Goal: Information Seeking & Learning: Learn about a topic

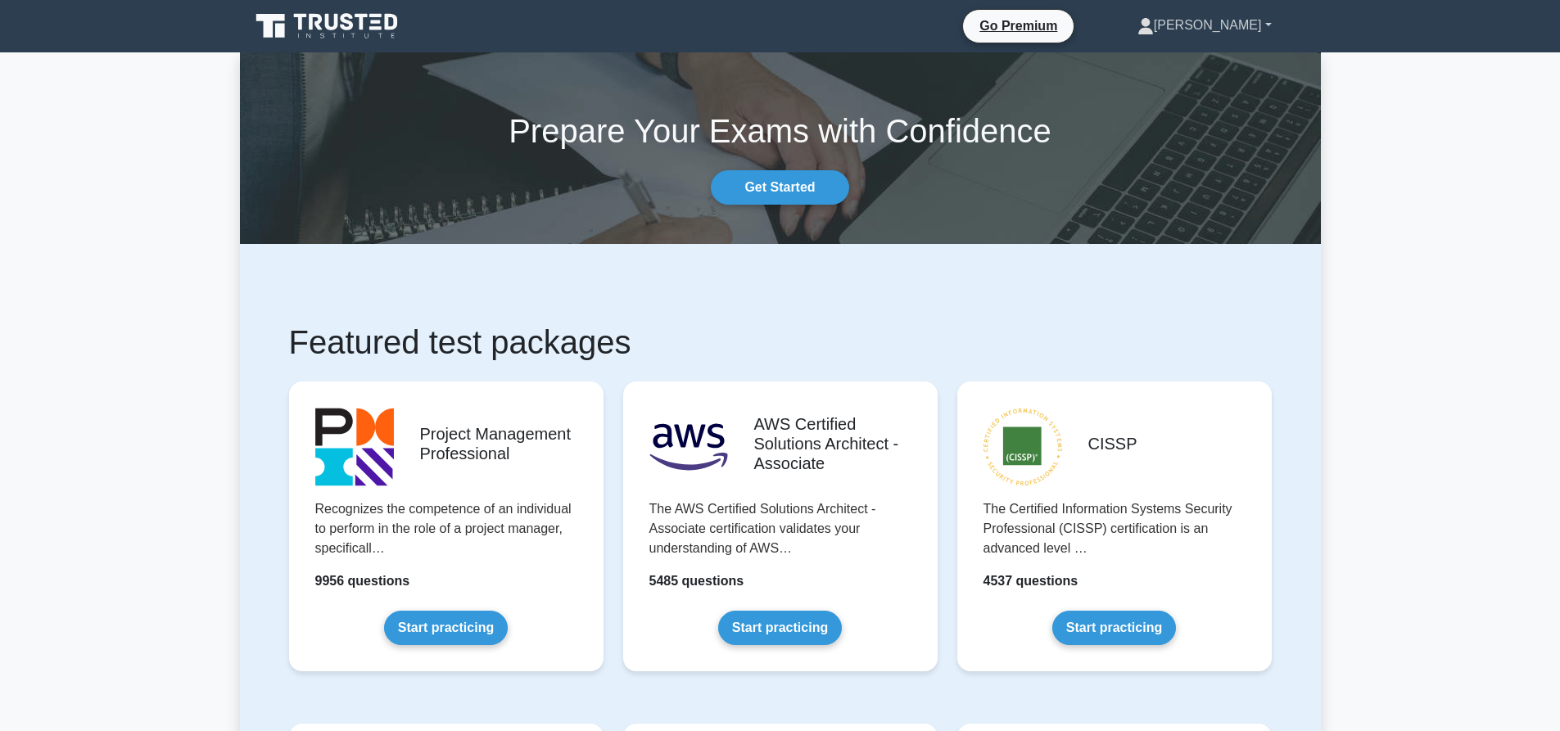
click at [1250, 17] on link "Nicolas" at bounding box center [1204, 25] width 213 height 33
click at [1228, 70] on link "Profile" at bounding box center [1163, 64] width 129 height 26
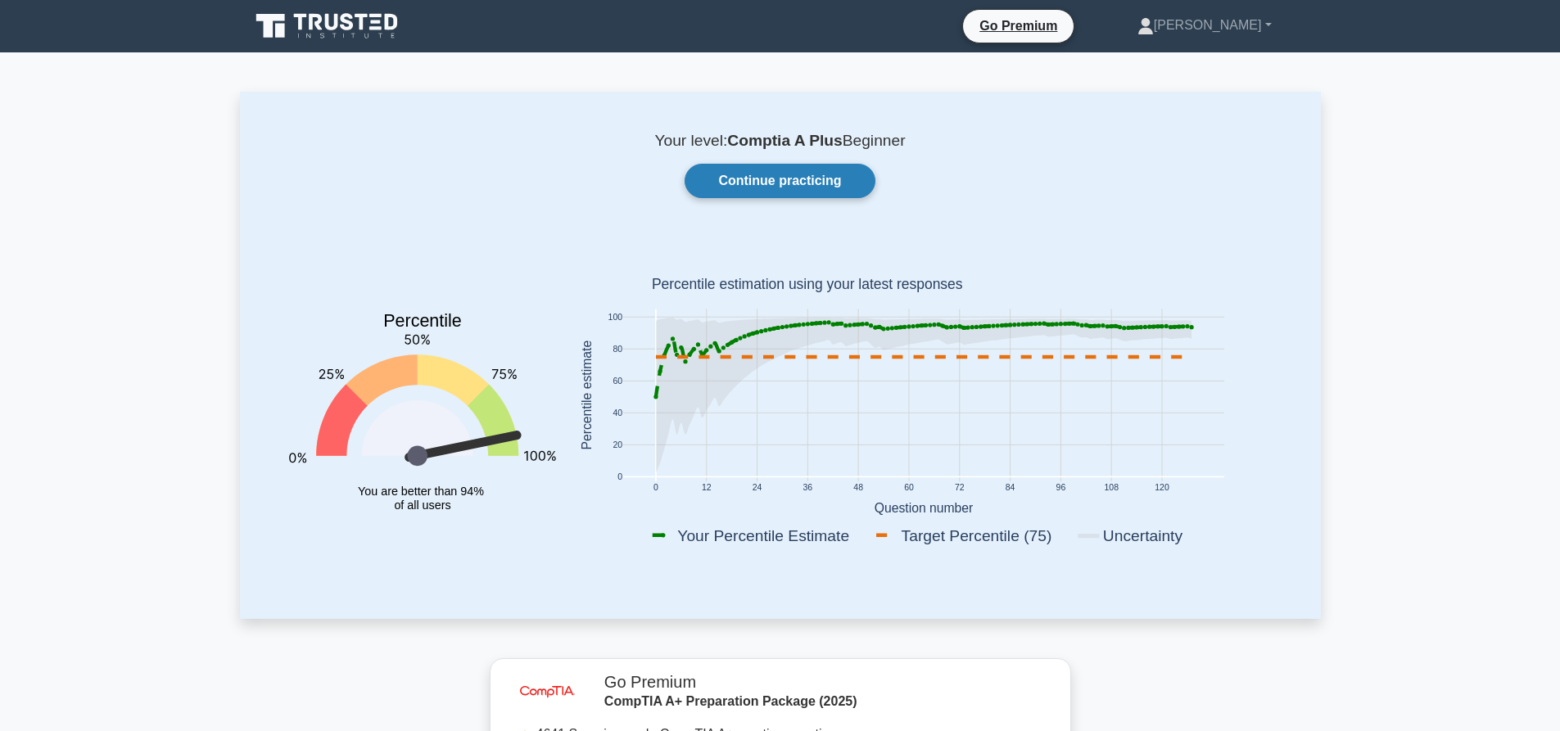
click at [816, 179] on link "Continue practicing" at bounding box center [780, 181] width 190 height 34
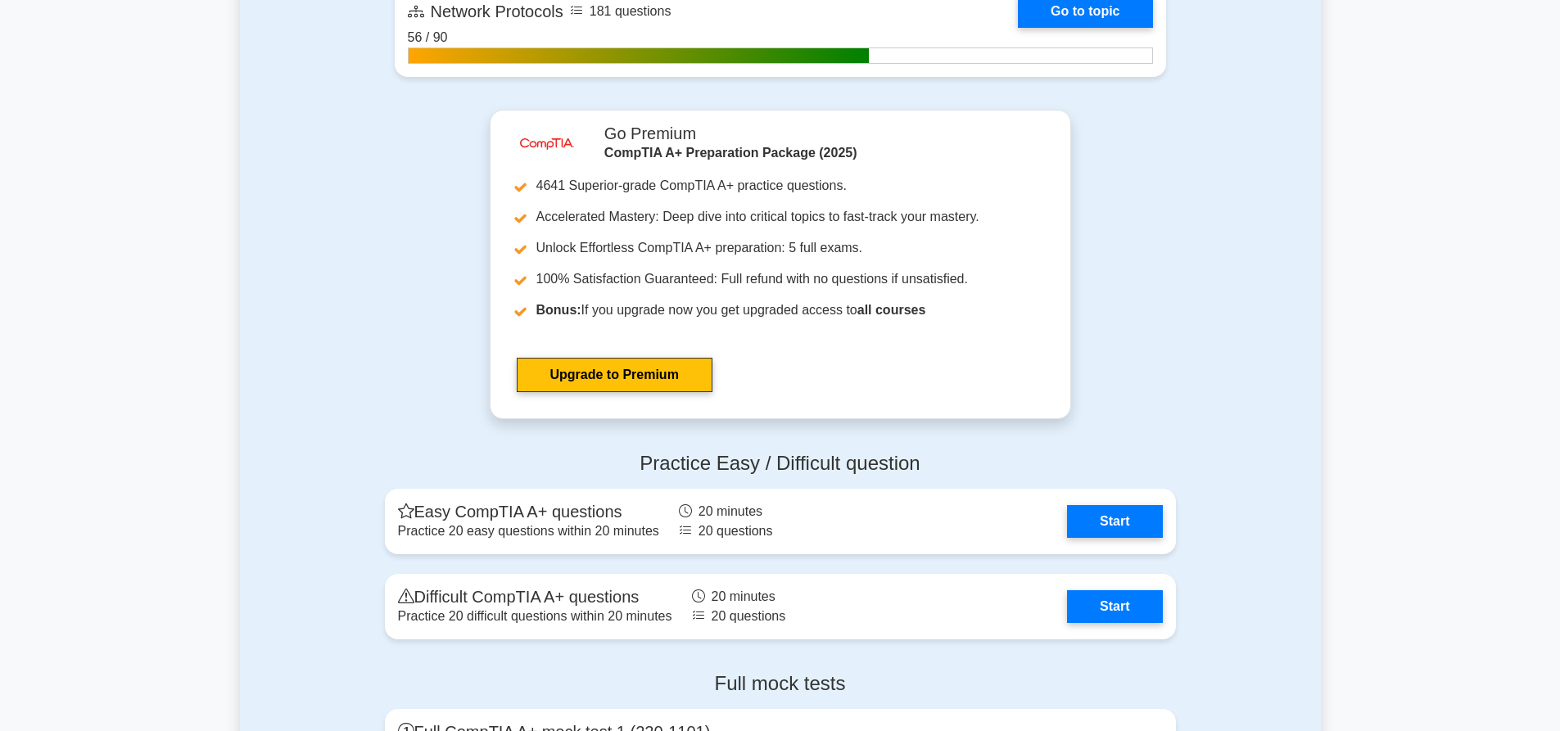
scroll to position [3930, 0]
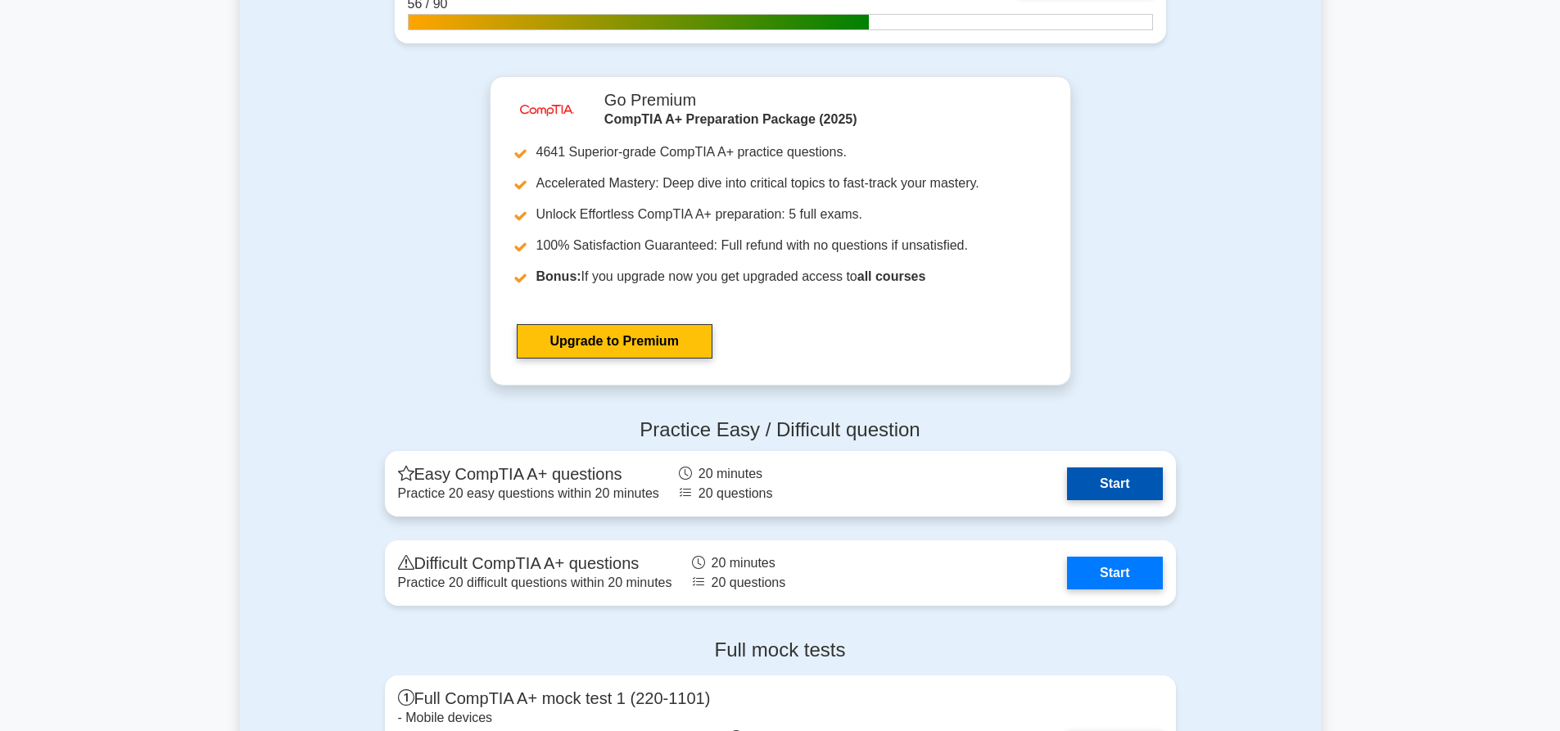
click at [1090, 484] on link "Start" at bounding box center [1114, 484] width 95 height 33
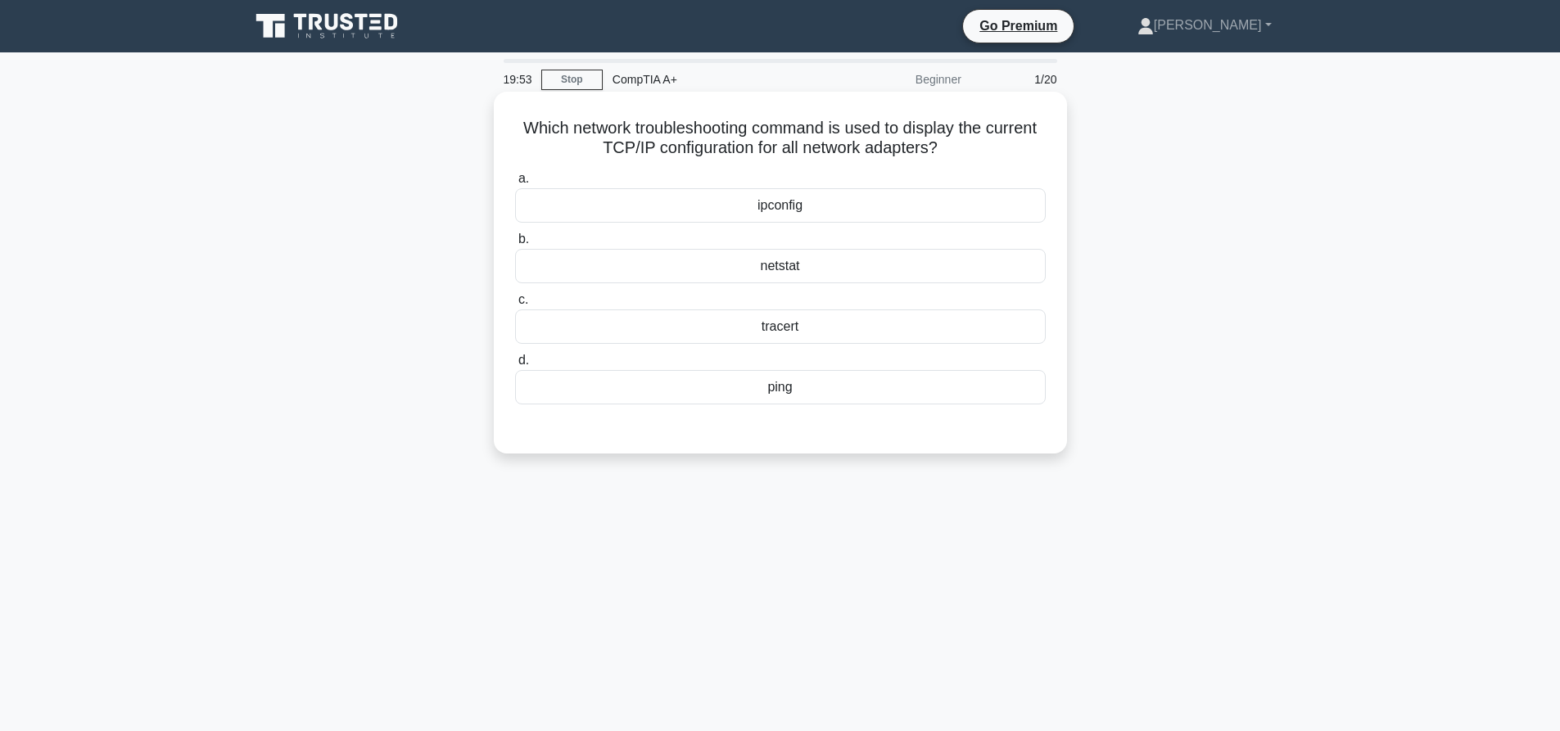
click at [805, 214] on div "ipconfig" at bounding box center [780, 205] width 531 height 34
click at [515, 184] on input "a. ipconfig" at bounding box center [515, 179] width 0 height 11
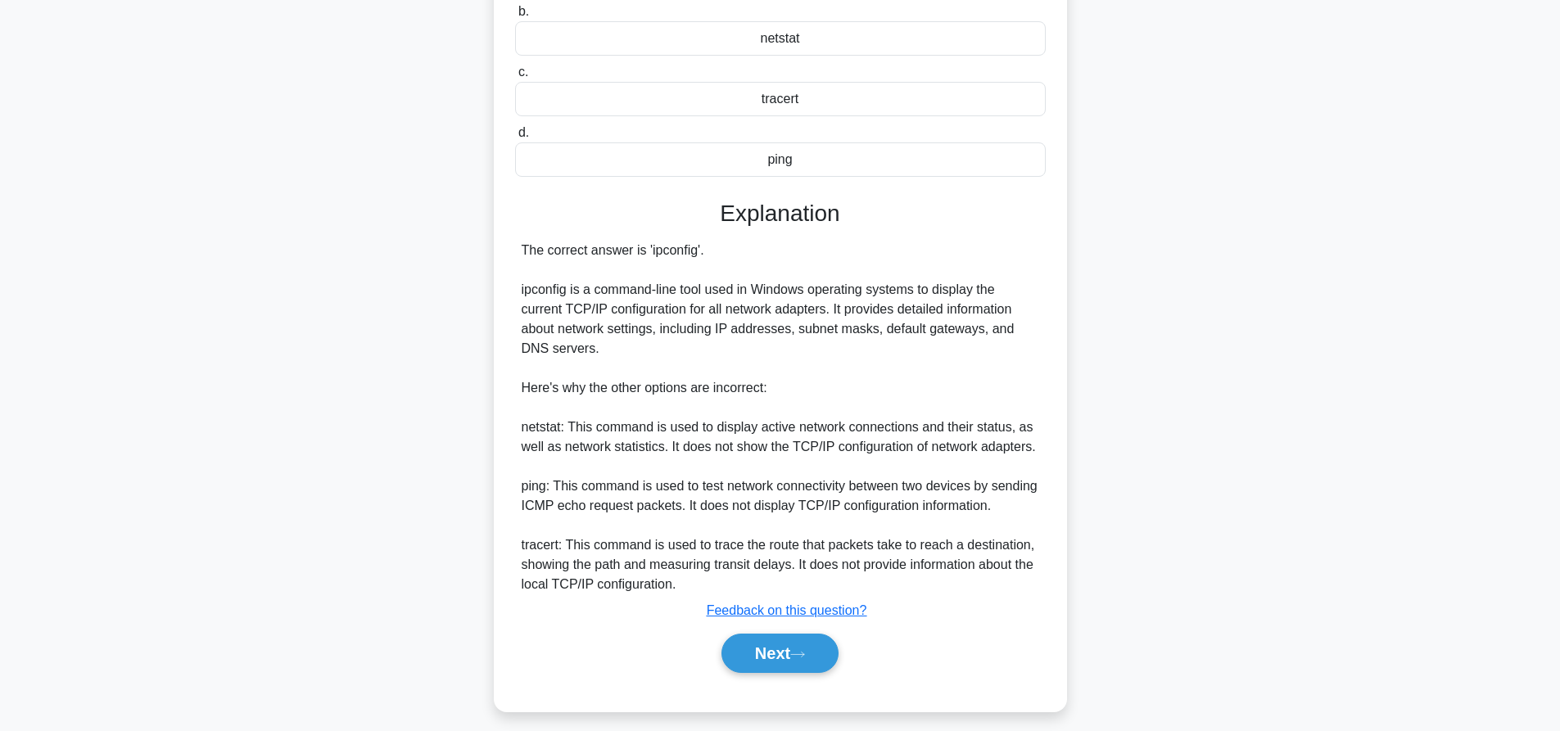
scroll to position [240, 0]
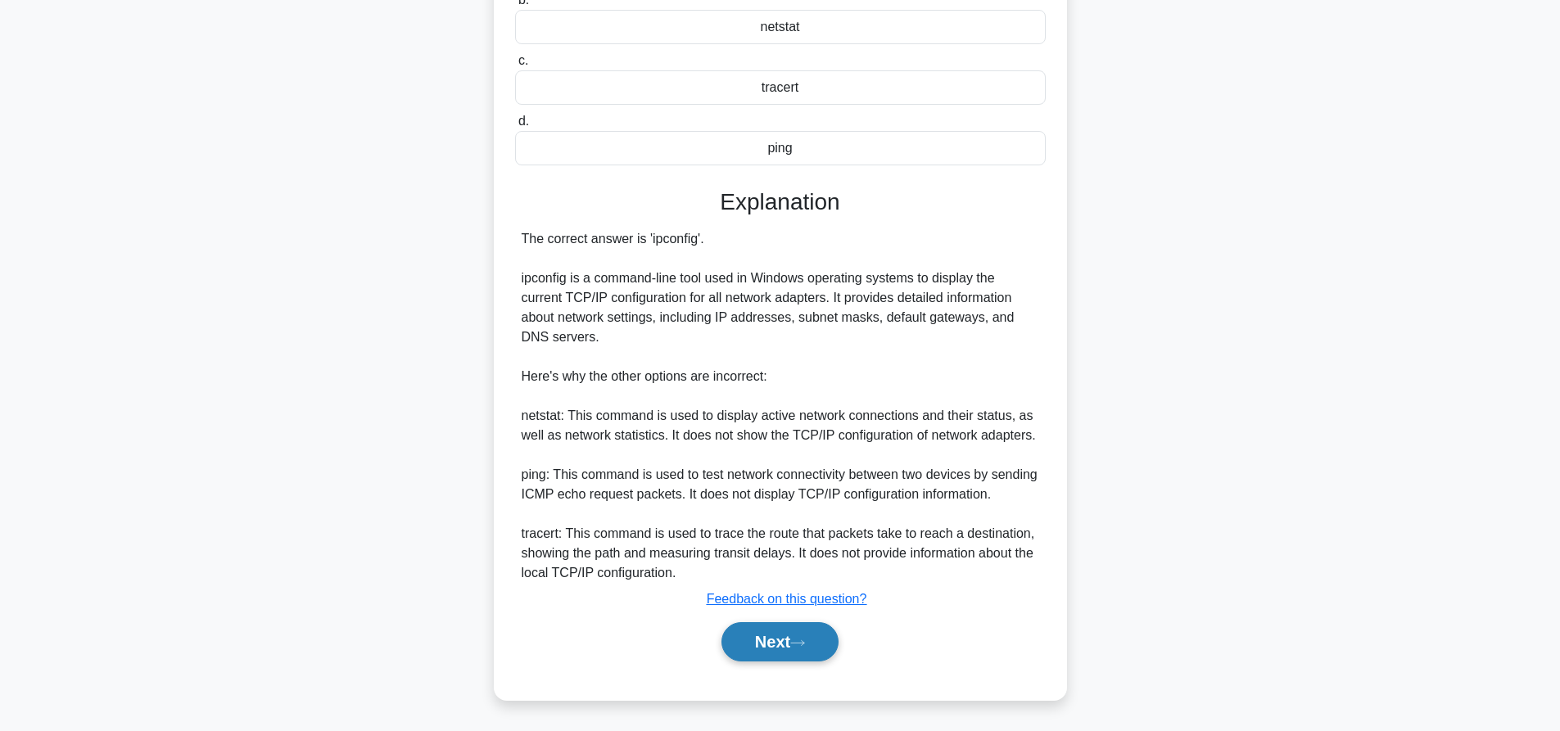
click at [785, 632] on button "Next" at bounding box center [779, 641] width 117 height 39
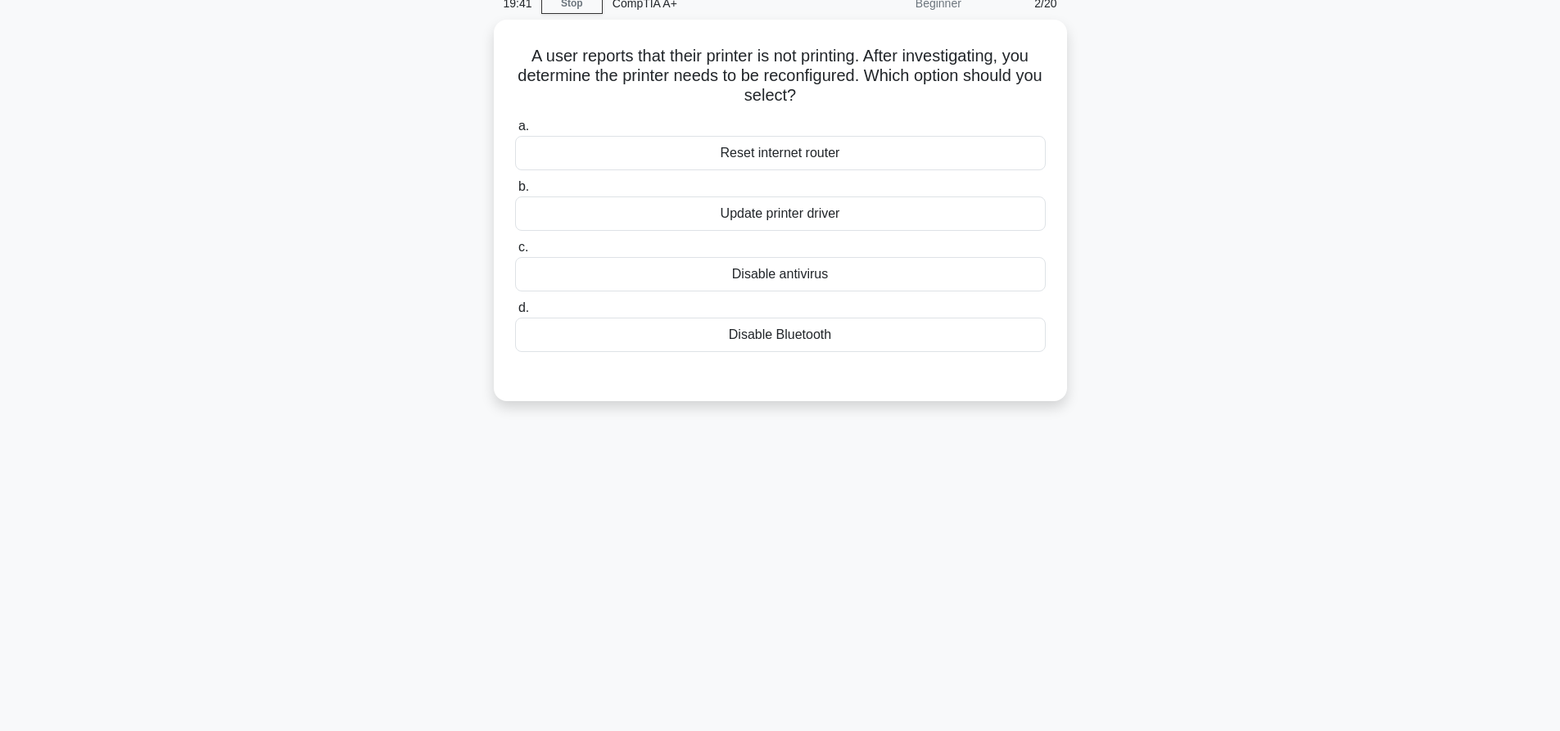
scroll to position [0, 0]
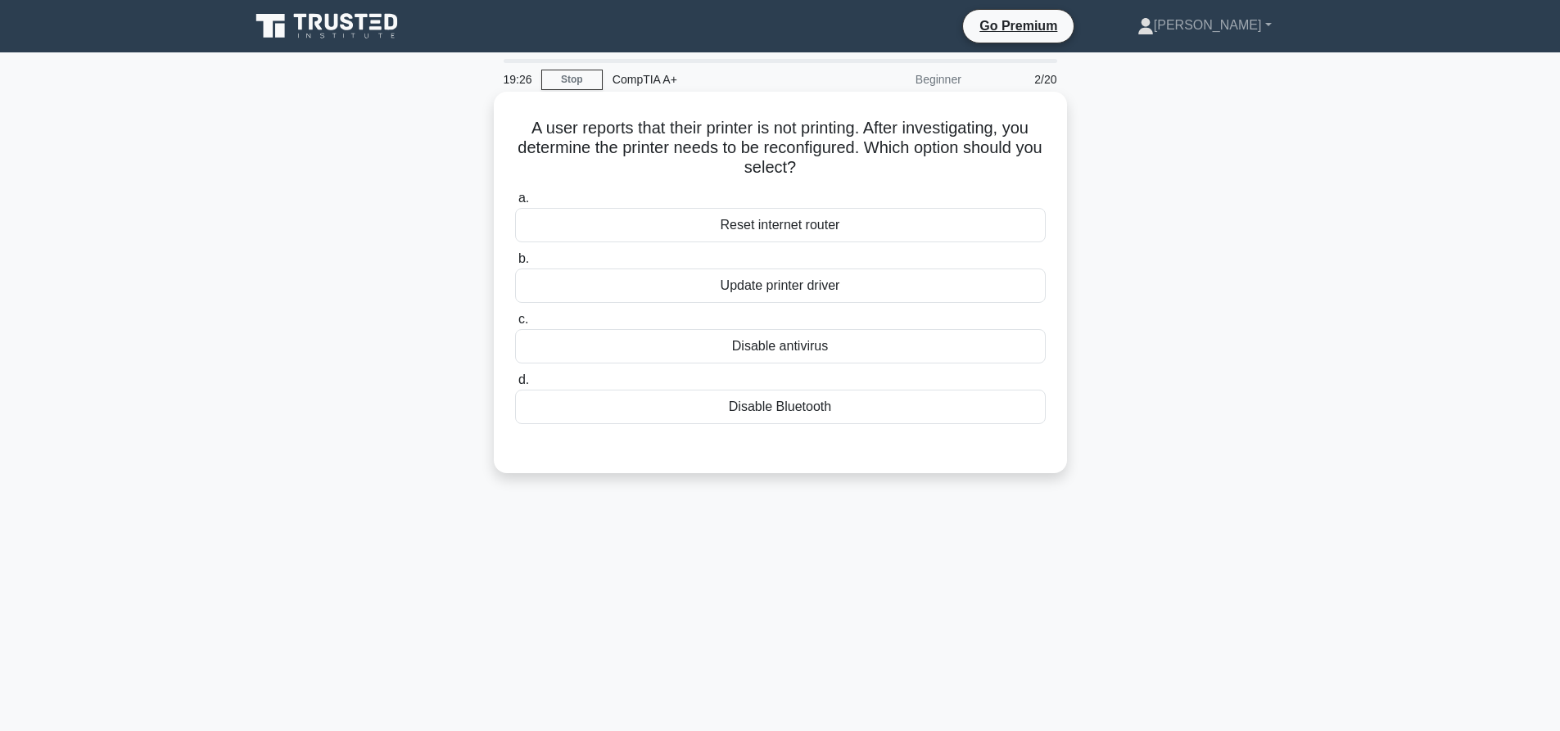
click at [857, 286] on div "Update printer driver" at bounding box center [780, 286] width 531 height 34
click at [515, 264] on input "b. Update printer driver" at bounding box center [515, 259] width 0 height 11
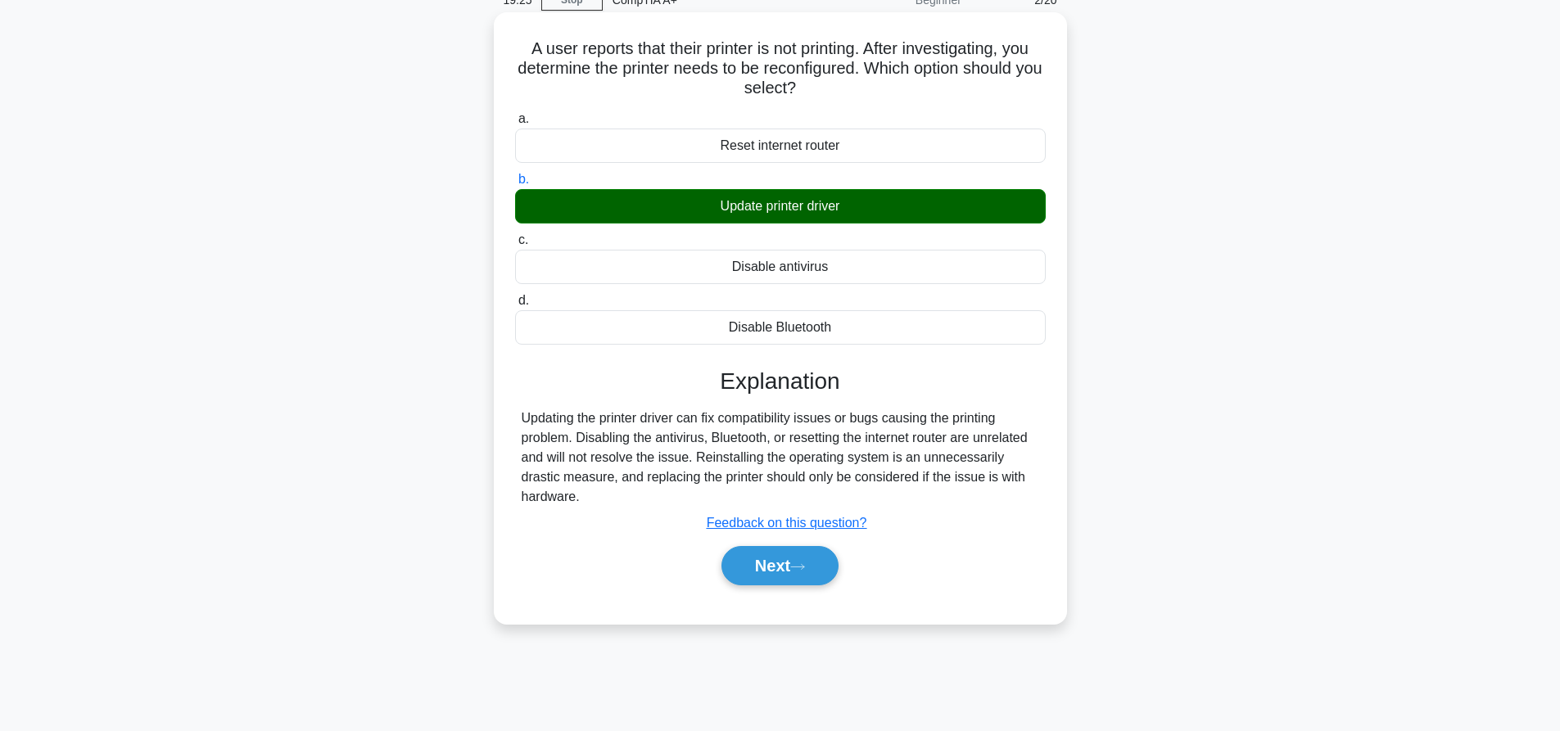
scroll to position [153, 0]
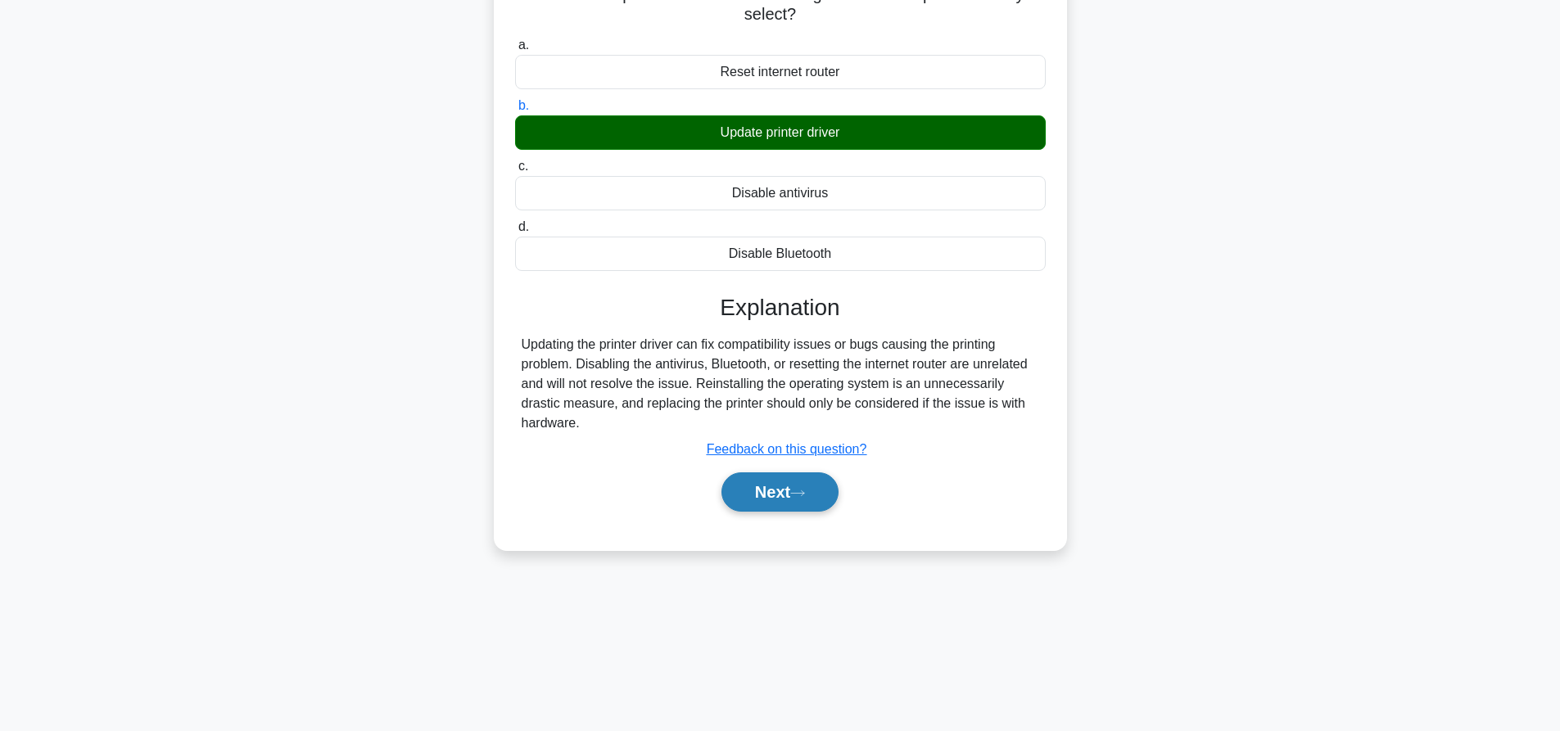
click at [807, 489] on button "Next" at bounding box center [779, 491] width 117 height 39
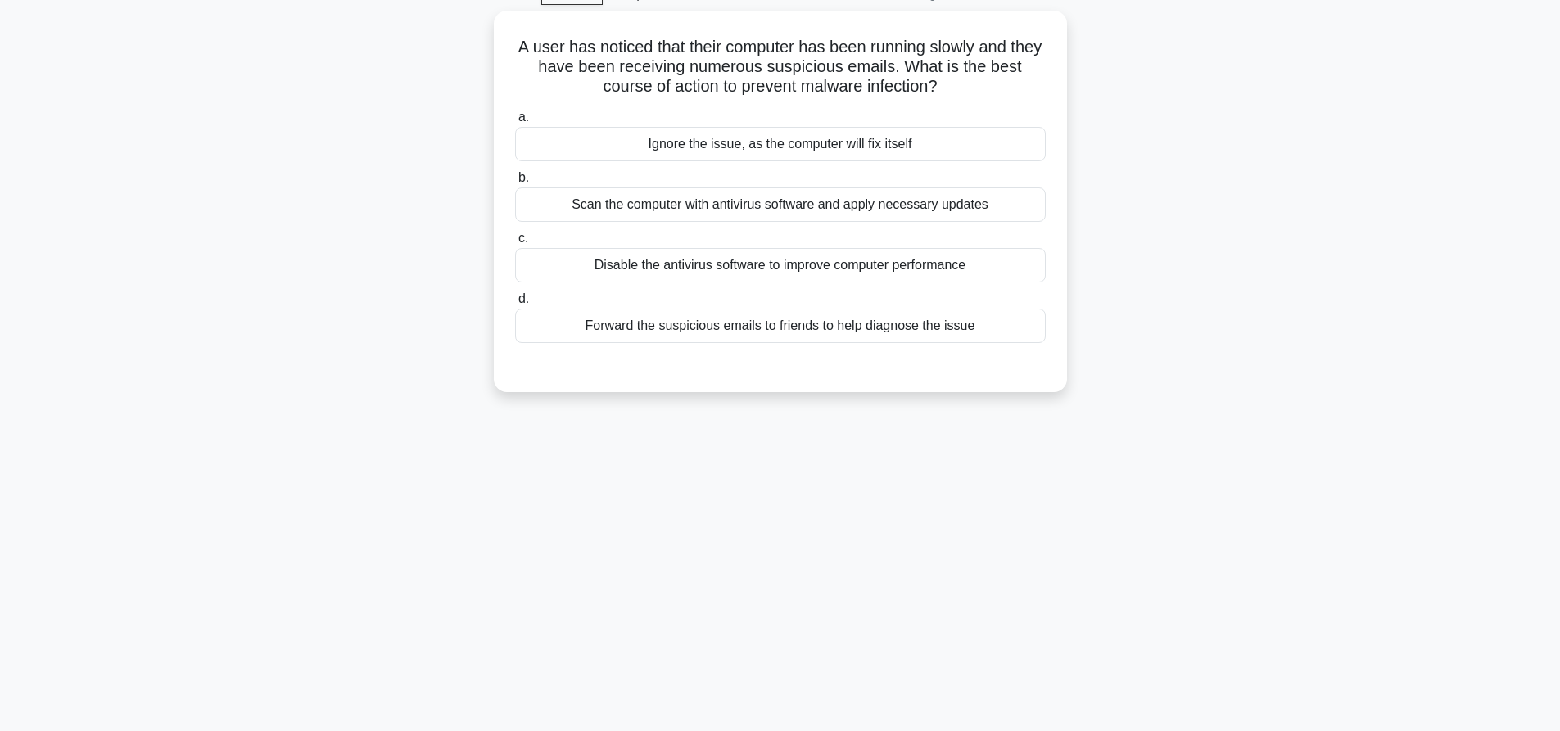
scroll to position [0, 0]
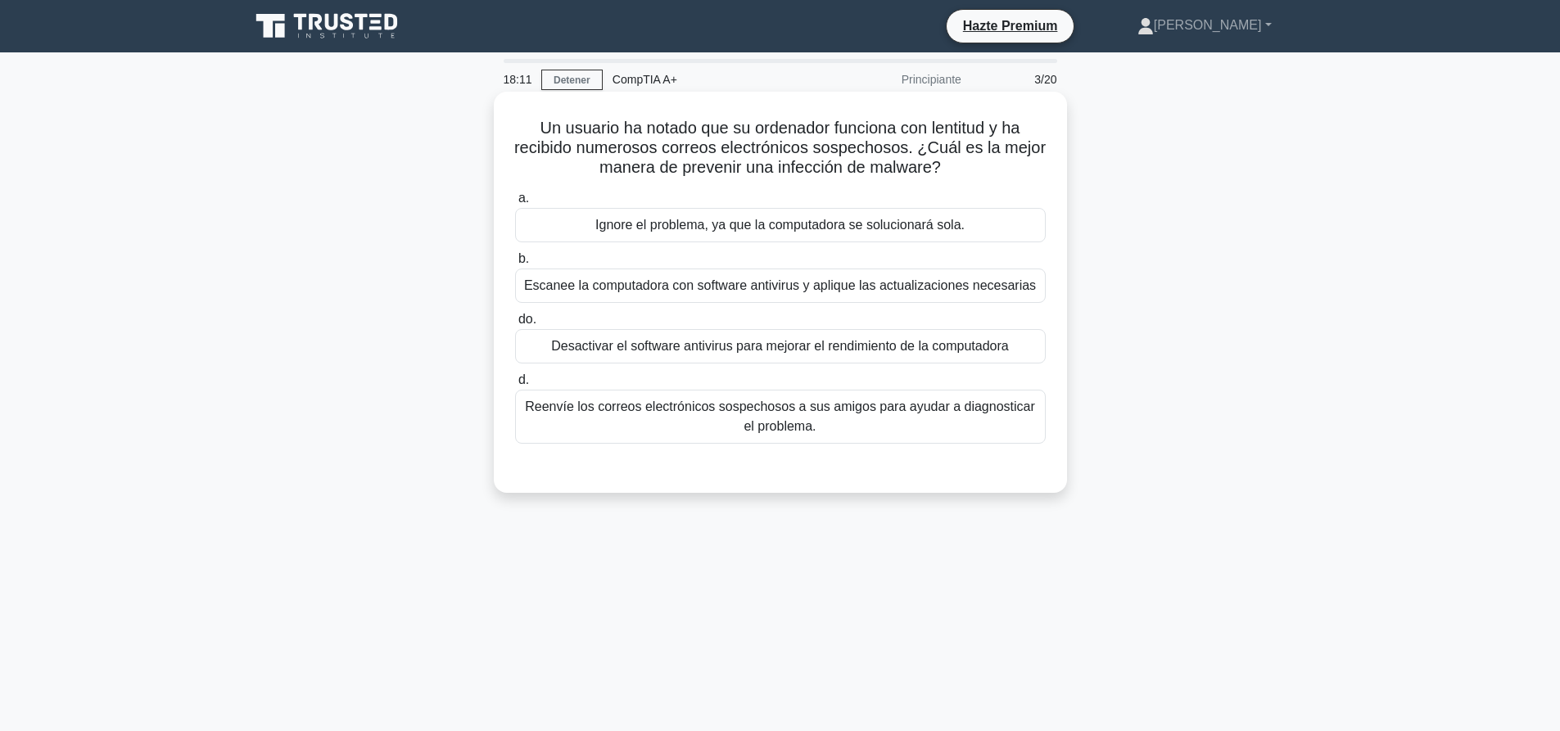
click at [798, 283] on font "Escanee la computadora con software antivirus y aplique las actualizaciones nec…" at bounding box center [780, 285] width 512 height 14
click at [515, 264] on input "b. Escanee la computadora con software antivirus y aplique las actualizaciones …" at bounding box center [515, 259] width 0 height 11
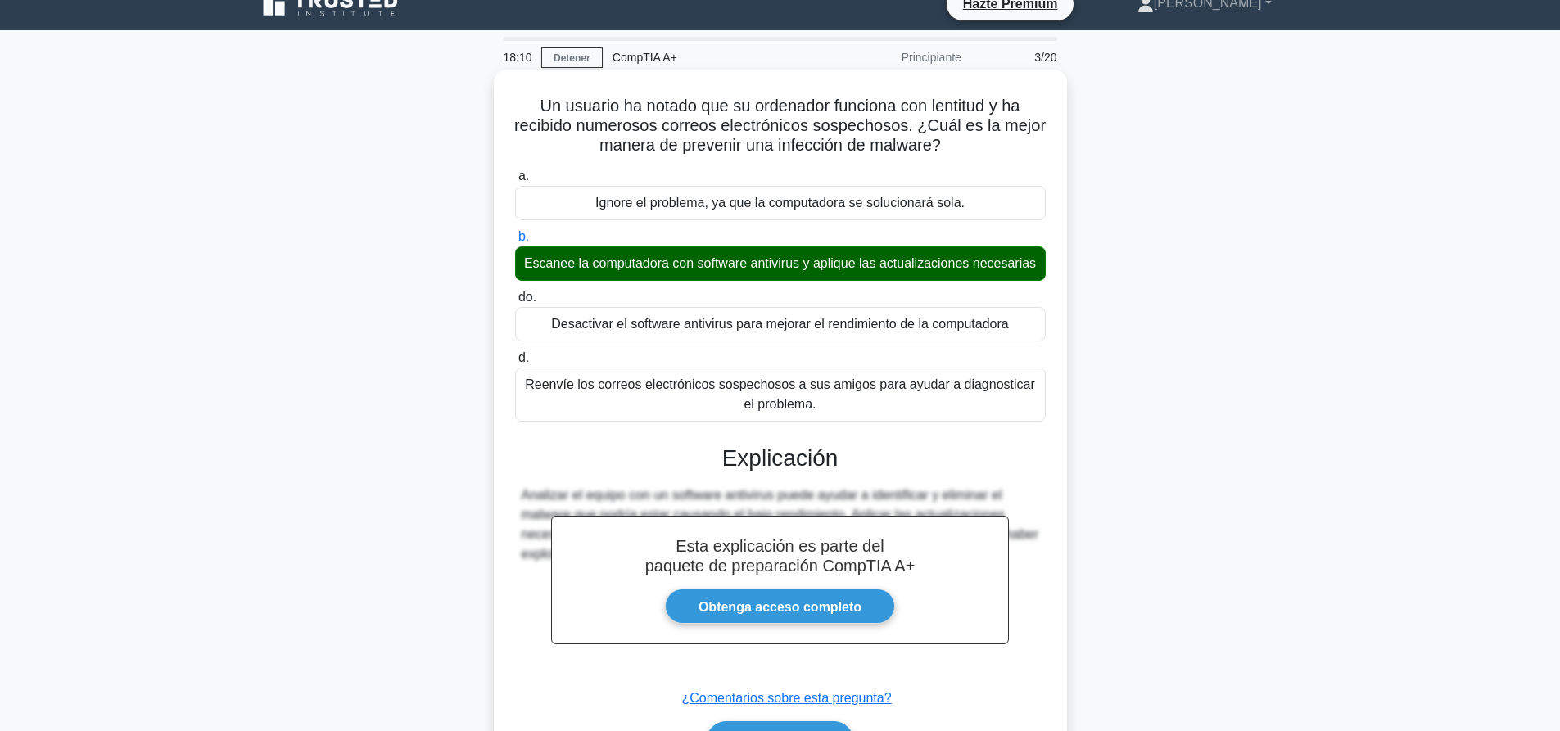
scroll to position [153, 0]
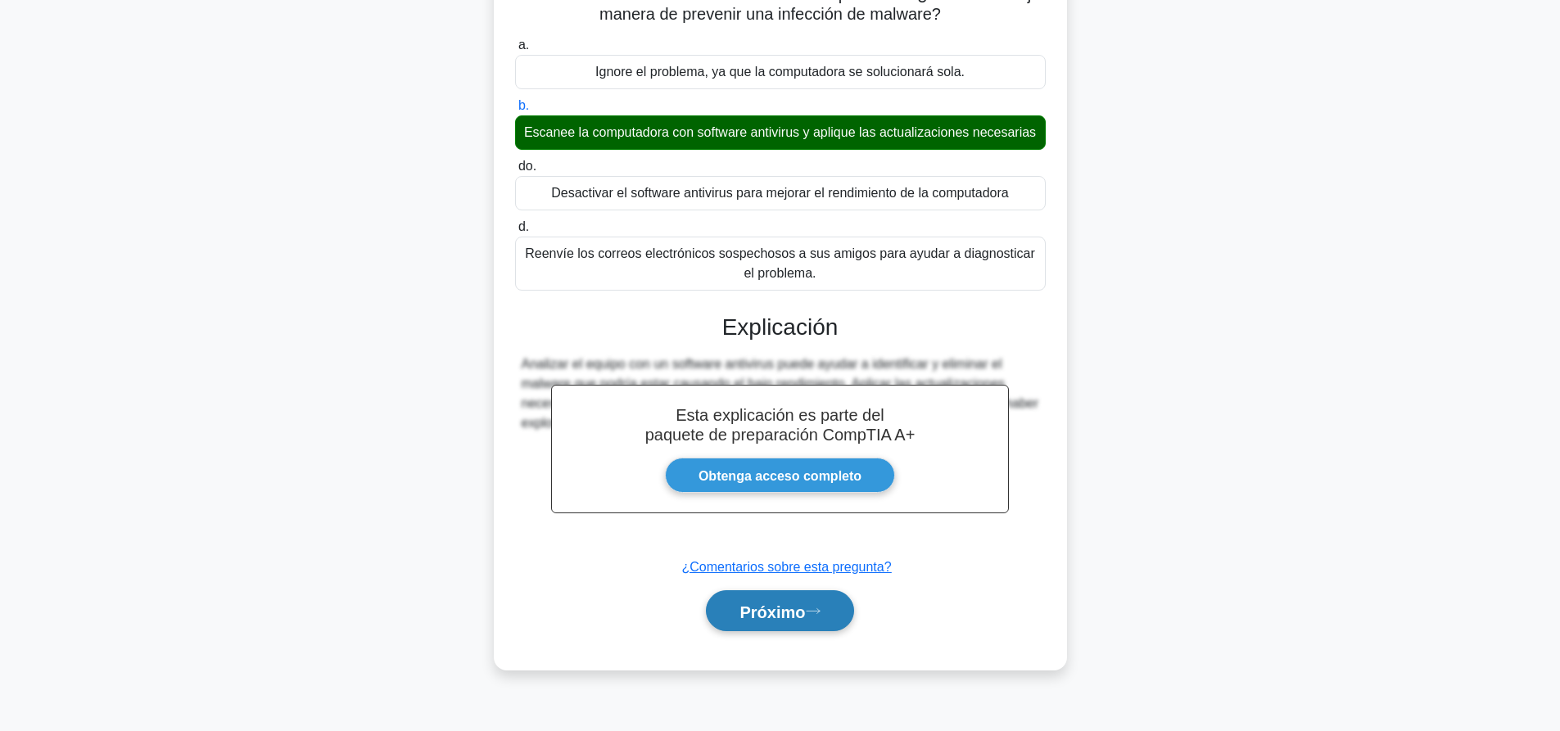
click at [804, 617] on font "Próximo" at bounding box center [772, 612] width 66 height 18
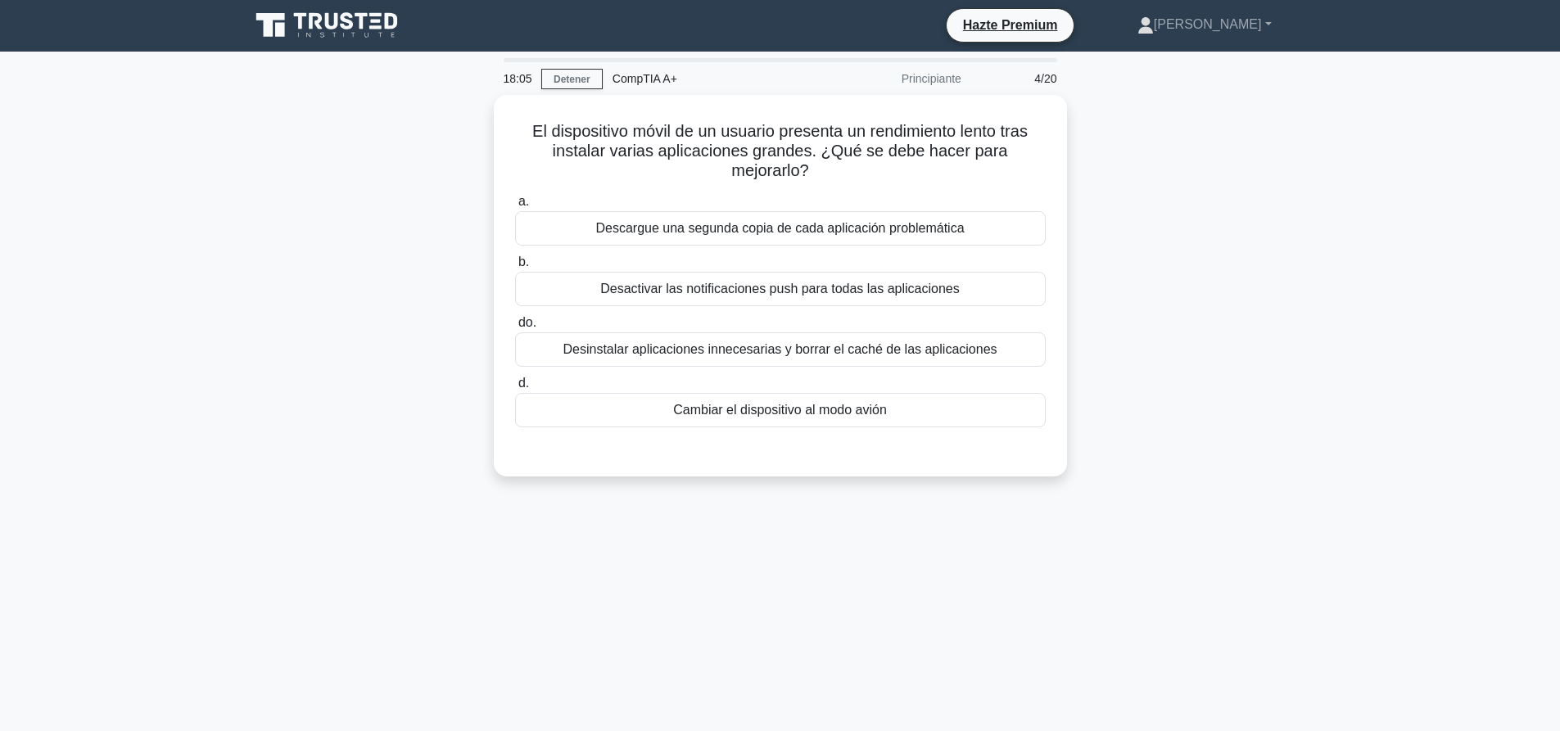
scroll to position [0, 0]
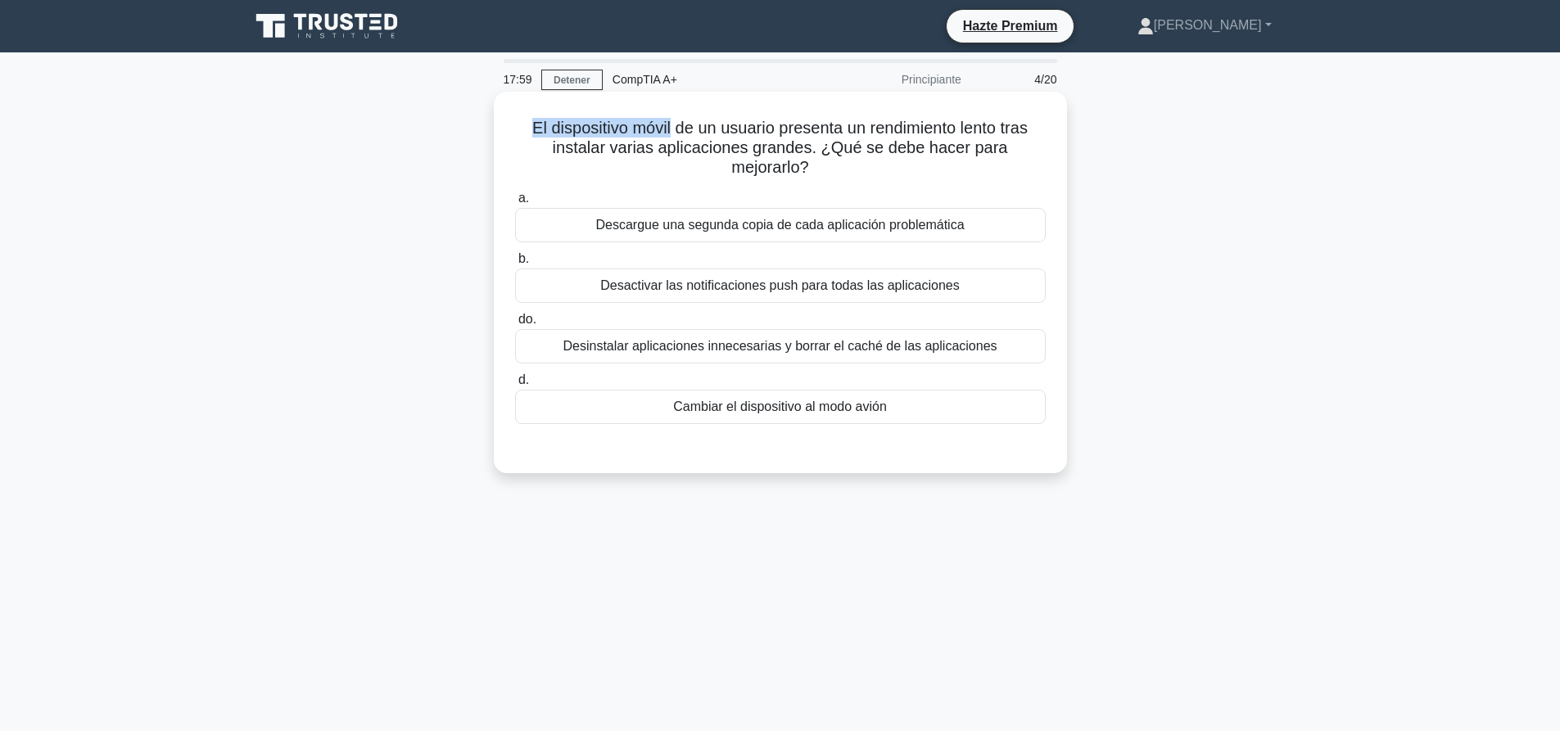
drag, startPoint x: 521, startPoint y: 125, endPoint x: 668, endPoint y: 124, distance: 147.4
click at [668, 124] on h5 "El dispositivo móvil de un usuario presenta un rendimiento lento tras instalar …" at bounding box center [780, 148] width 534 height 61
click at [671, 123] on font "El dispositivo móvil de un usuario presenta un rendimiento lento tras instalar …" at bounding box center [779, 147] width 495 height 57
click at [950, 360] on div "Desinstalar aplicaciones innecesarias y borrar el caché de las aplicaciones" at bounding box center [780, 346] width 531 height 34
click at [515, 325] on input "do. Desinstalar aplicaciones innecesarias y borrar el caché de las aplicaciones" at bounding box center [515, 319] width 0 height 11
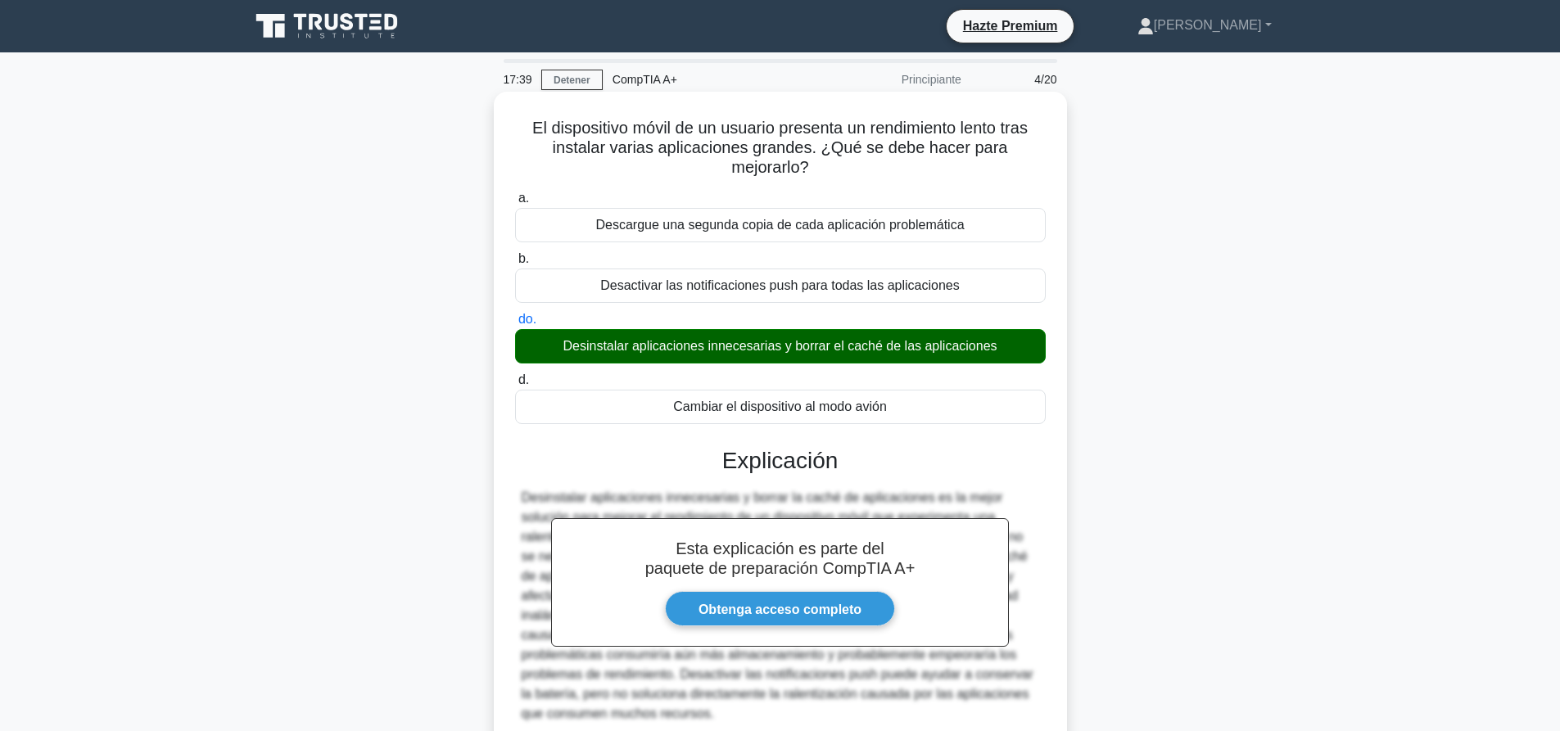
scroll to position [153, 0]
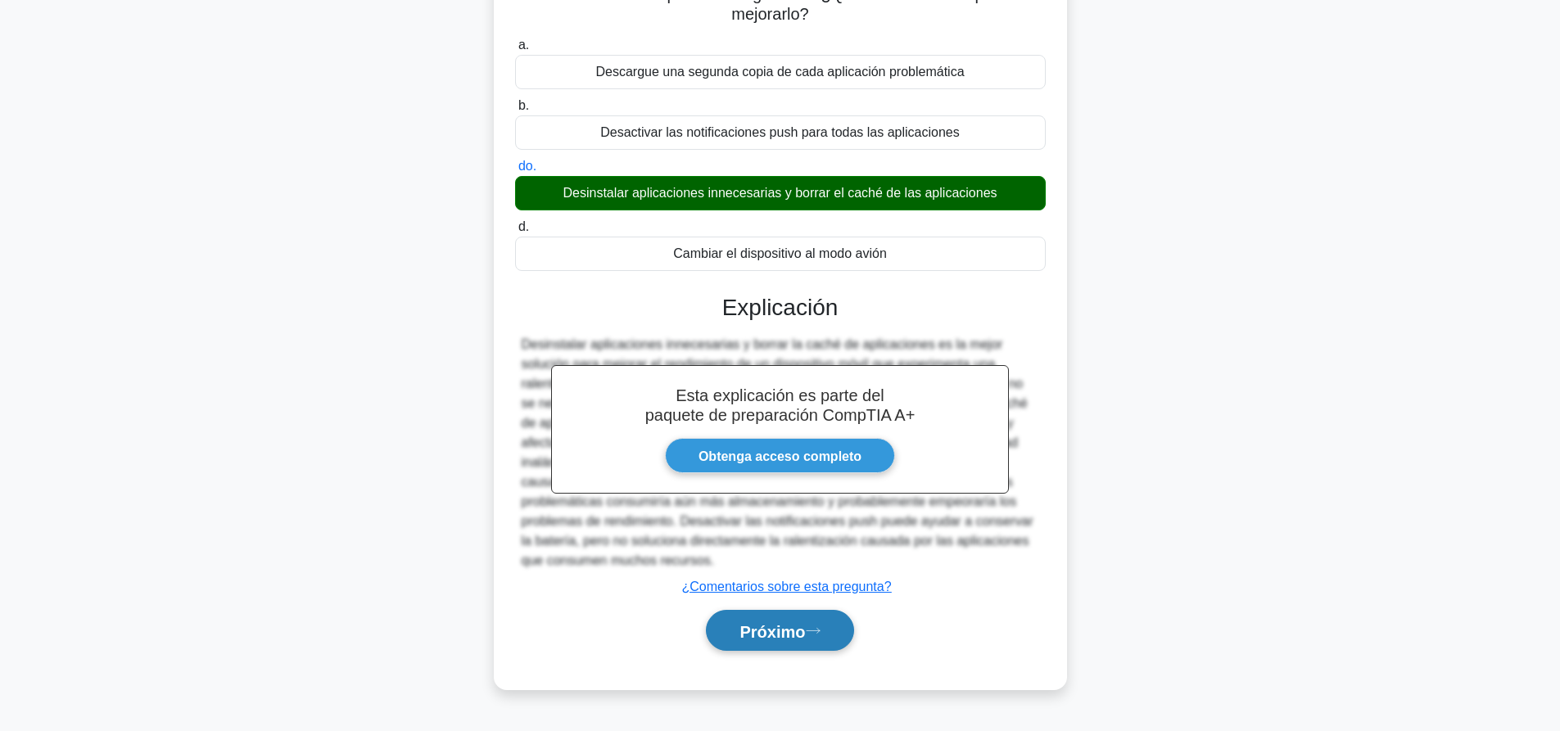
click at [803, 635] on font "Próximo" at bounding box center [772, 631] width 66 height 18
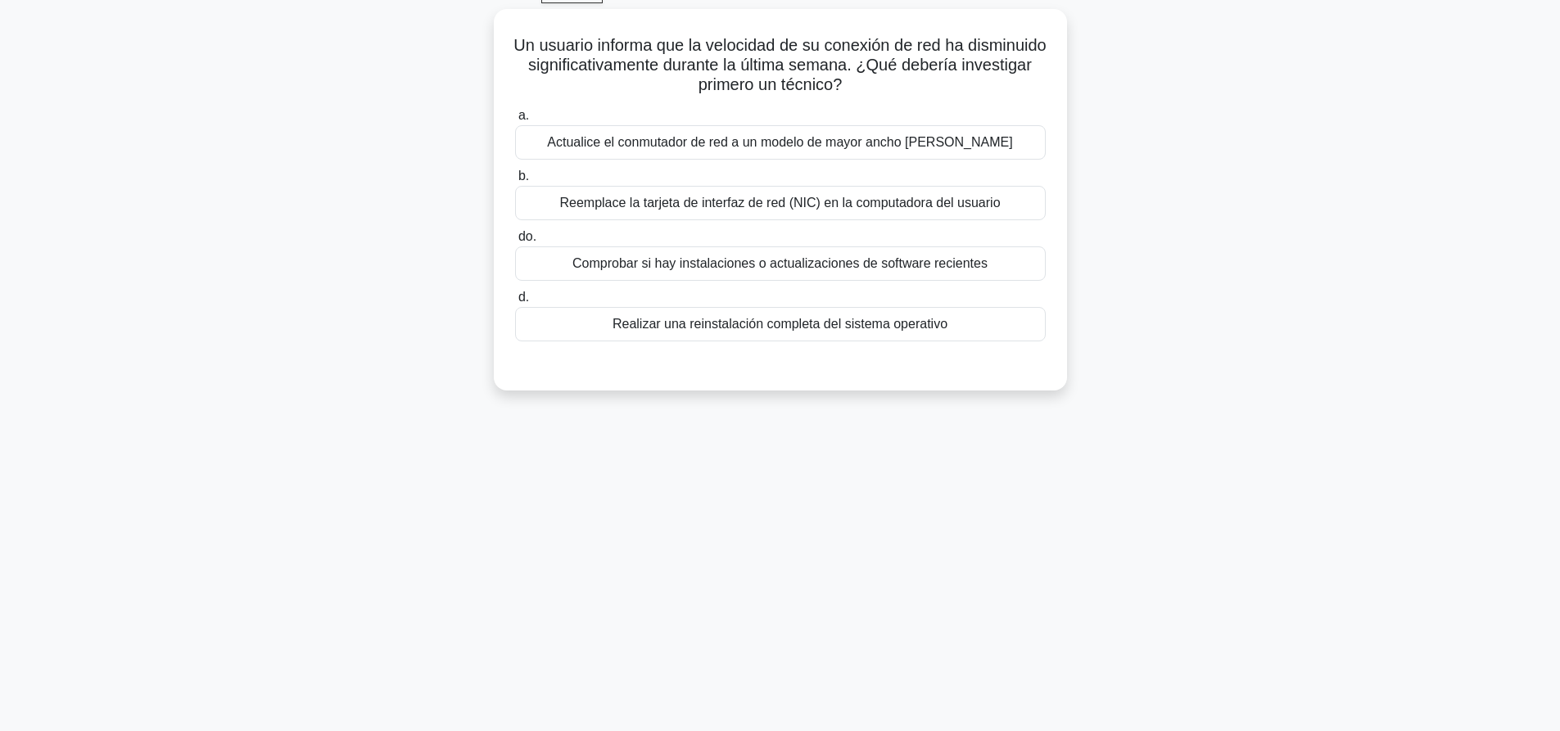
scroll to position [0, 0]
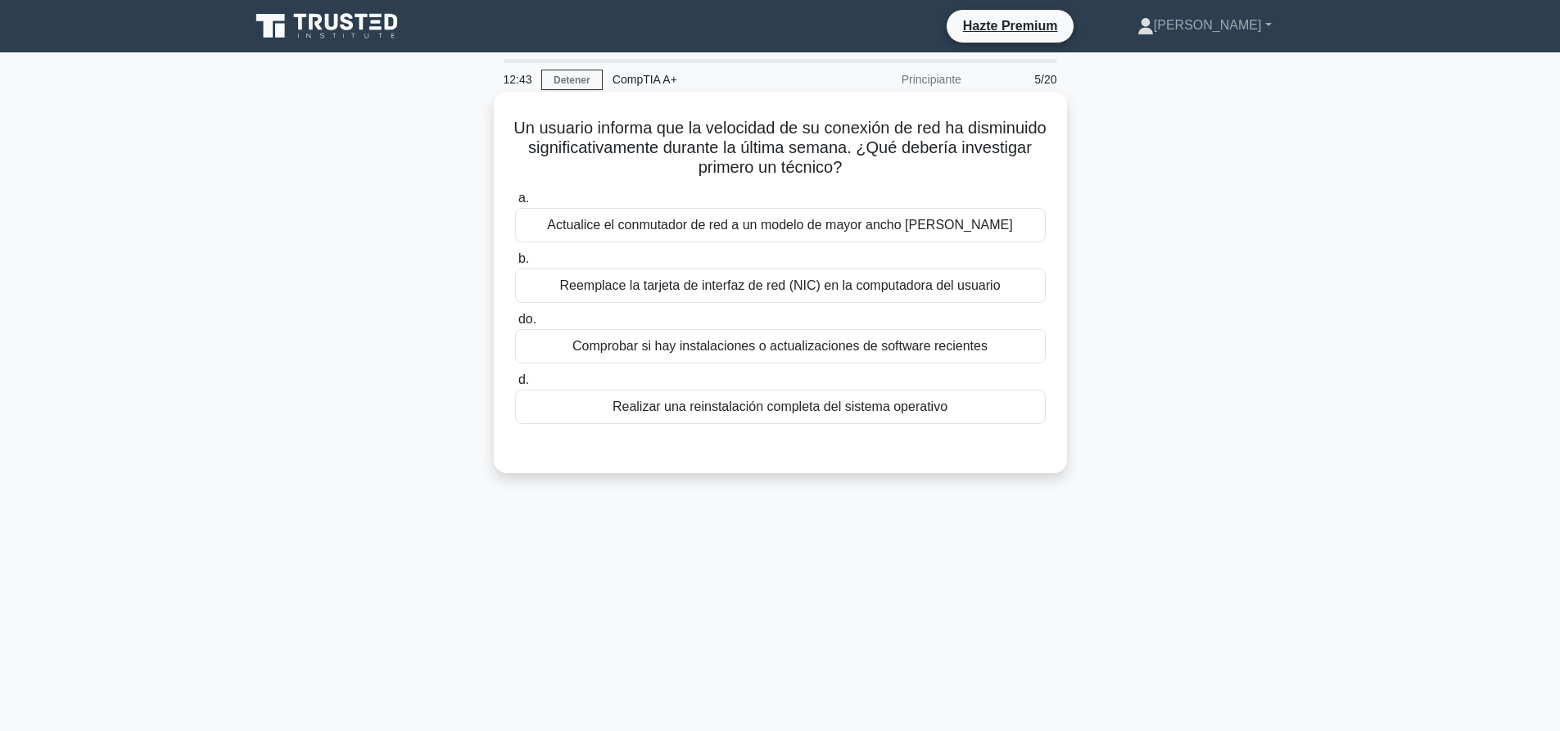
click at [902, 350] on font "Comprobar si hay instalaciones o actualizaciones de software recientes" at bounding box center [779, 346] width 415 height 14
click at [515, 325] on input "do. Comprobar si hay instalaciones o actualizaciones de software recientes" at bounding box center [515, 319] width 0 height 11
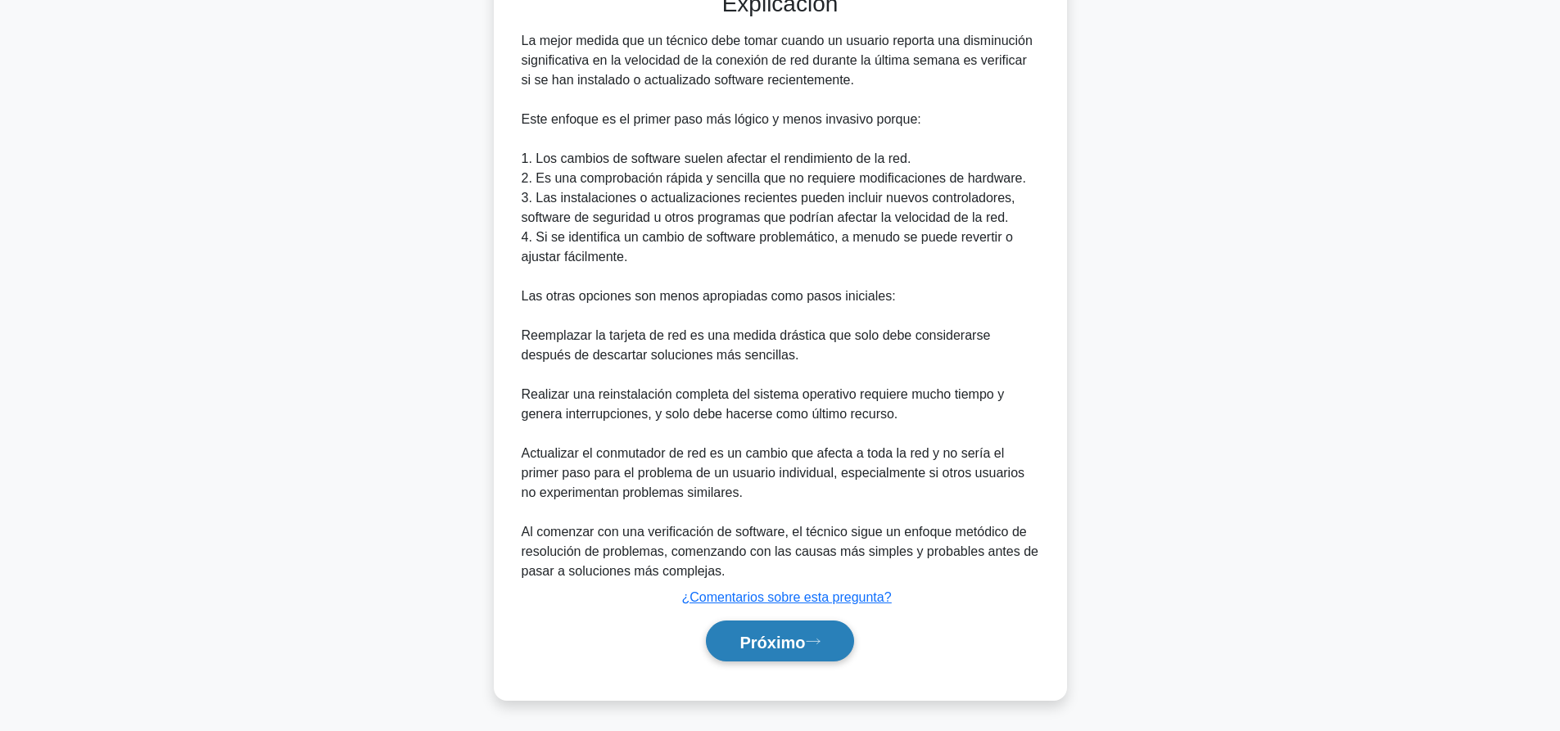
click at [718, 649] on button "Próximo" at bounding box center [779, 642] width 147 height 42
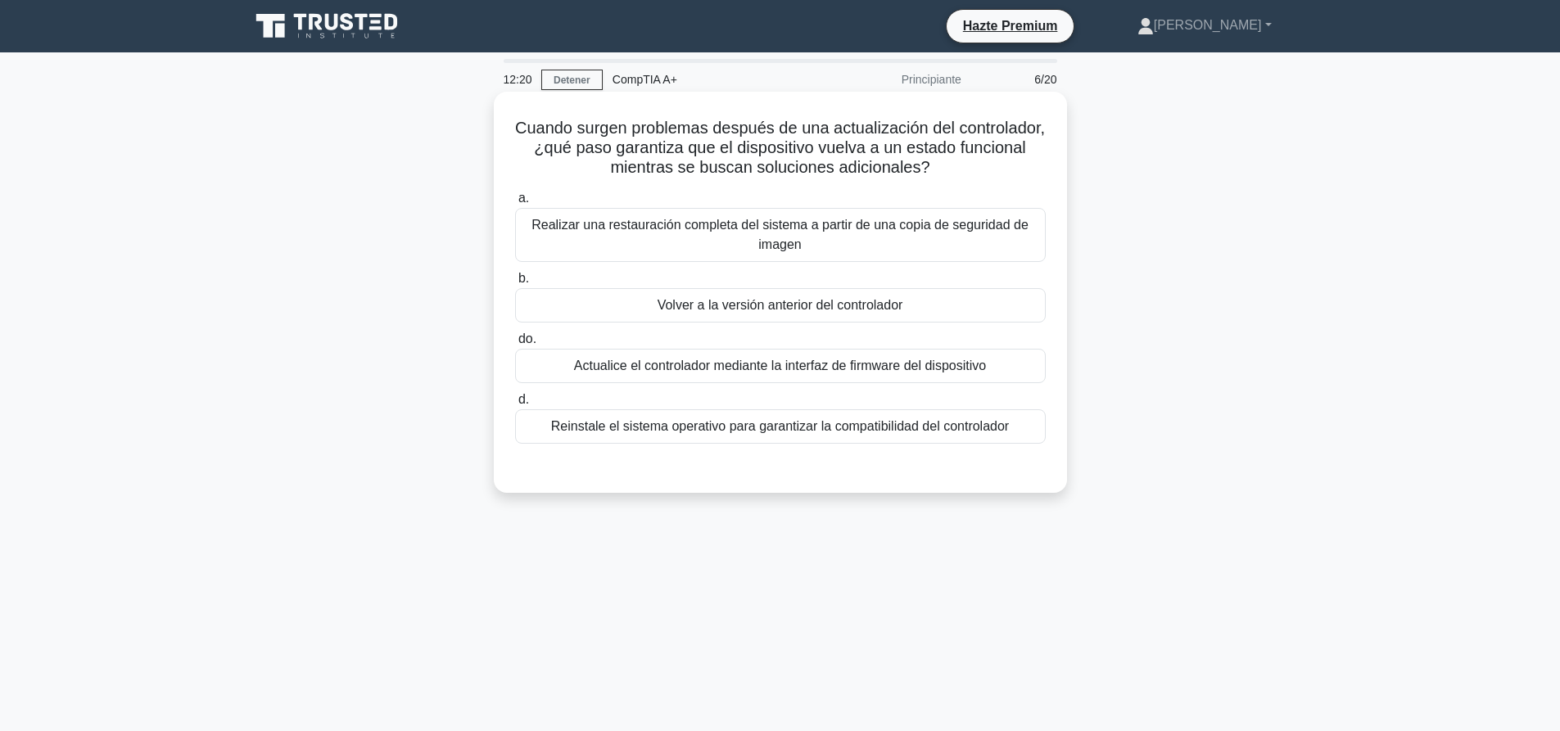
click at [770, 308] on font "Volver a la versión anterior del controlador" at bounding box center [781, 305] width 246 height 14
click at [515, 284] on input "b. Volver a la versión anterior del controlador" at bounding box center [515, 278] width 0 height 11
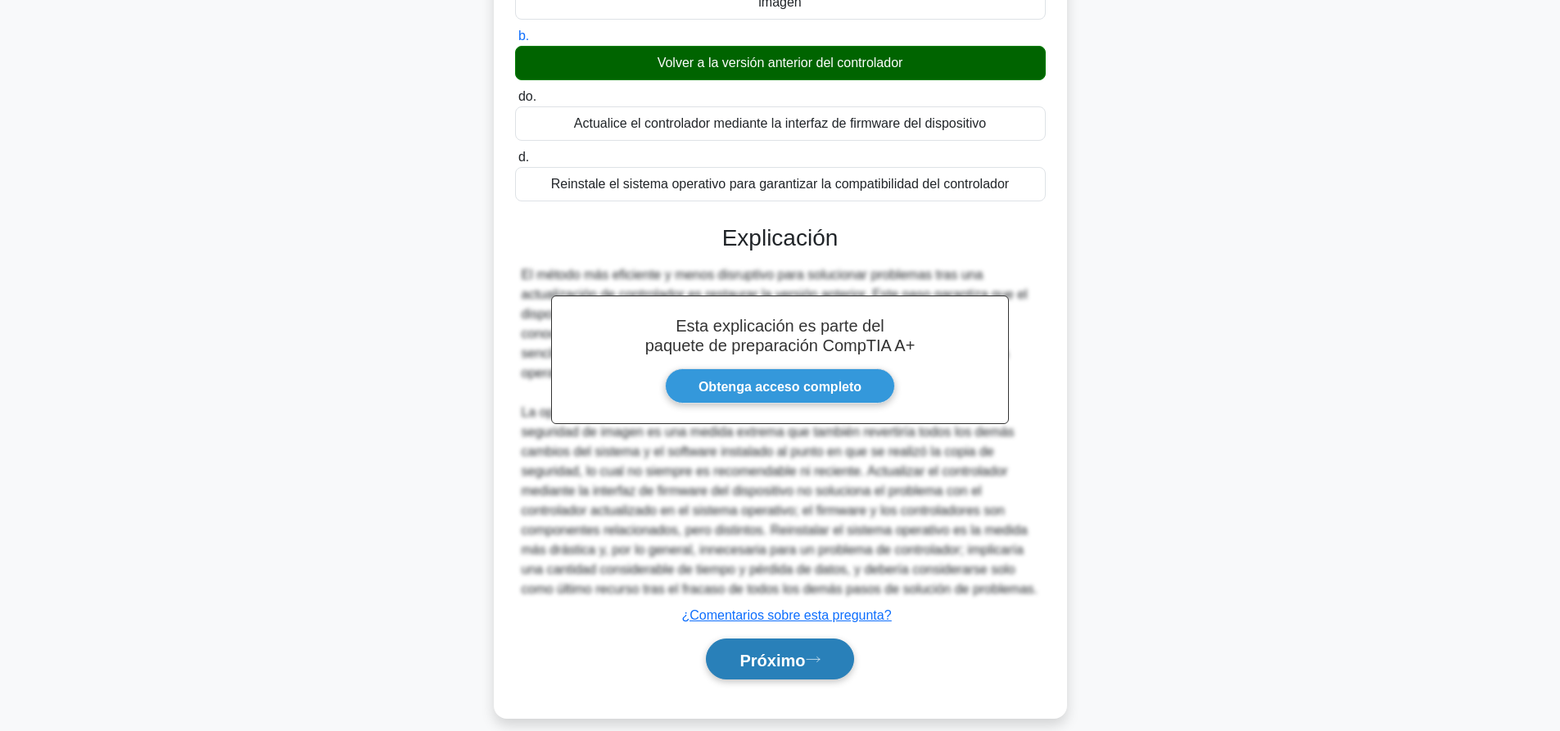
click at [768, 651] on font "Próximo" at bounding box center [772, 660] width 66 height 18
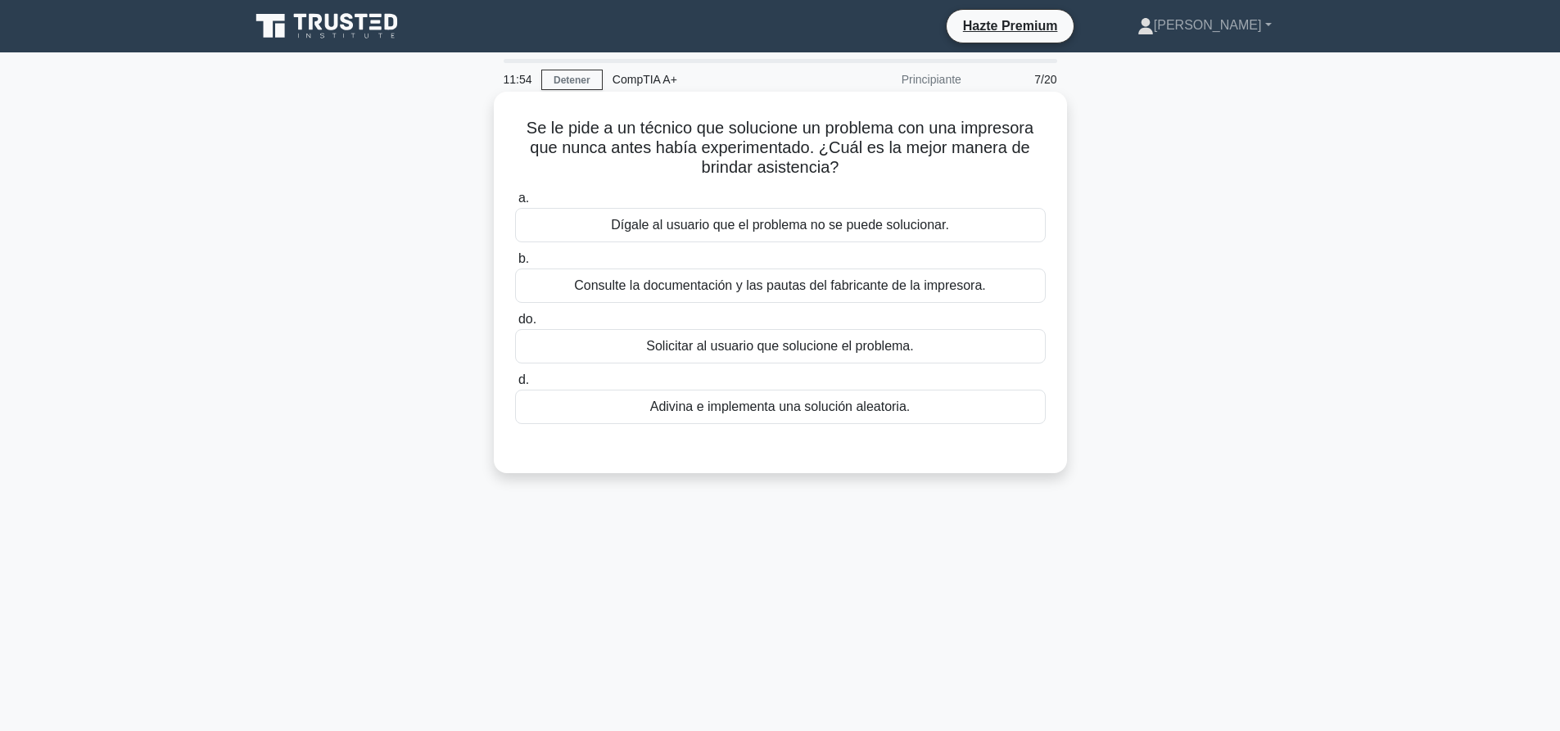
click at [927, 291] on font "Consulte la documentación y las pautas del fabricante de la impresora." at bounding box center [780, 285] width 412 height 14
click at [515, 264] on input "b. Consulte la documentación y las pautas del fabricante de la impresora." at bounding box center [515, 259] width 0 height 11
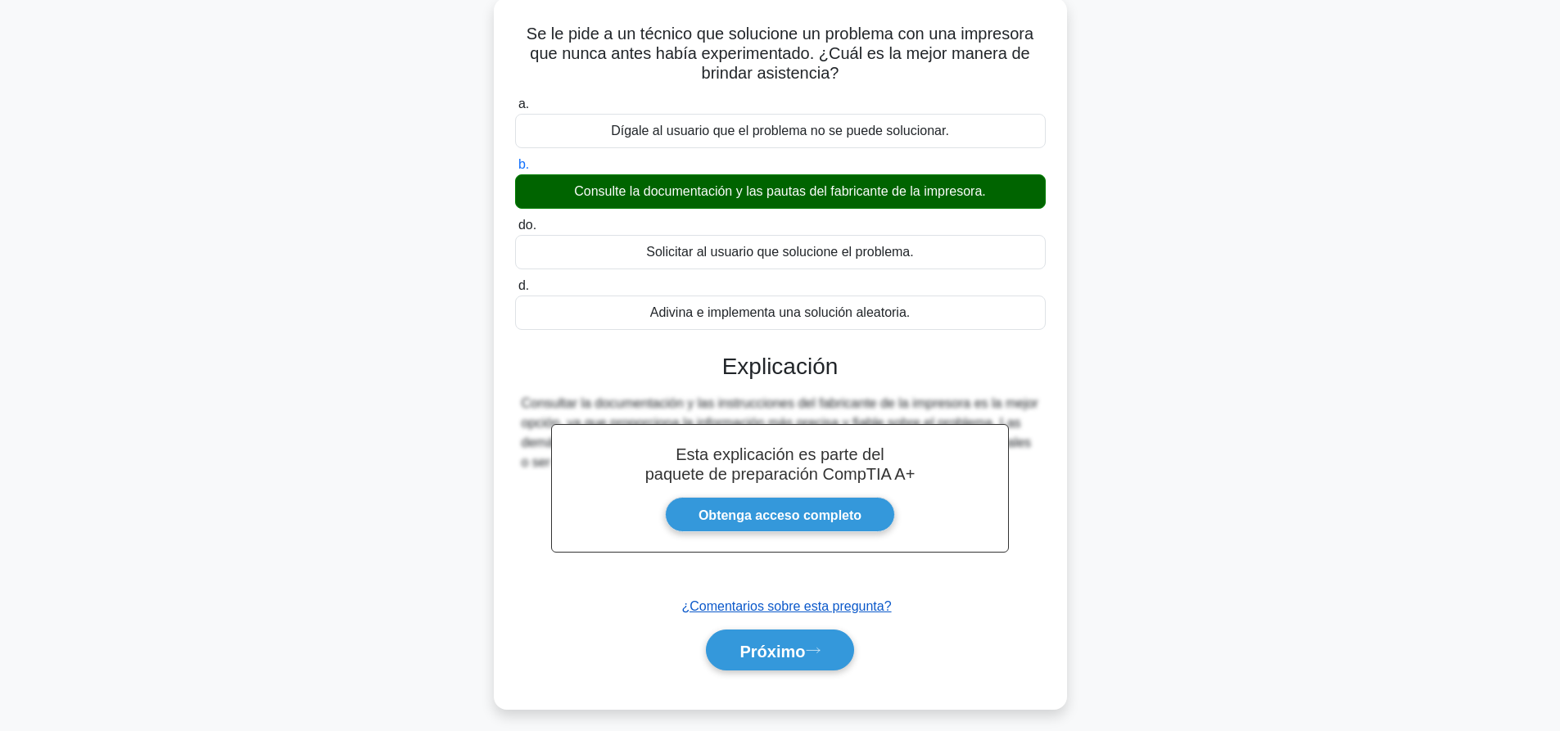
scroll to position [153, 0]
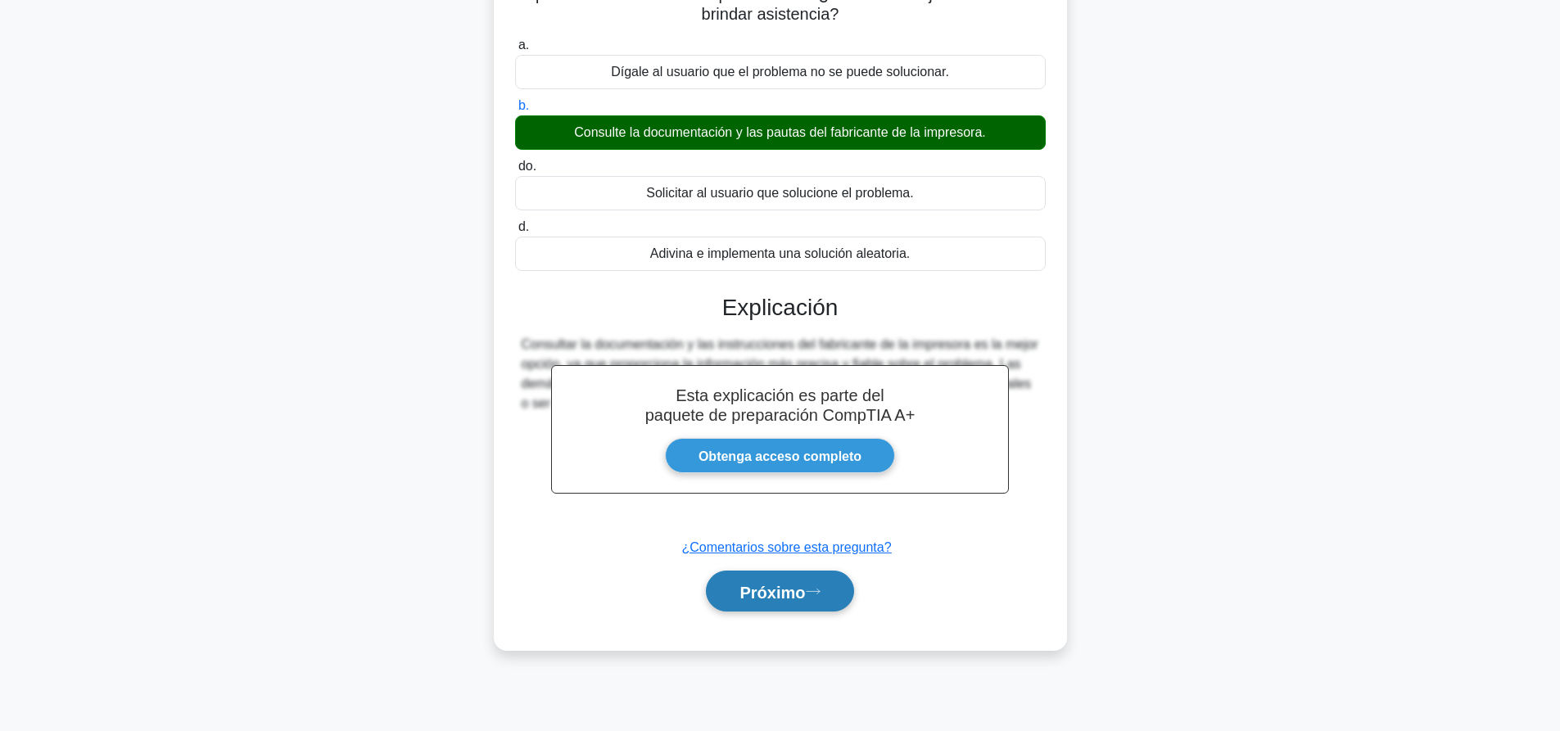
click at [798, 598] on font "Próximo" at bounding box center [772, 592] width 66 height 18
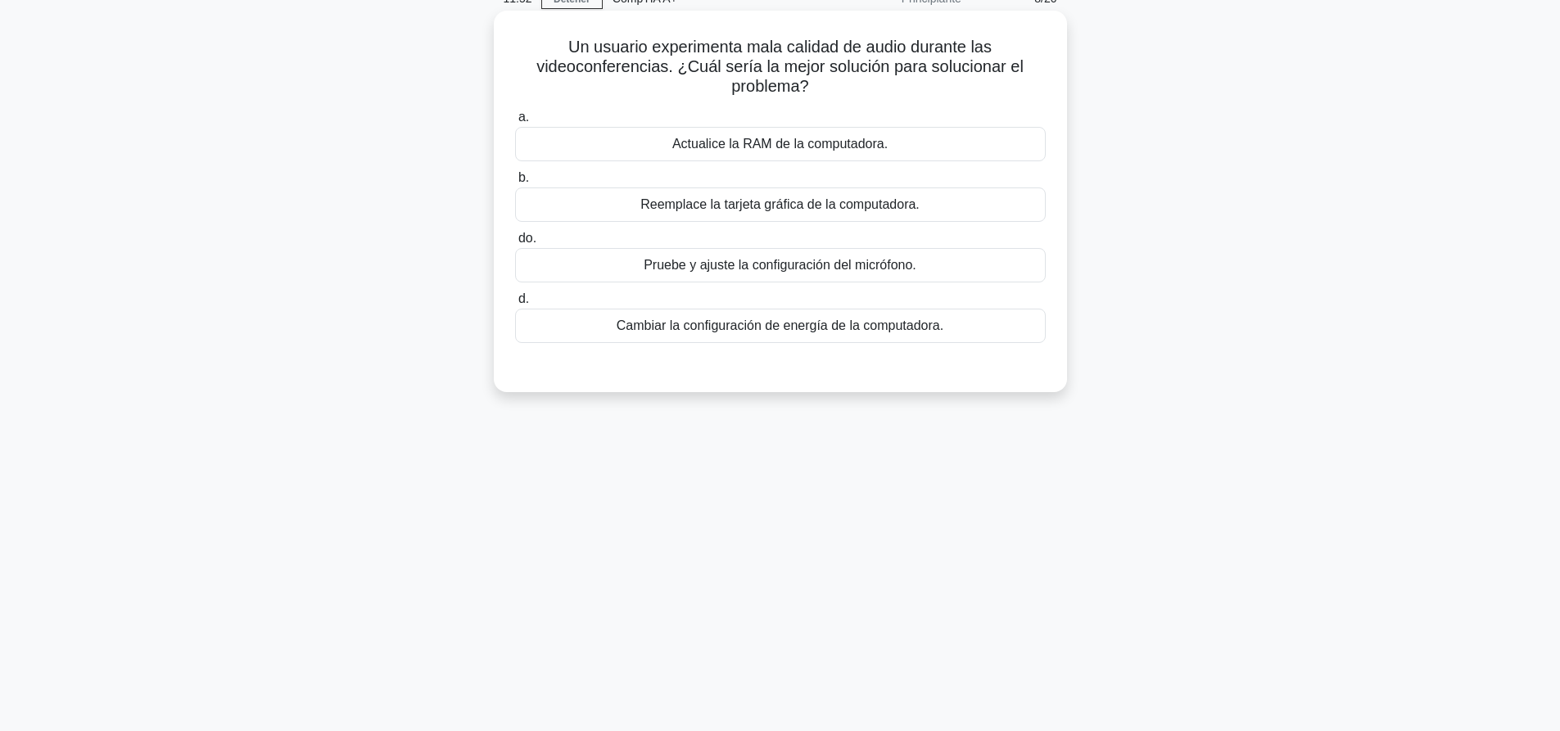
scroll to position [0, 0]
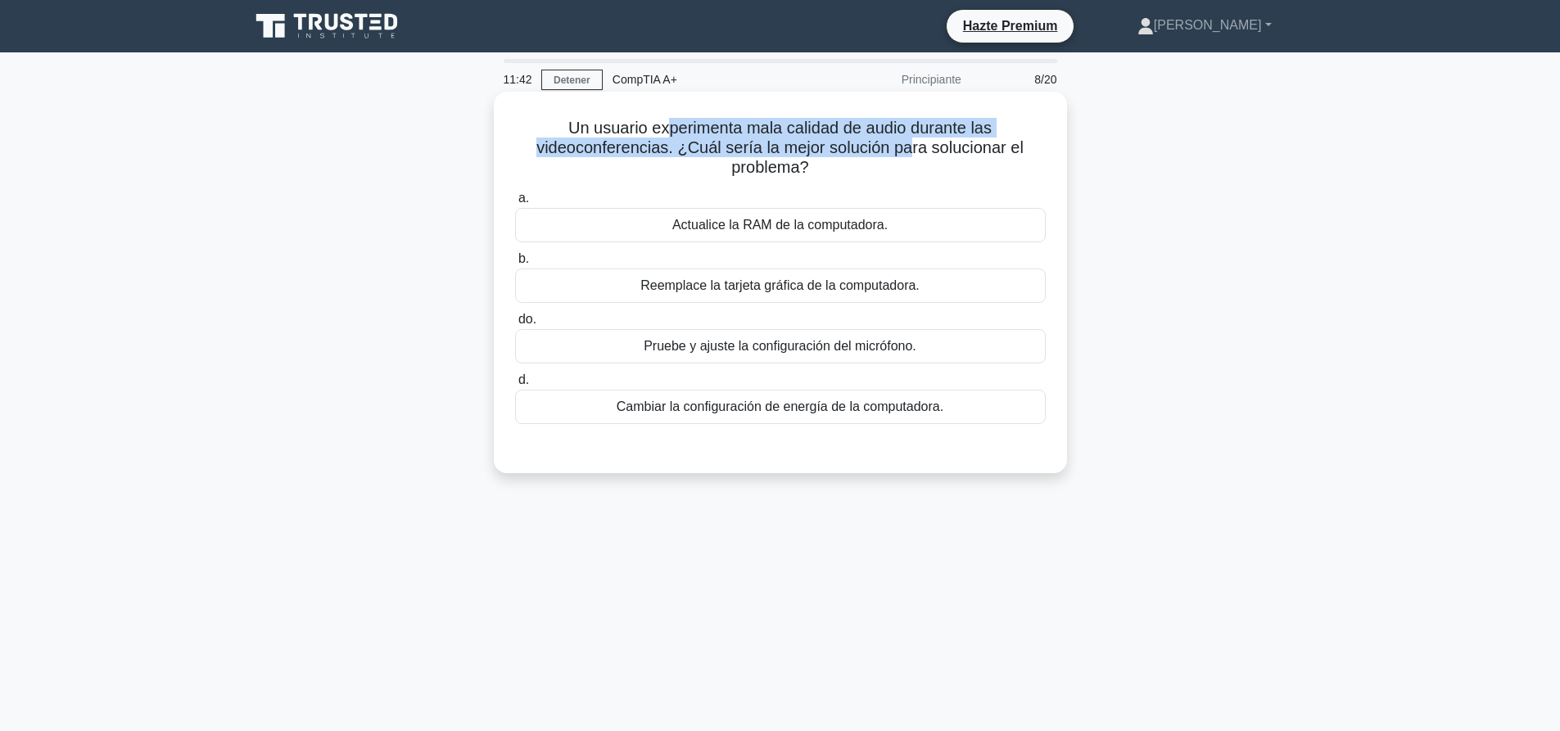
drag, startPoint x: 669, startPoint y: 125, endPoint x: 997, endPoint y: 158, distance: 330.0
click at [916, 141] on font "Un usuario experimenta mala calidad de audio durante las videoconferencias. ¿Cu…" at bounding box center [779, 147] width 487 height 57
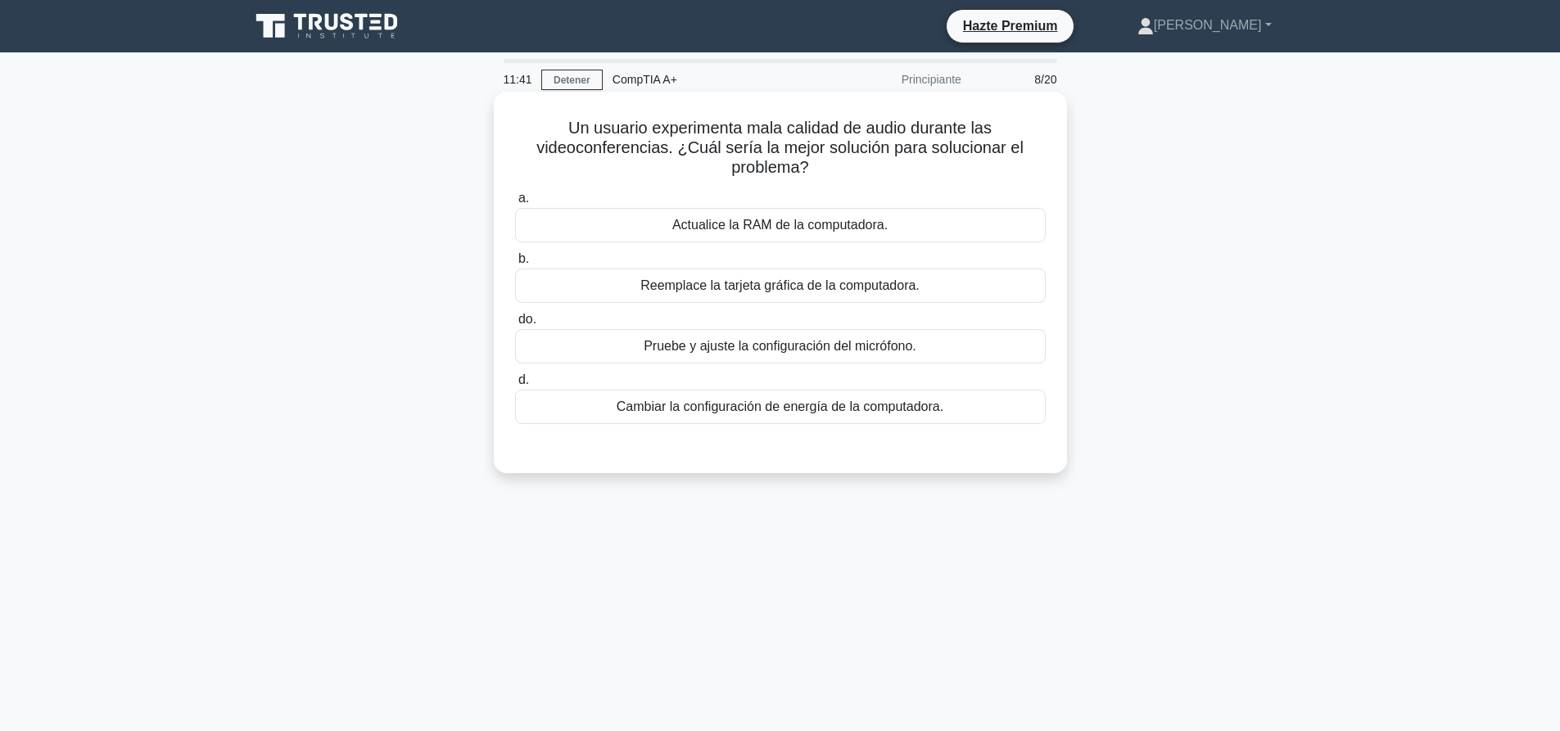
click at [997, 158] on font "Un usuario experimenta mala calidad de audio durante las videoconferencias. ¿Cu…" at bounding box center [779, 147] width 487 height 57
click at [829, 344] on font "Pruebe y ajuste la configuración del micrófono." at bounding box center [780, 346] width 273 height 14
click at [515, 325] on input "do. Pruebe y ajuste la configuración del micrófono." at bounding box center [515, 319] width 0 height 11
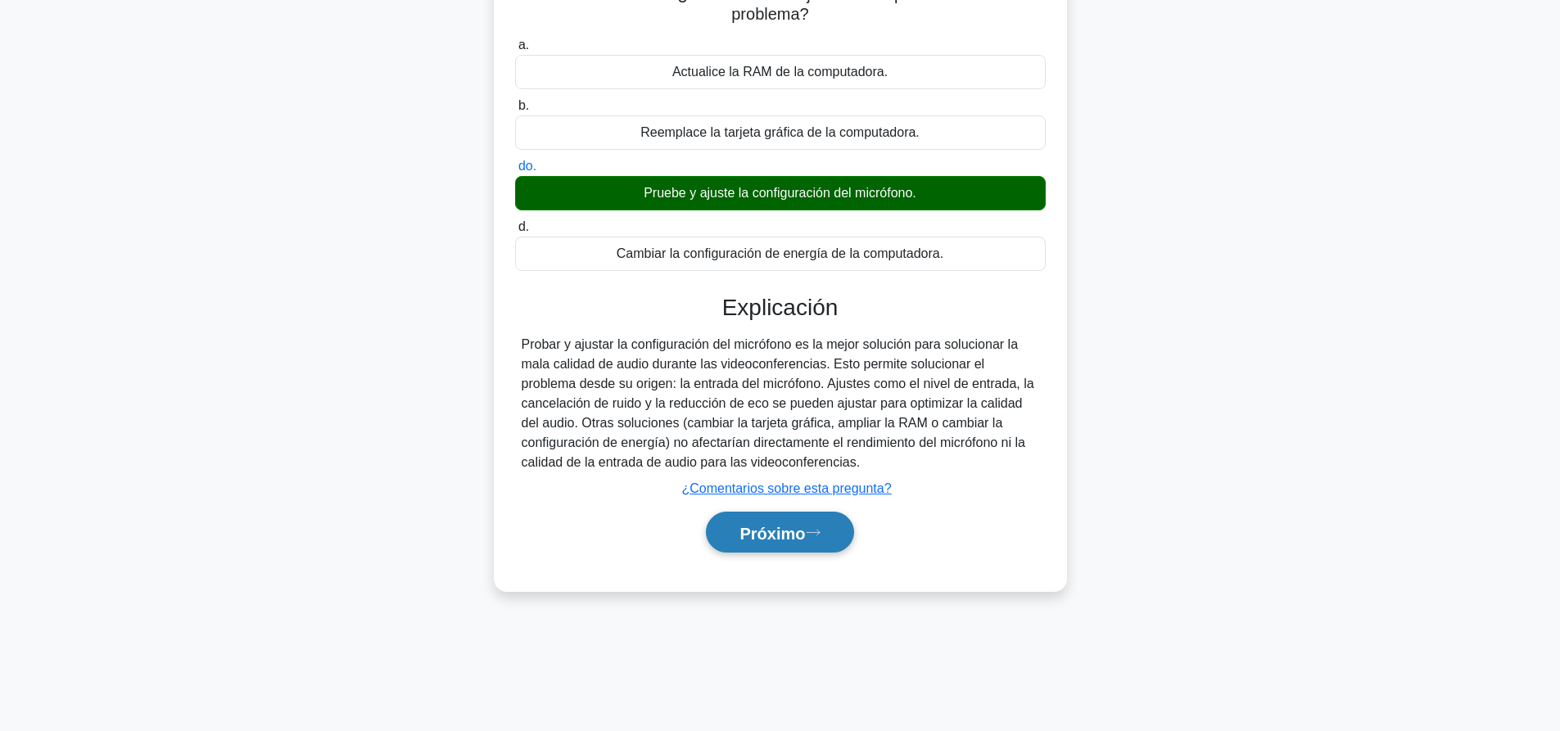
click at [805, 542] on font "Próximo" at bounding box center [772, 533] width 66 height 18
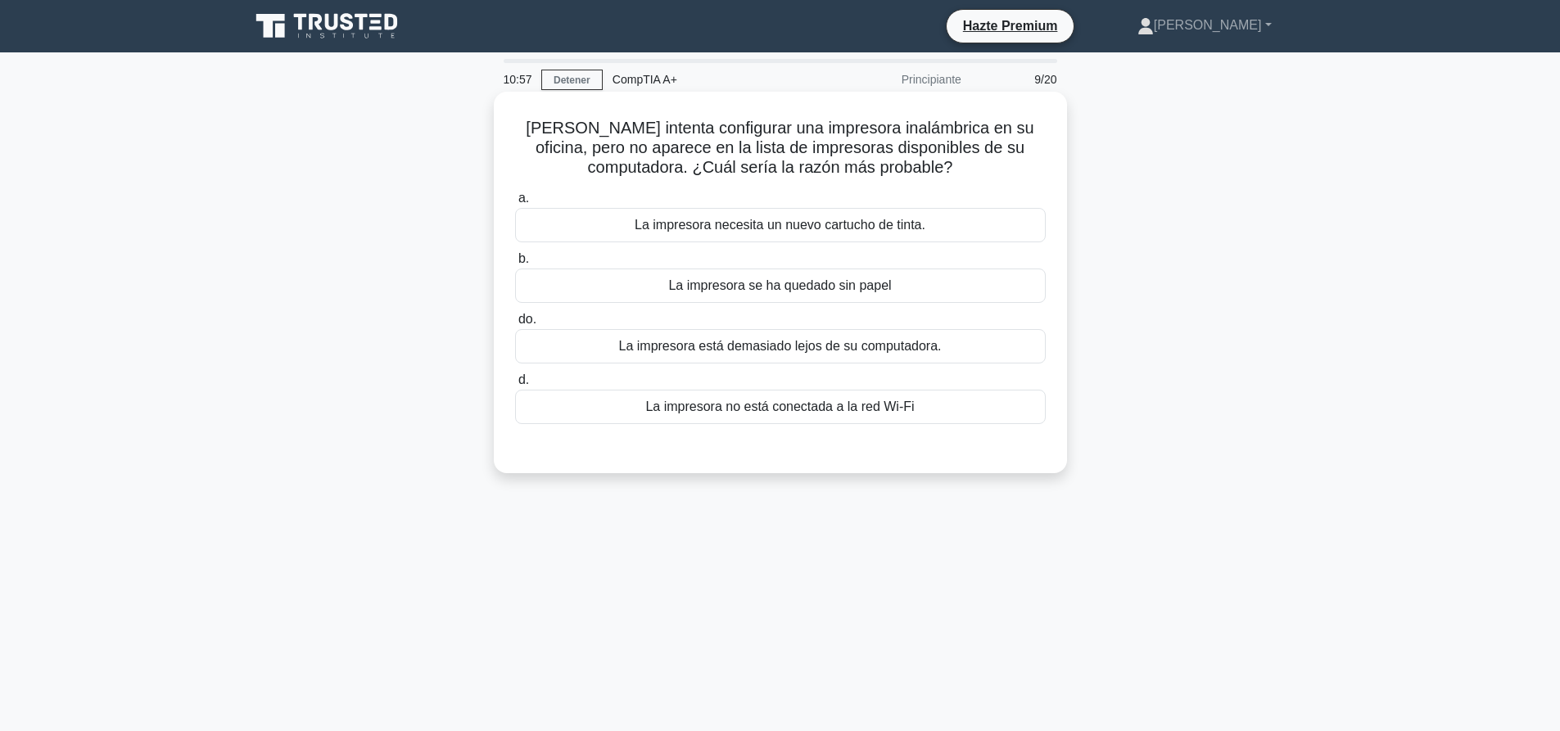
click at [878, 348] on font "La impresora está demasiado lejos de su computadora." at bounding box center [780, 346] width 323 height 14
click at [515, 325] on input "do. La impresora está demasiado lejos de su computadora." at bounding box center [515, 319] width 0 height 11
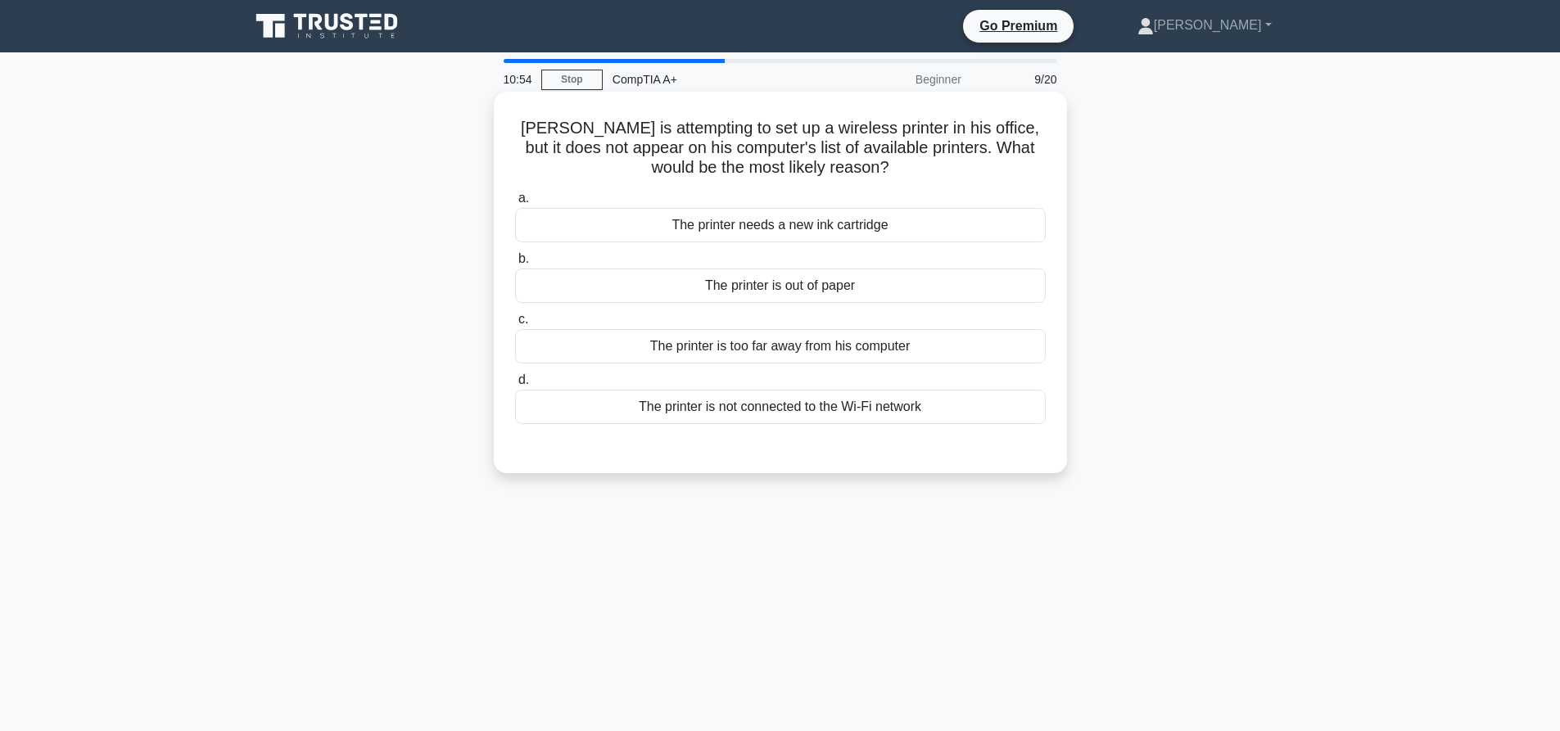
click at [791, 409] on div "The printer is not connected to the Wi-Fi network" at bounding box center [780, 407] width 531 height 34
click at [515, 386] on input "d. The printer is not connected to the Wi-Fi network" at bounding box center [515, 380] width 0 height 11
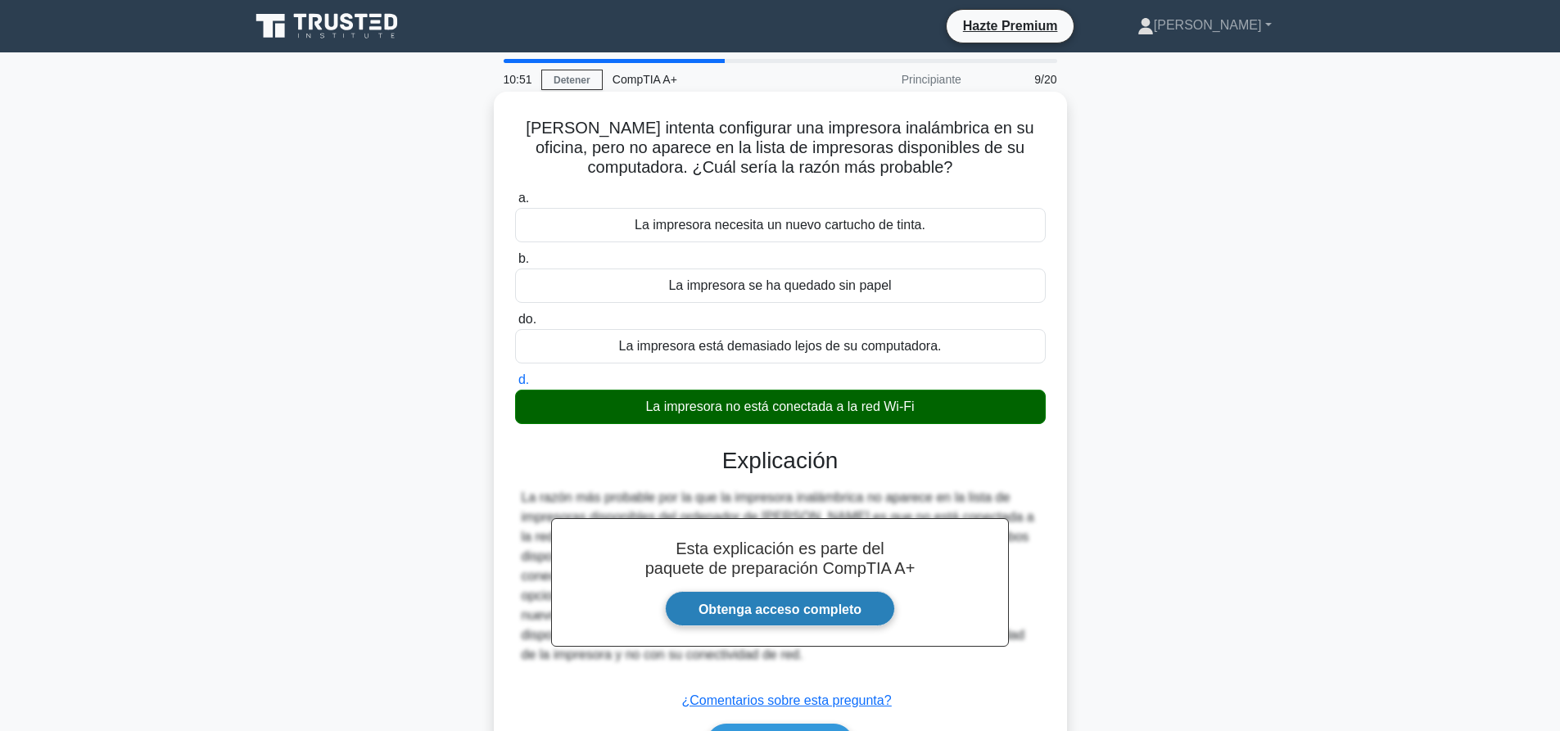
scroll to position [153, 0]
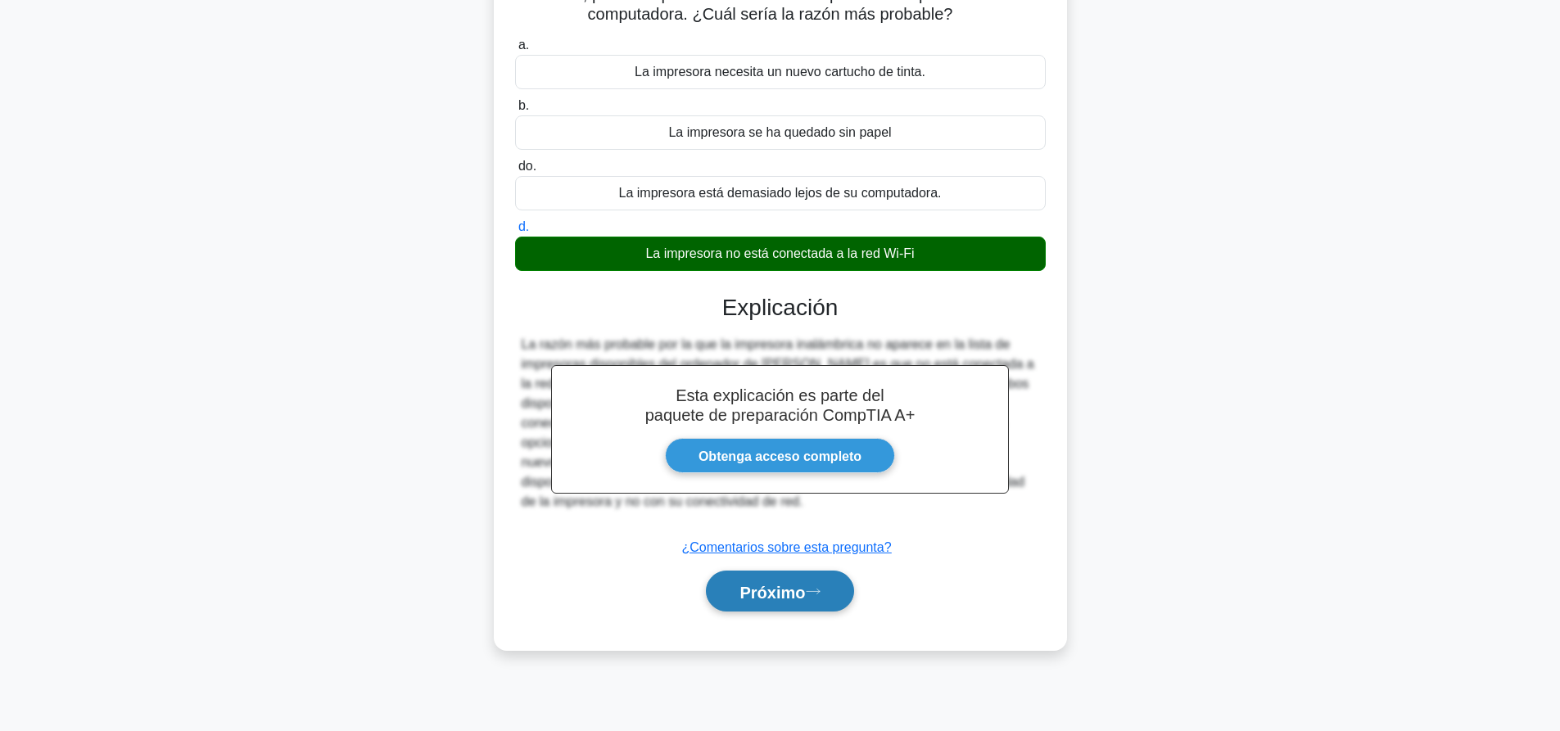
click at [820, 596] on icon at bounding box center [813, 591] width 15 height 9
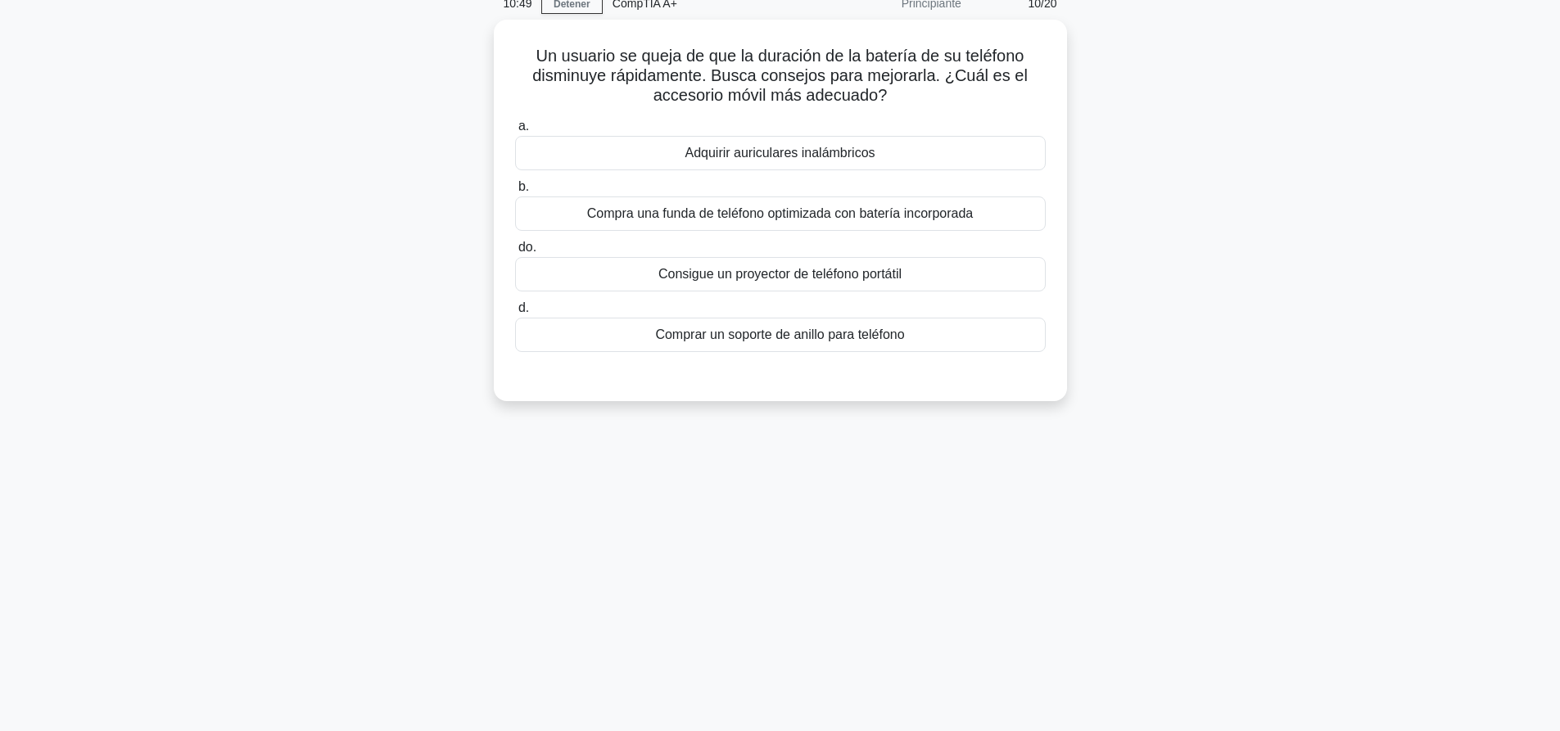
scroll to position [0, 0]
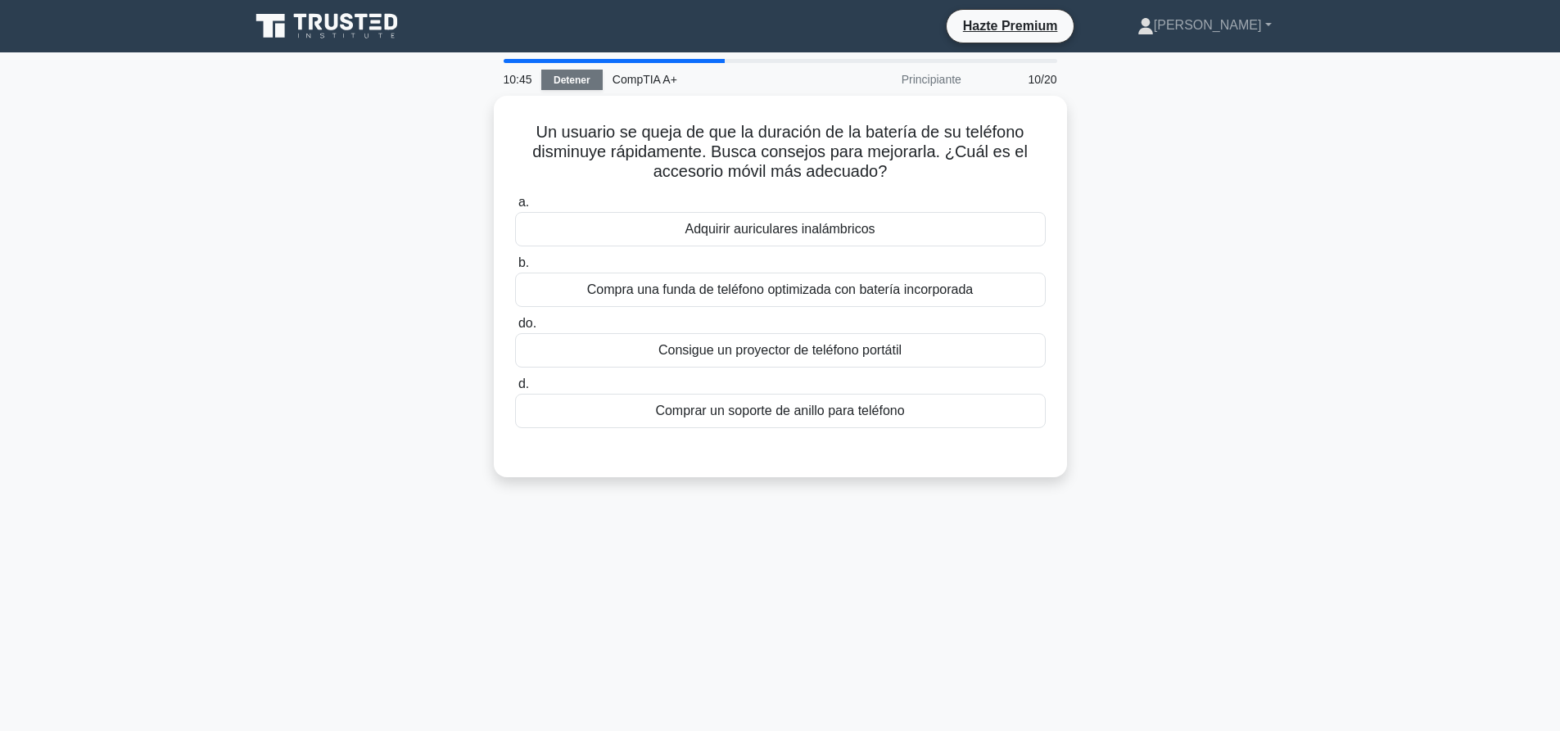
click at [569, 88] on link "Detener" at bounding box center [571, 80] width 61 height 20
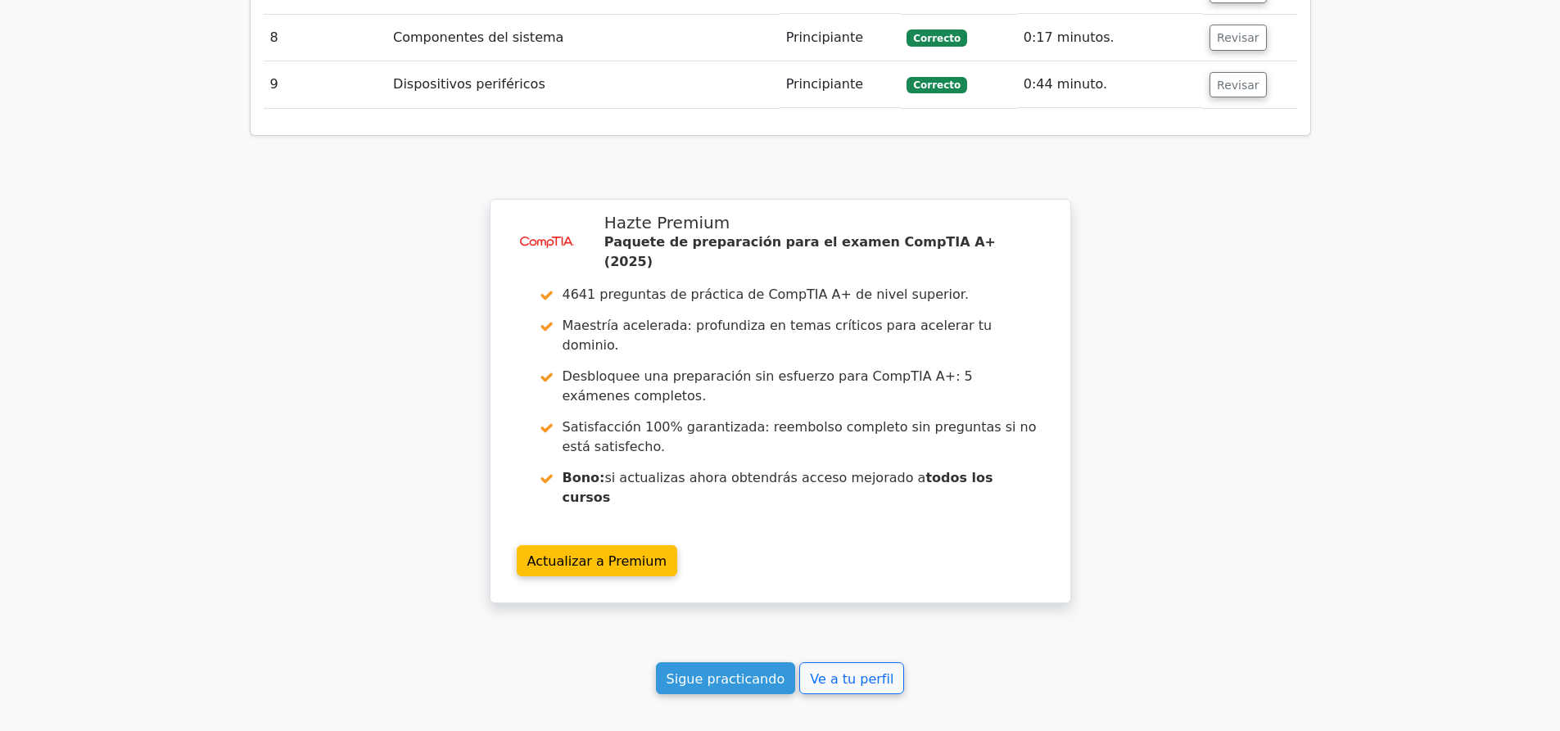
scroll to position [2680, 0]
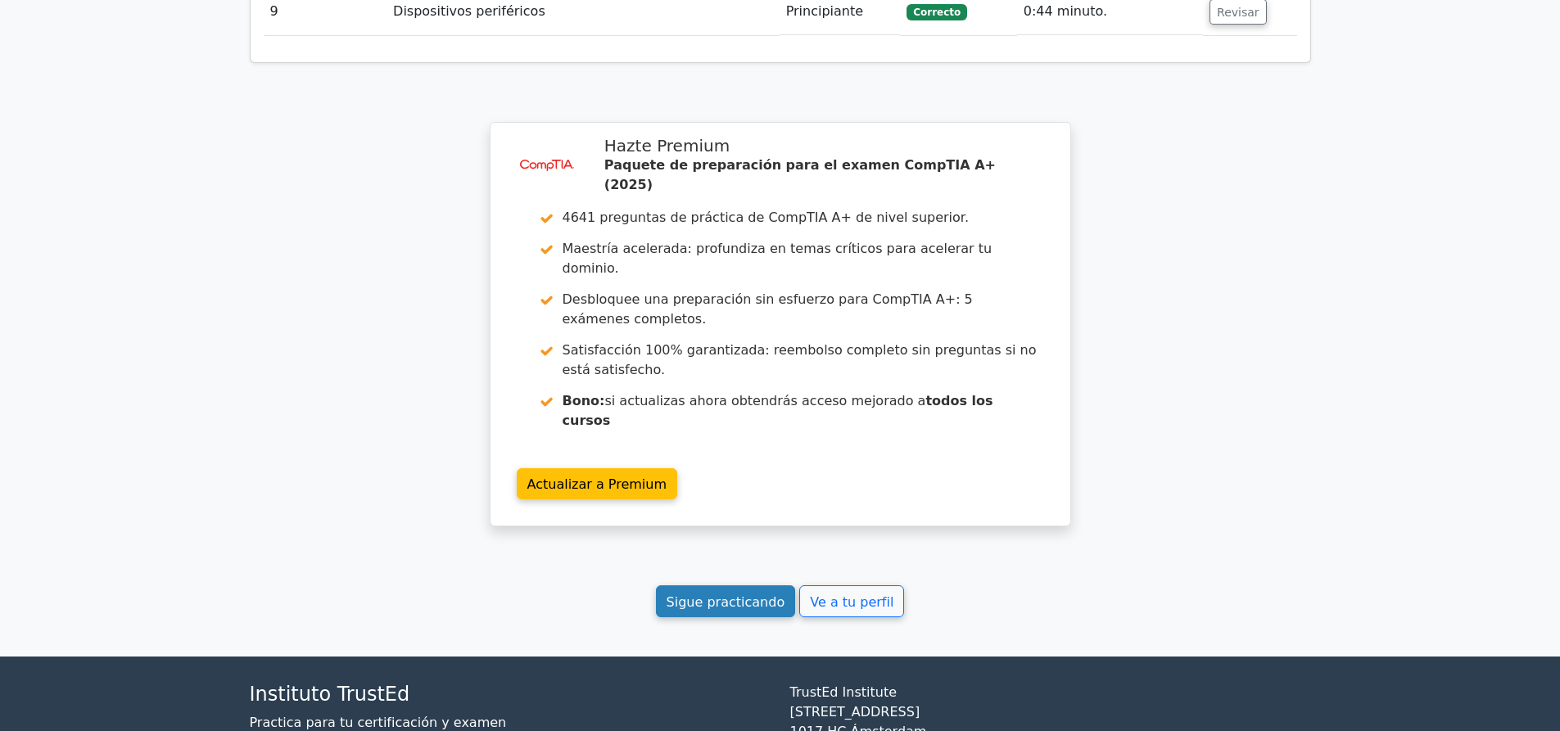
click at [721, 594] on font "Sigue practicando" at bounding box center [726, 602] width 119 height 16
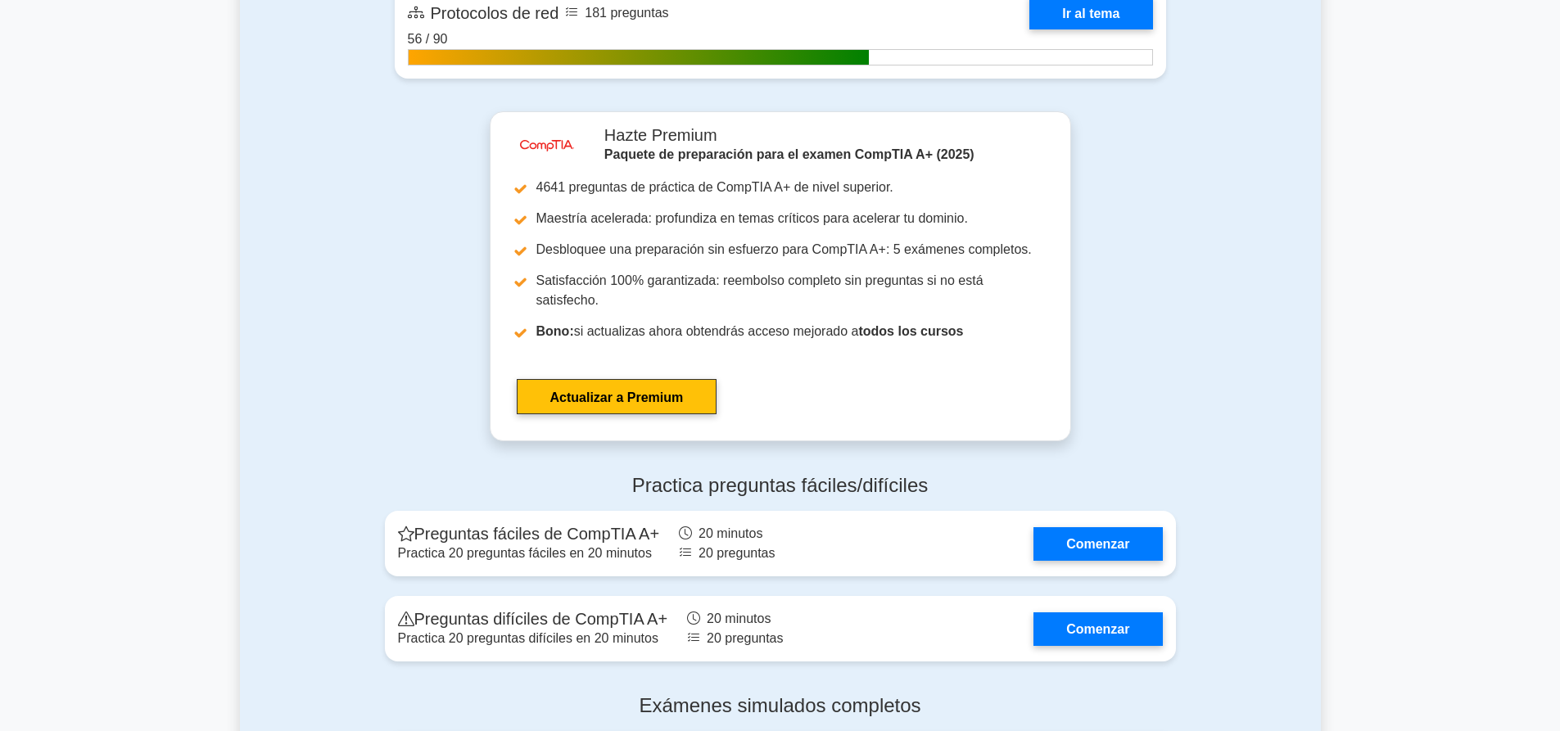
scroll to position [4176, 0]
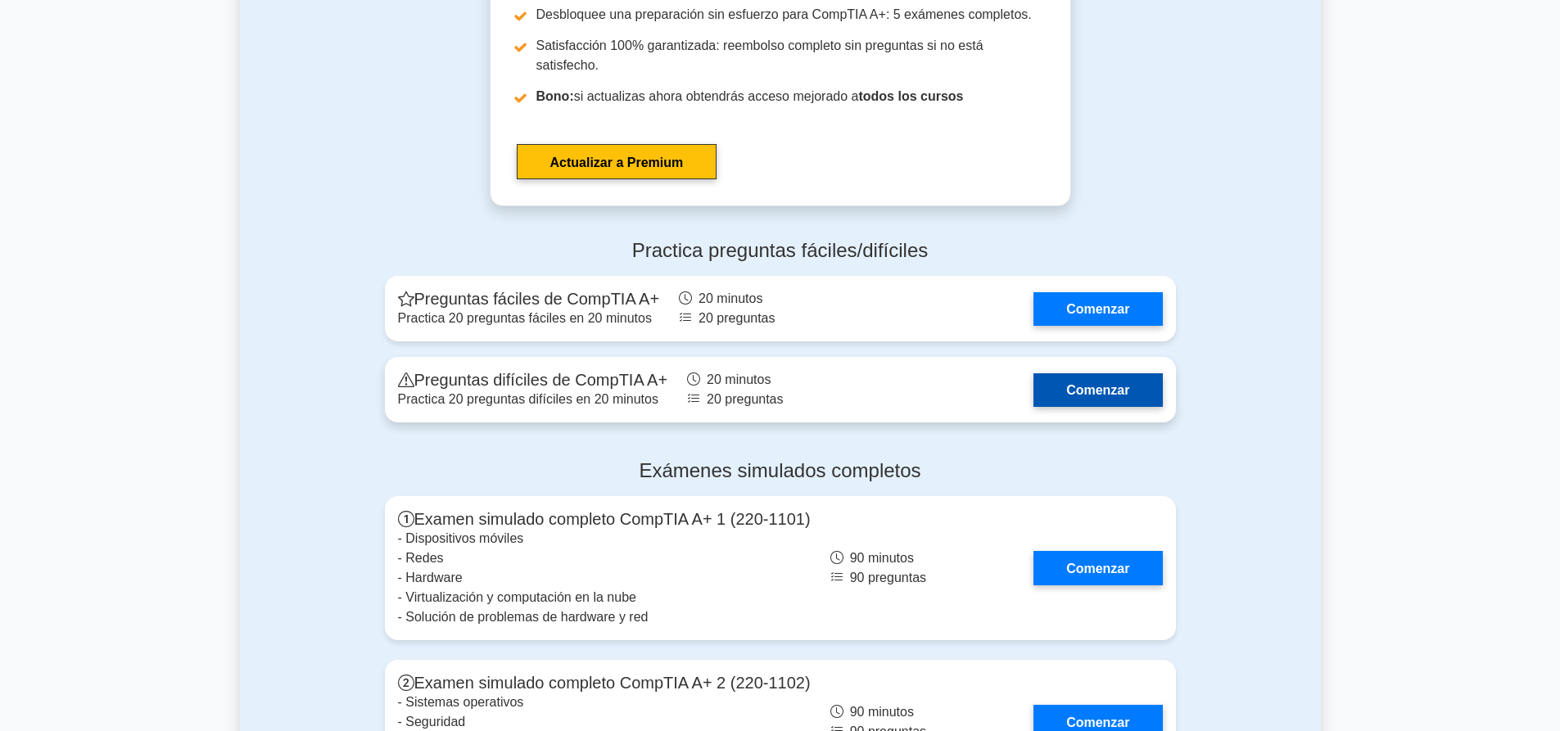
click at [1052, 373] on link "Comenzar" at bounding box center [1097, 390] width 129 height 34
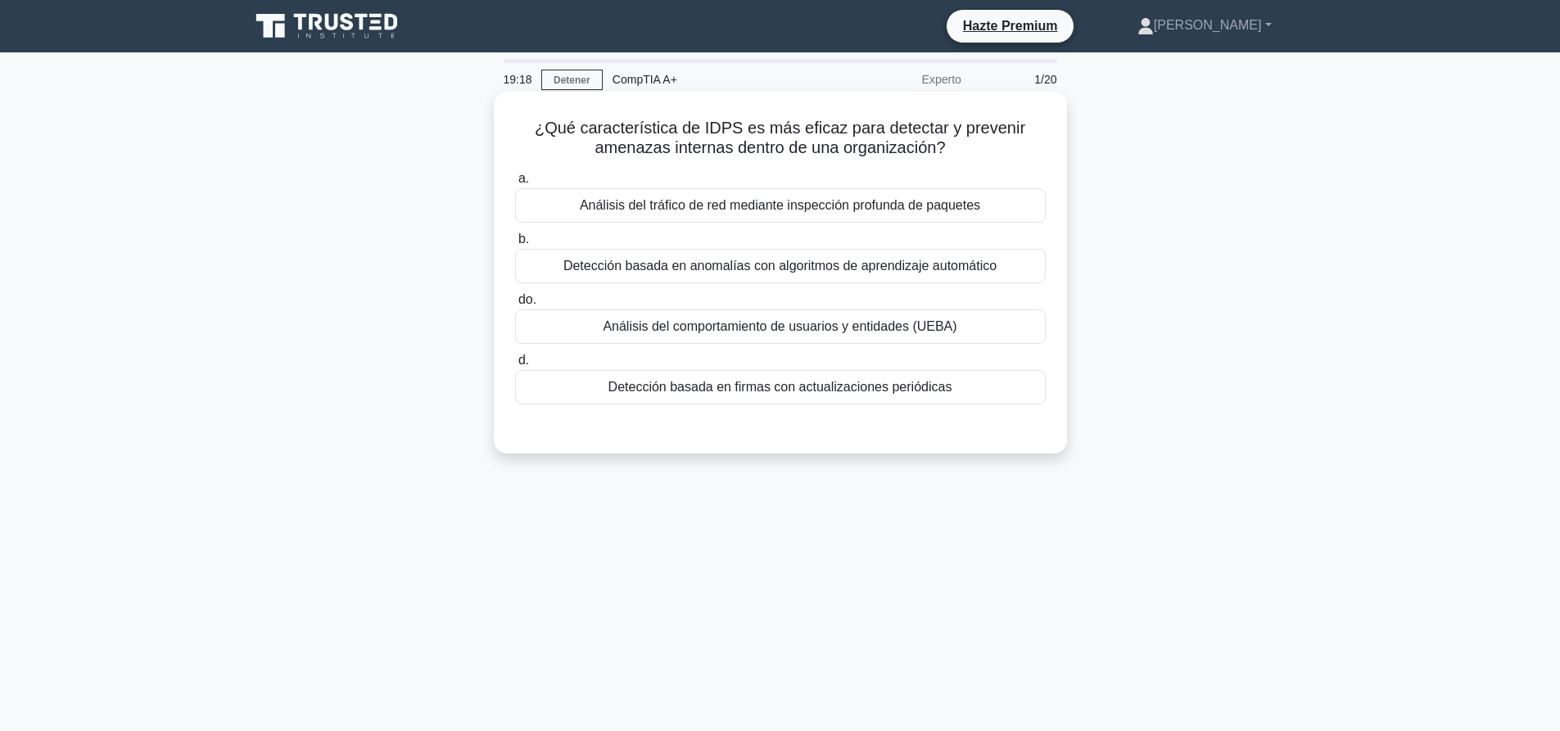
click at [927, 263] on font "Detección basada en anomalías con algoritmos de aprendizaje automático" at bounding box center [779, 266] width 433 height 14
click at [515, 245] on input "b. Detección basada en anomalías con algoritmos de aprendizaje automático" at bounding box center [515, 239] width 0 height 11
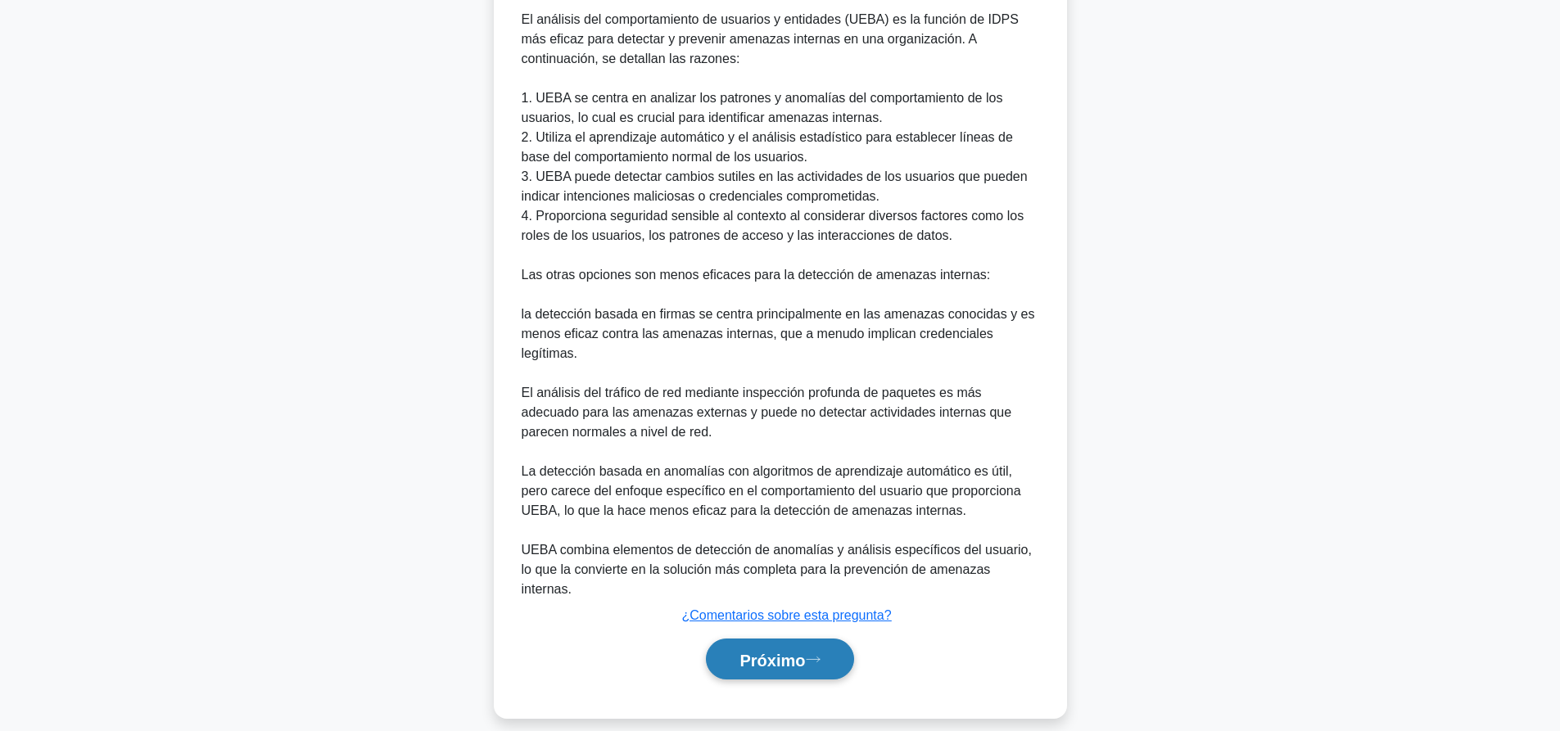
click at [796, 639] on button "Próximo" at bounding box center [779, 660] width 147 height 42
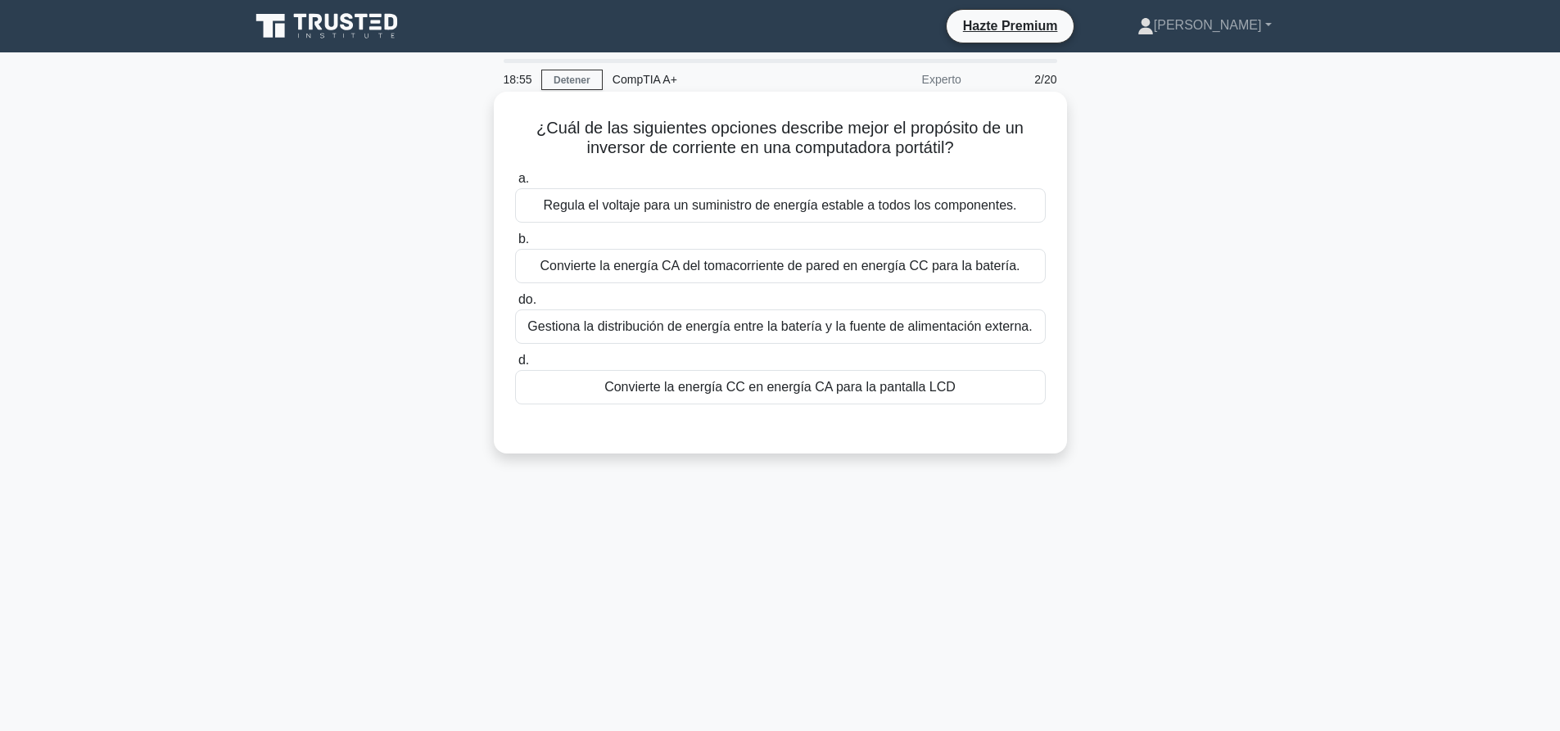
click at [915, 272] on font "Convierte la energía CA del tomacorriente de pared en energía CC para la baterí…" at bounding box center [780, 266] width 480 height 14
click at [515, 245] on input "b. Convierte la energía CA del tomacorriente de pared en energía CC para la bat…" at bounding box center [515, 239] width 0 height 11
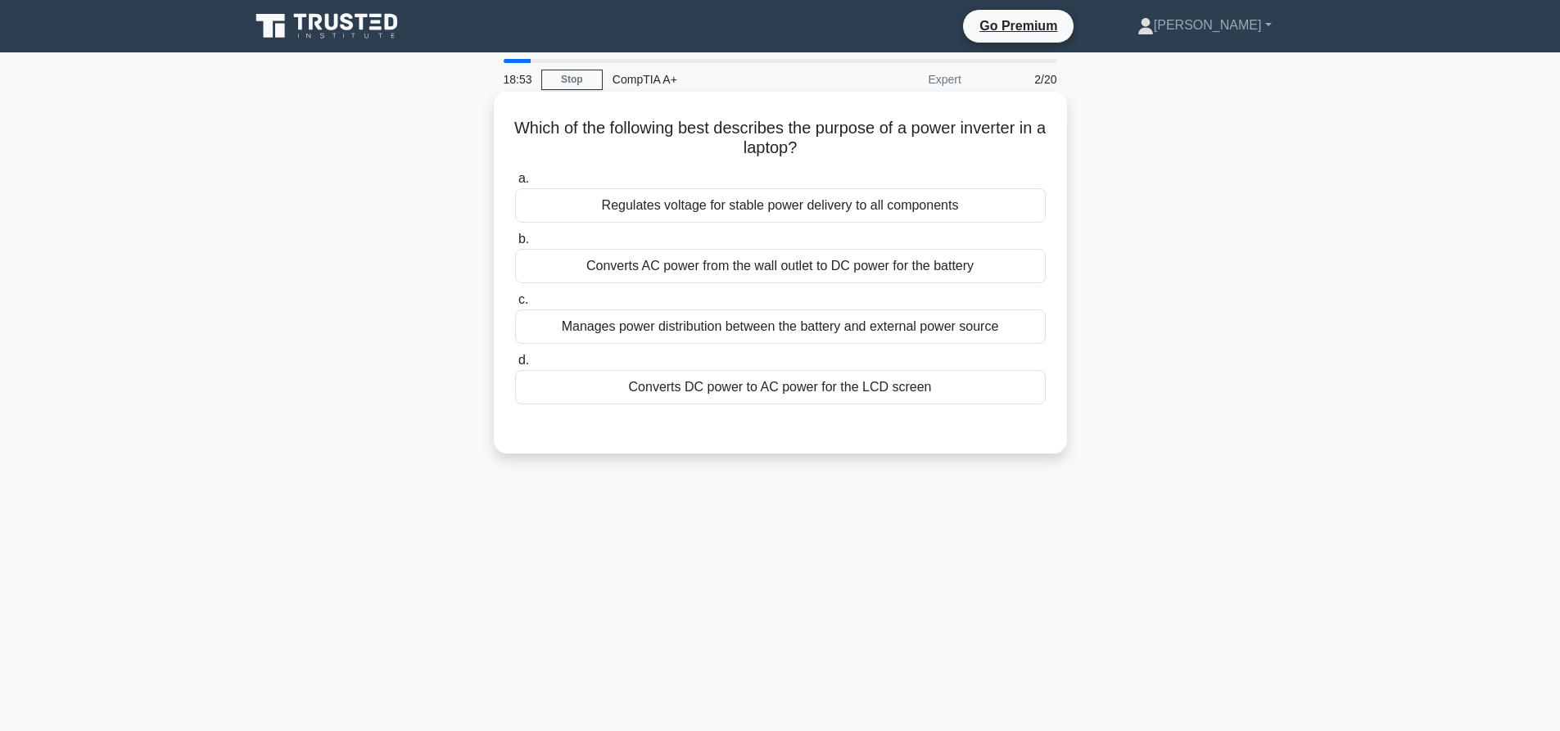
click at [696, 392] on div "Converts DC power to AC power for the LCD screen" at bounding box center [780, 387] width 531 height 34
click at [515, 366] on input "d. Converts DC power to AC power for the LCD screen" at bounding box center [515, 360] width 0 height 11
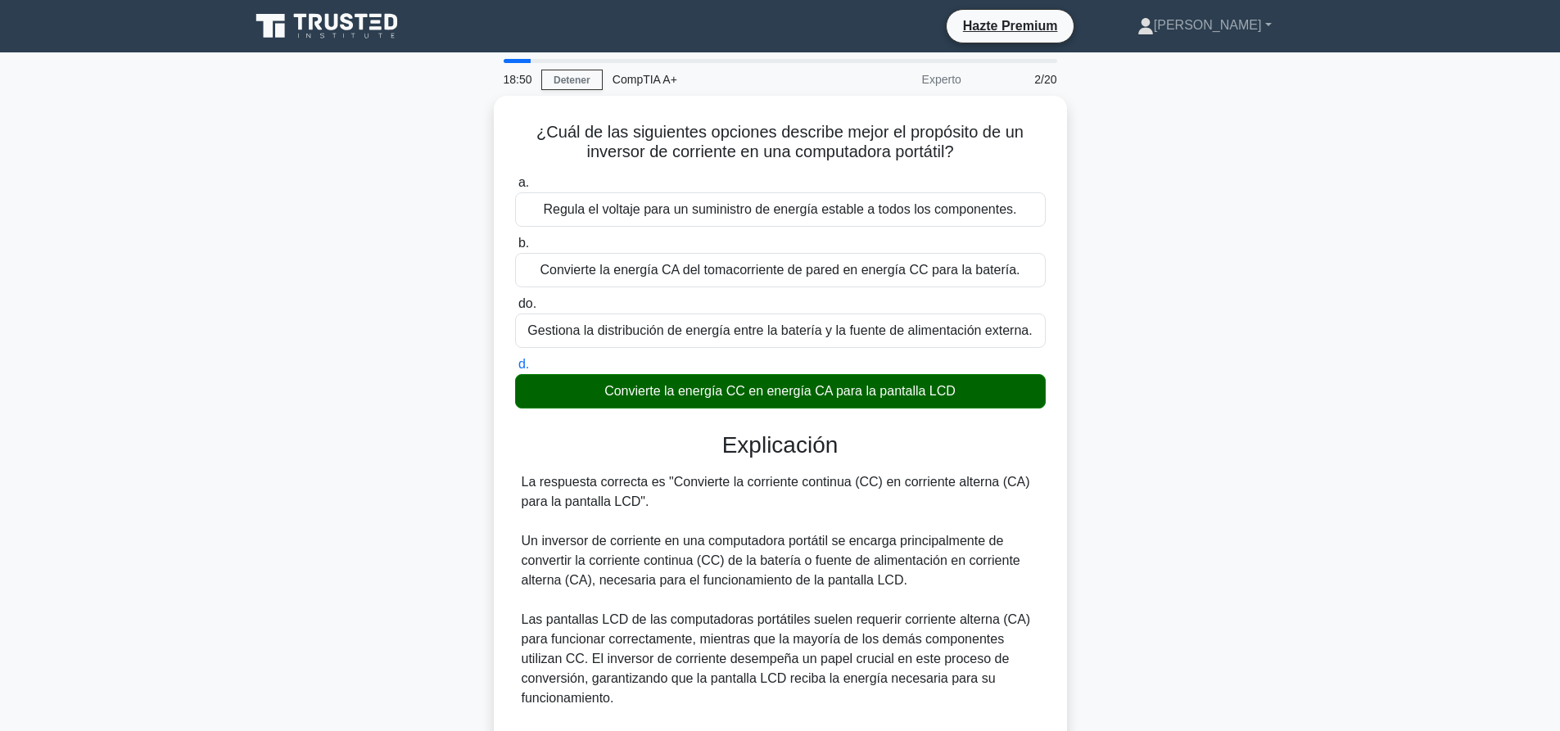
click at [1295, 199] on div "¿Cuál de las siguientes opciones describe mejor el propósito de un inversor de …" at bounding box center [780, 609] width 1081 height 1027
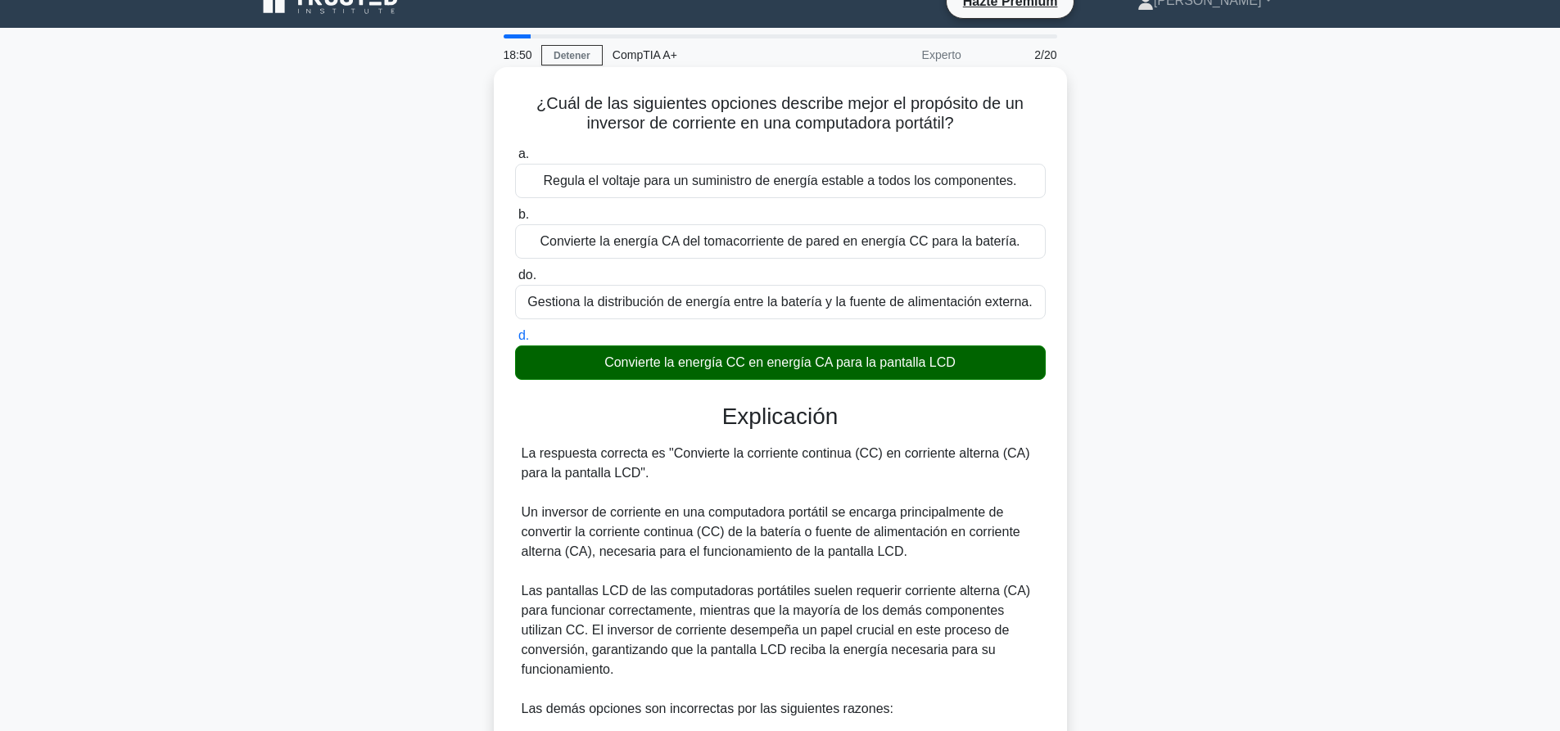
scroll to position [400, 0]
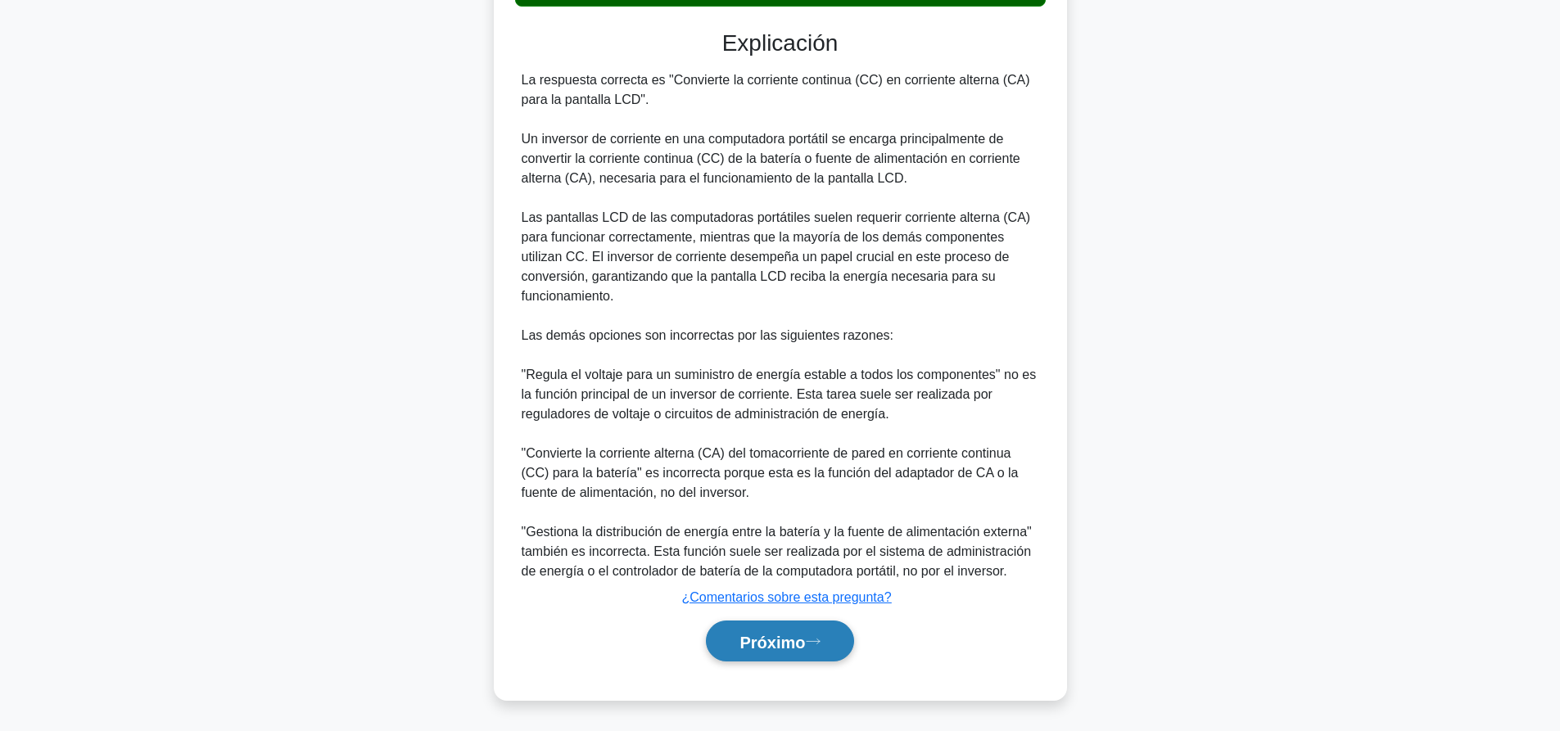
click at [834, 647] on button "Próximo" at bounding box center [779, 642] width 147 height 42
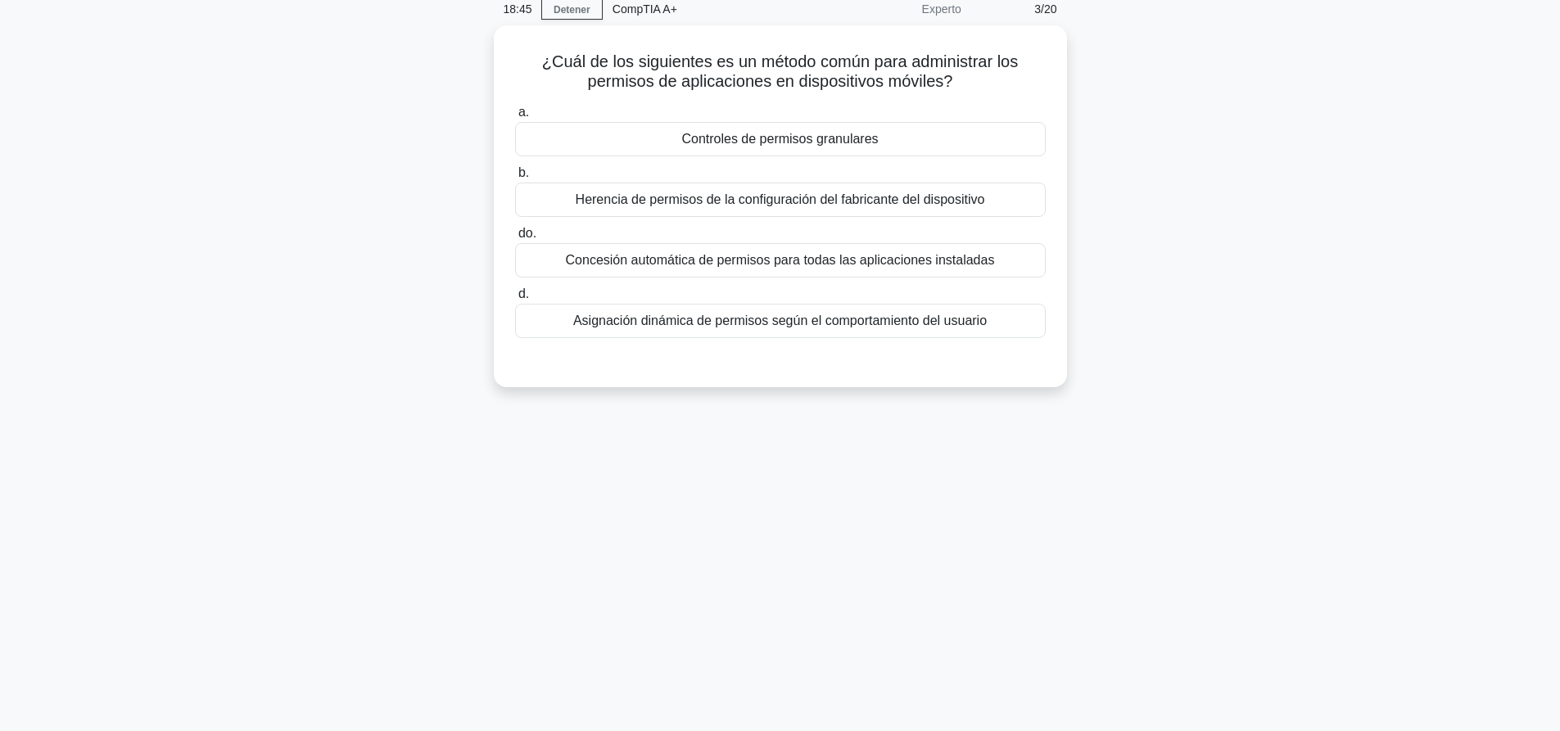
scroll to position [0, 0]
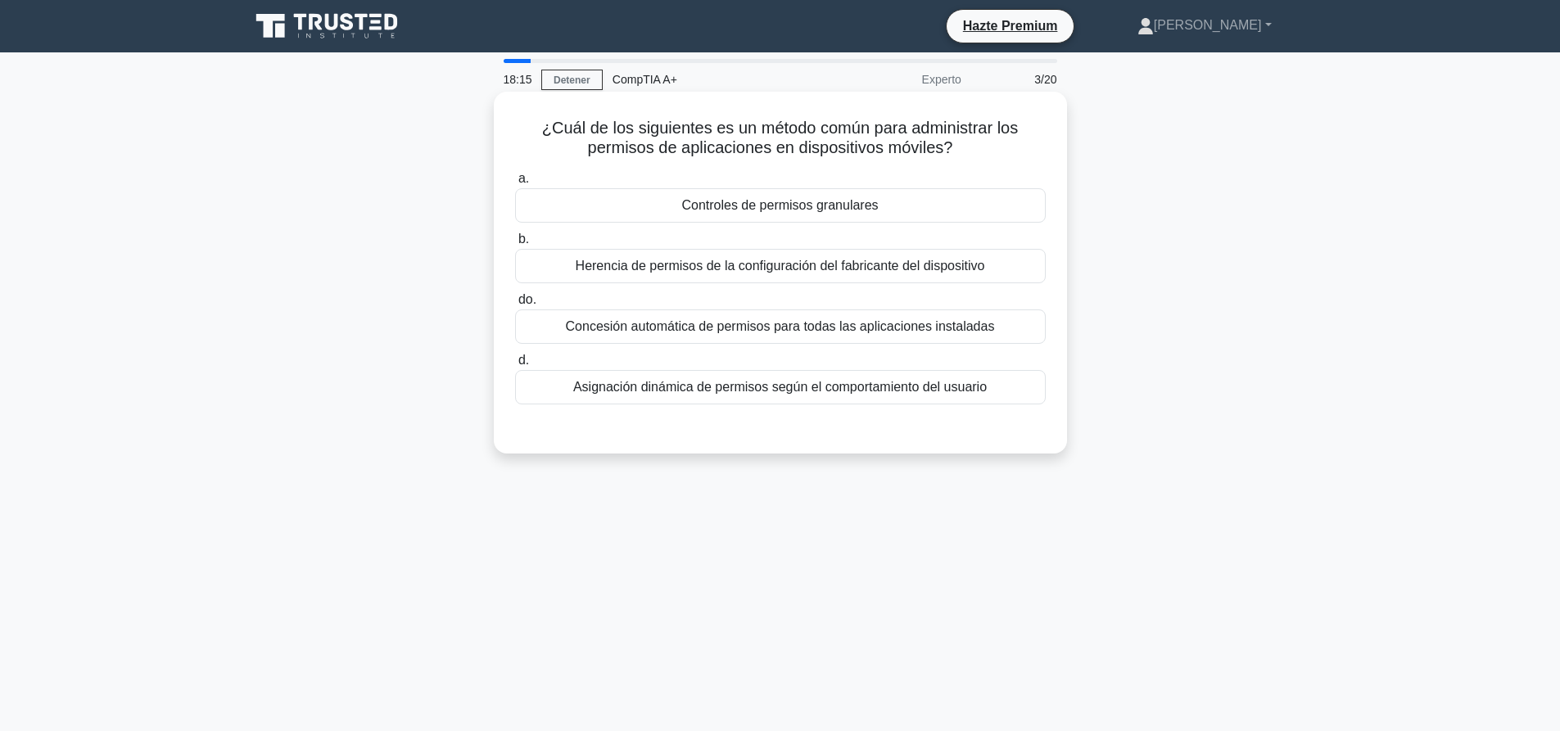
click at [882, 260] on font "Herencia de permisos de la configuración del fabricante del dispositivo" at bounding box center [780, 266] width 409 height 14
click at [515, 245] on input "b. Herencia de permisos de la configuración del fabricante del dispositivo" at bounding box center [515, 239] width 0 height 11
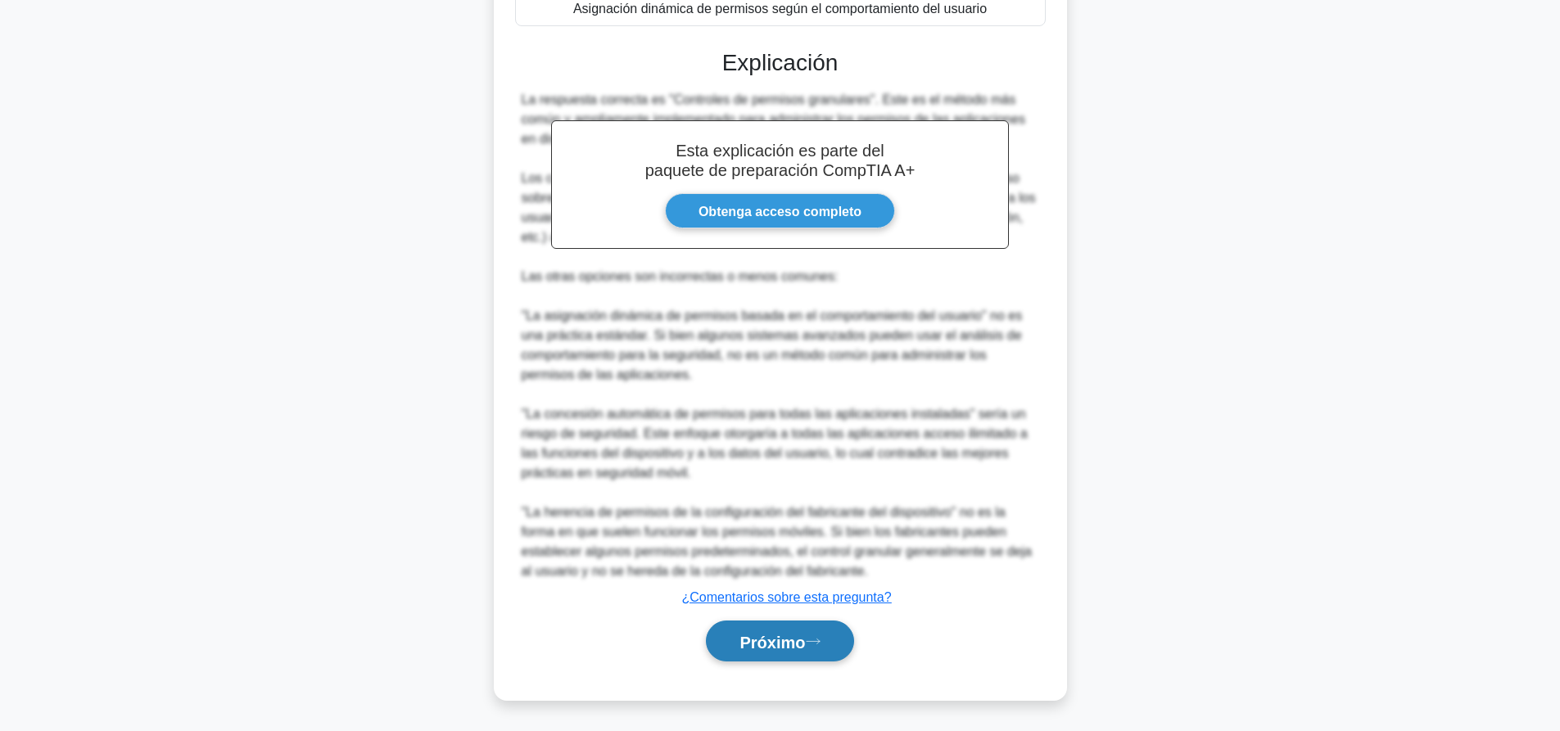
click at [819, 658] on button "Próximo" at bounding box center [779, 642] width 147 height 42
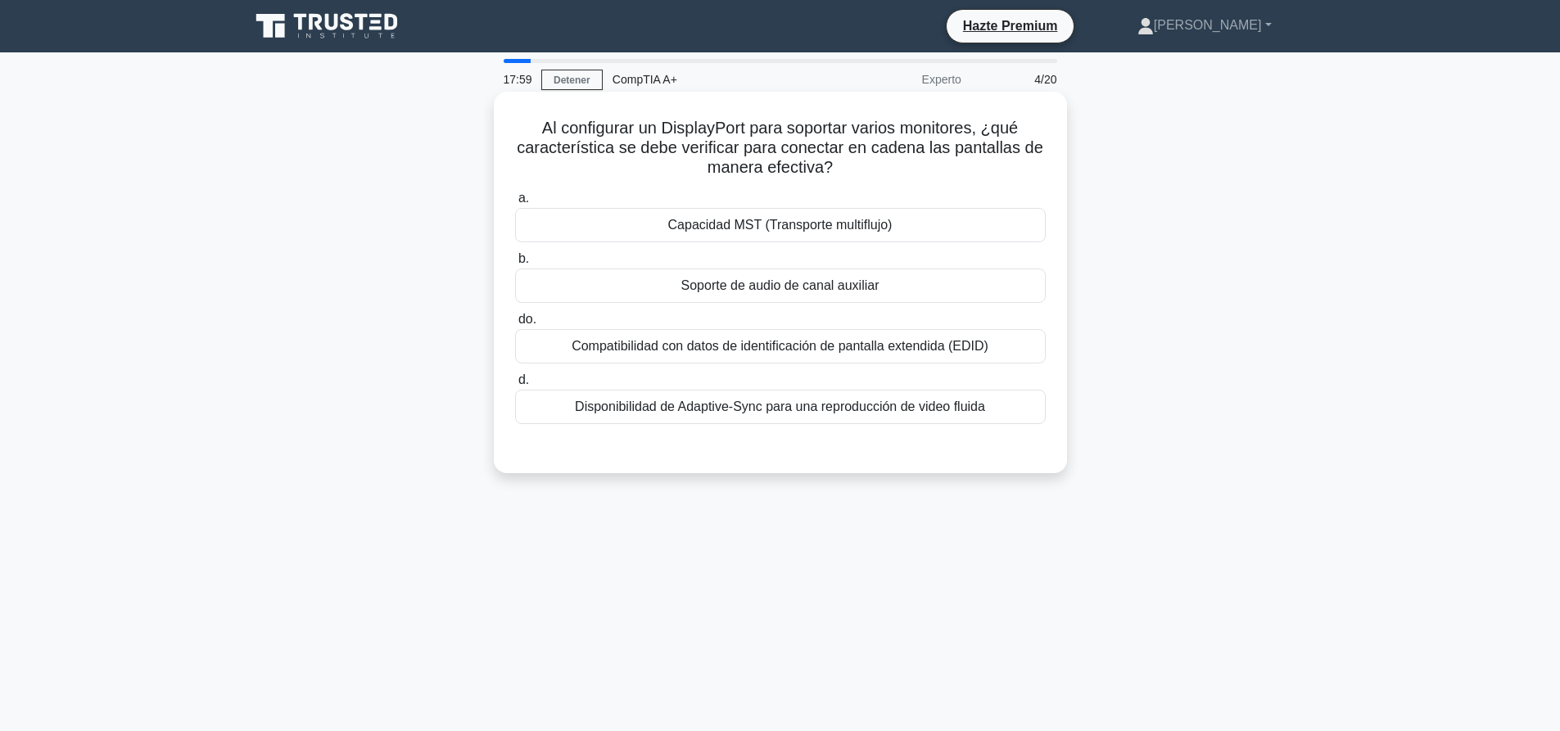
click at [865, 219] on font "Capacidad MST (Transporte multiflujo)" at bounding box center [780, 225] width 224 height 14
click at [515, 204] on input "a. Capacidad MST (Transporte multiflujo)" at bounding box center [515, 198] width 0 height 11
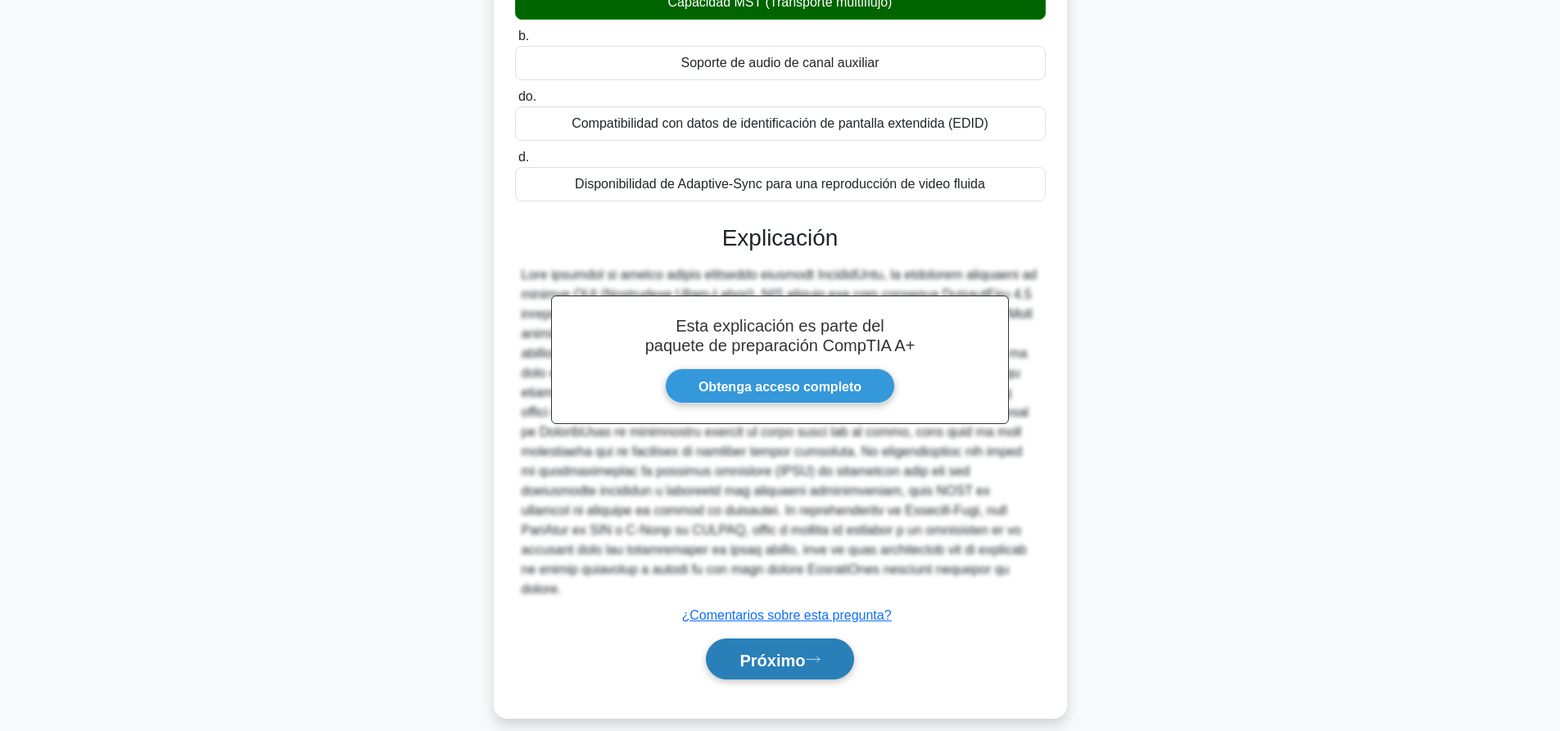
click at [790, 651] on font "Próximo" at bounding box center [772, 660] width 66 height 18
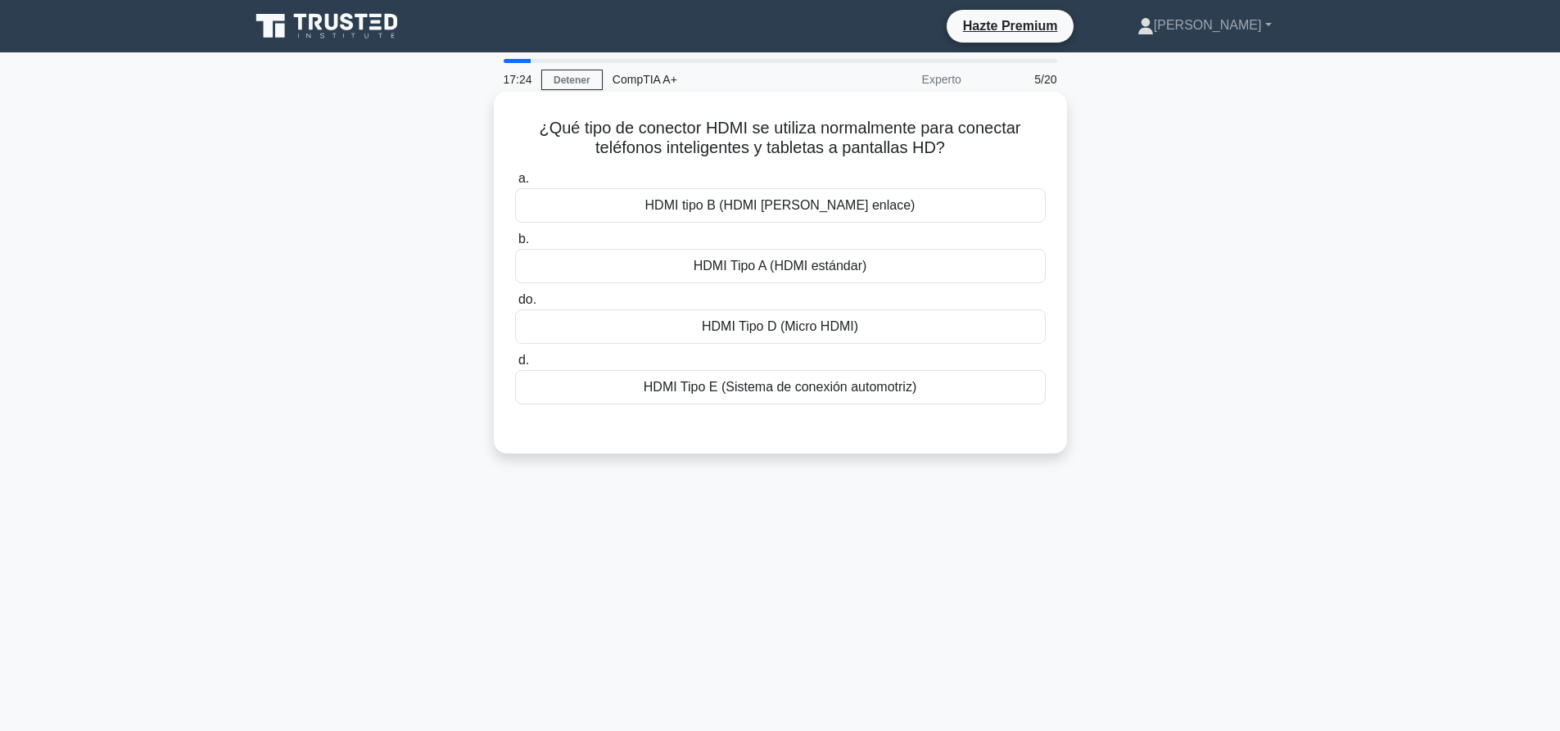
click at [820, 195] on div "HDMI tipo B (HDMI de doble enlace)" at bounding box center [780, 205] width 531 height 34
click at [515, 184] on input "a. HDMI tipo B (HDMI de doble enlace)" at bounding box center [515, 179] width 0 height 11
click at [690, 320] on div "HDMI Type D (Micro HDMI)" at bounding box center [780, 327] width 531 height 34
click at [515, 305] on input "c. HDMI Type D (Micro HDMI)" at bounding box center [515, 300] width 0 height 11
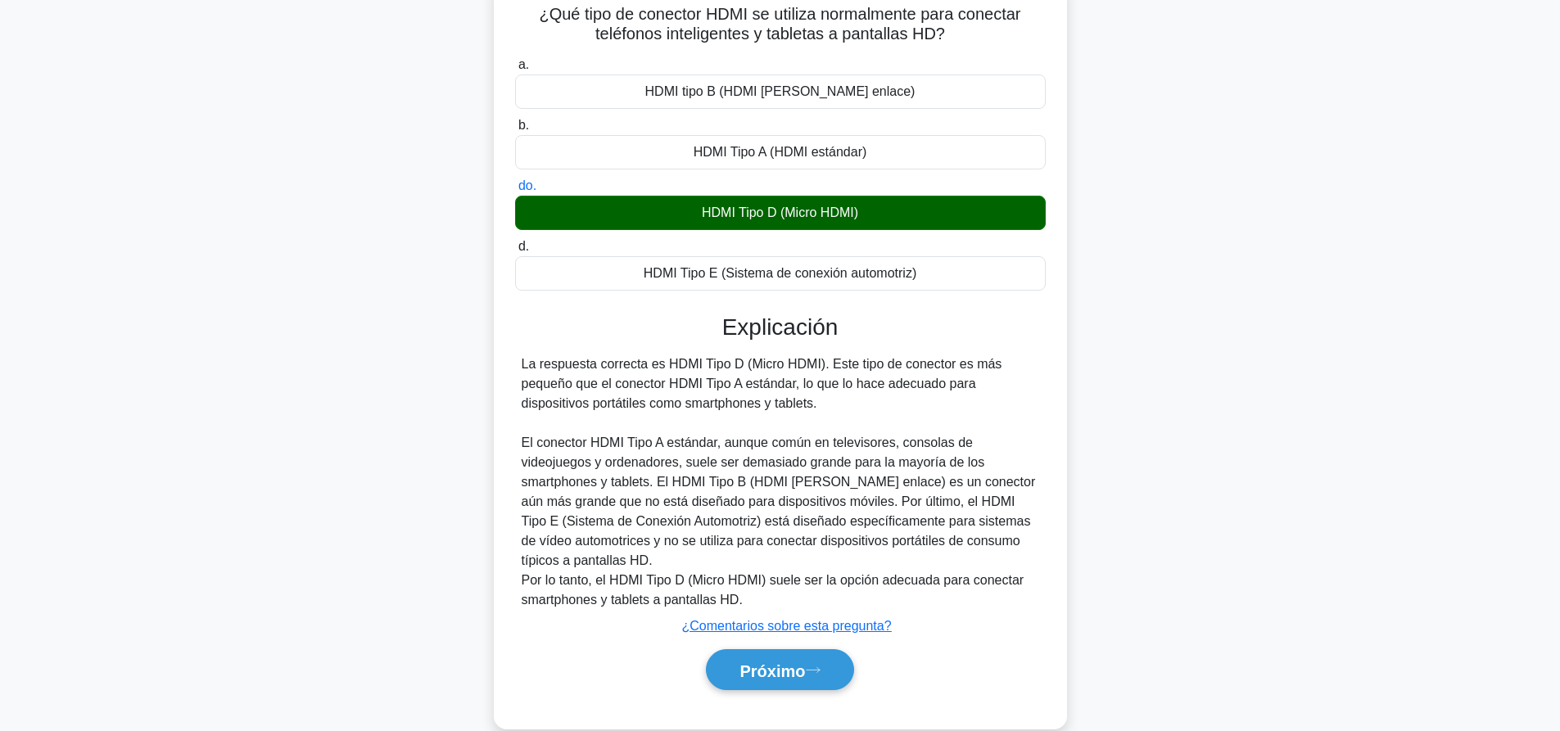
scroll to position [153, 0]
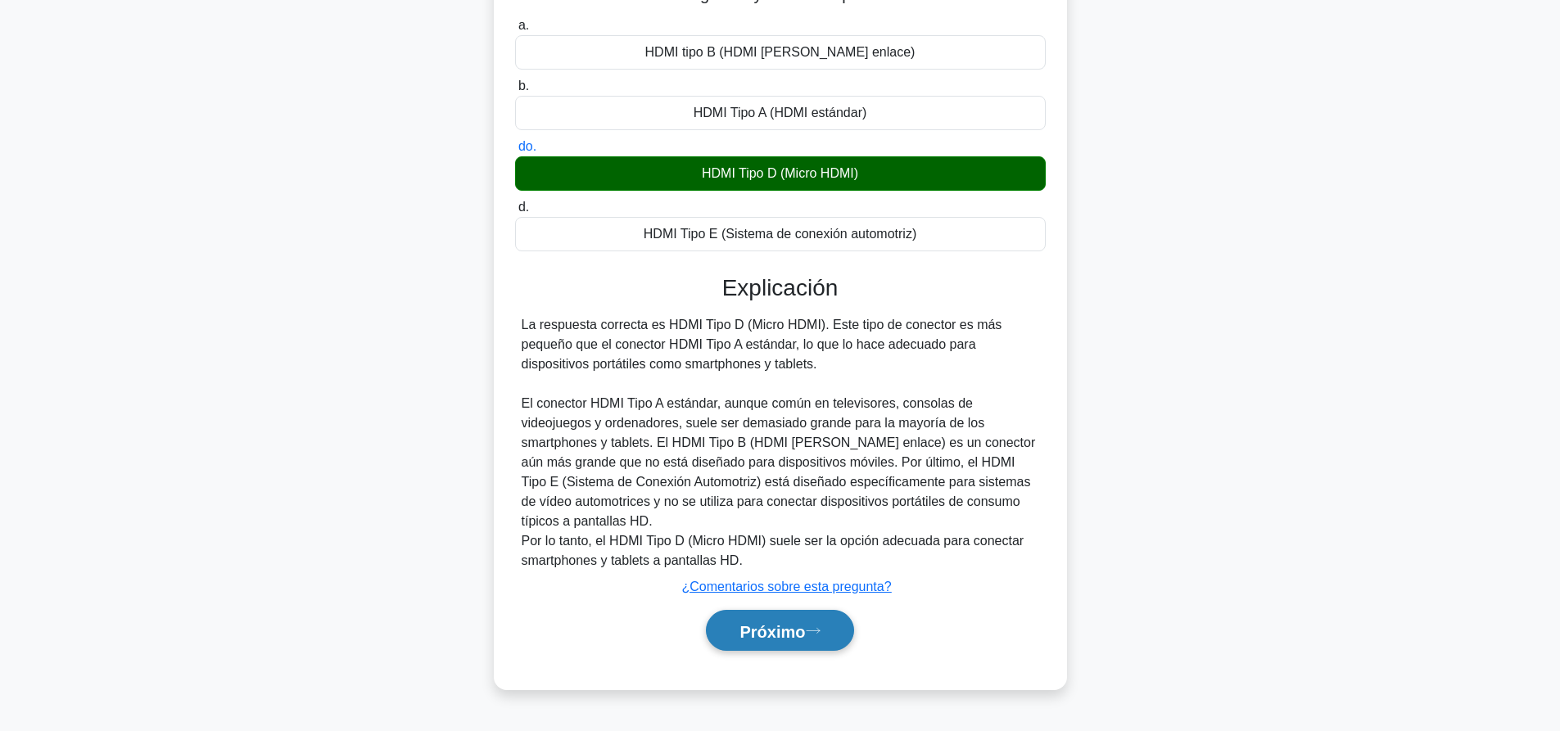
click at [804, 645] on button "Próximo" at bounding box center [779, 631] width 147 height 42
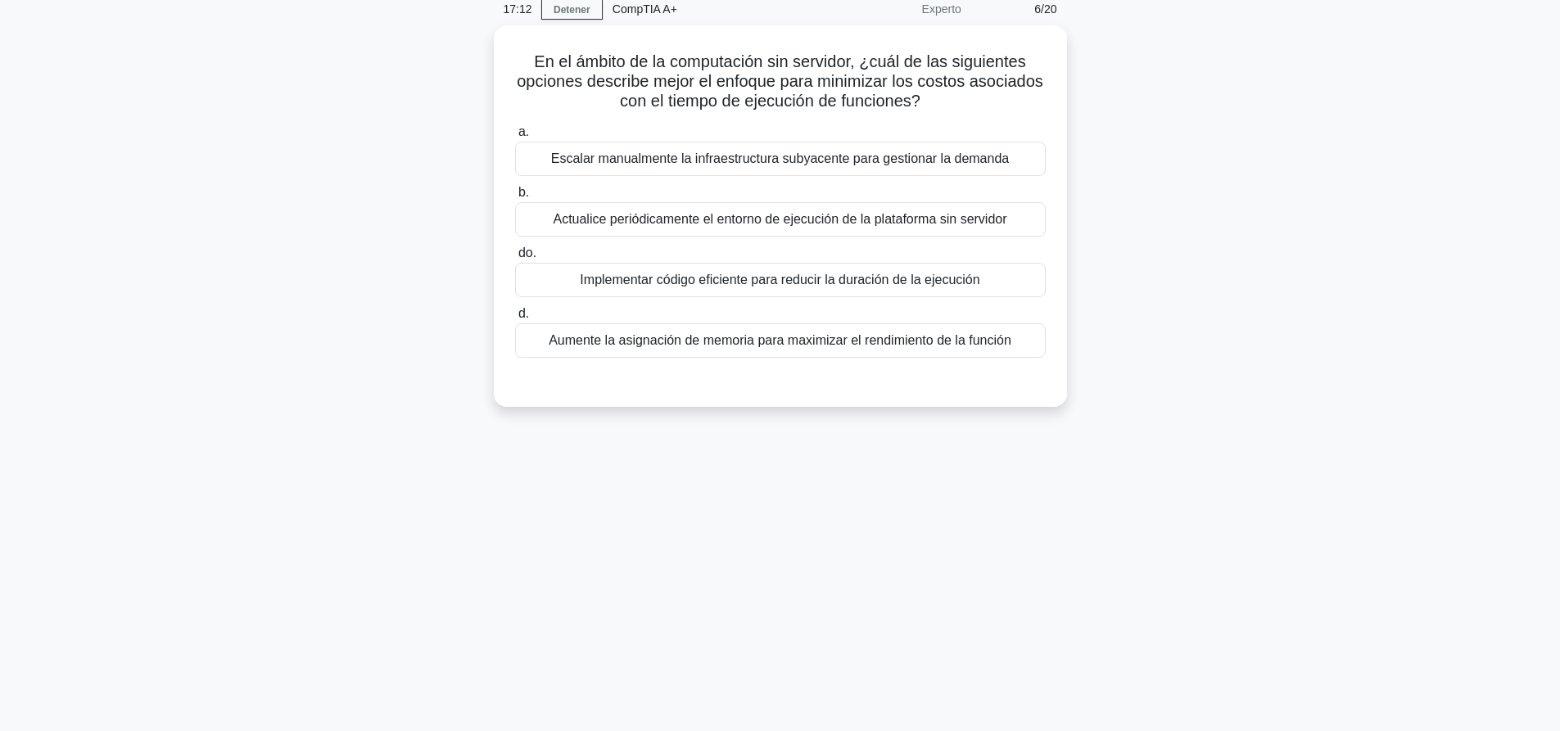
scroll to position [0, 0]
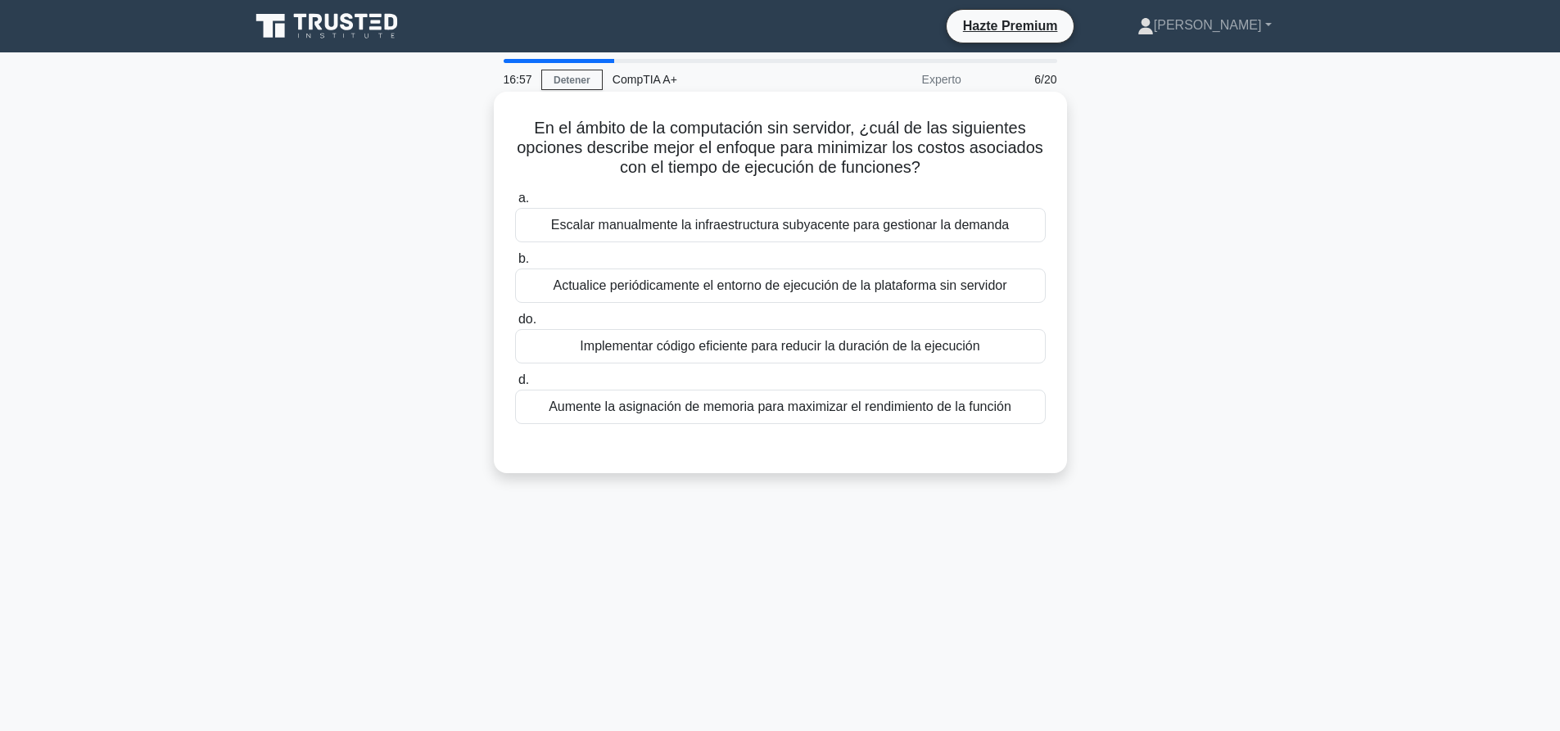
click at [727, 351] on font "Implementar código eficiente para reducir la duración de la ejecución" at bounding box center [780, 346] width 400 height 14
click at [515, 325] on input "do. Implementar código eficiente para reducir la duración de la ejecución" at bounding box center [515, 319] width 0 height 11
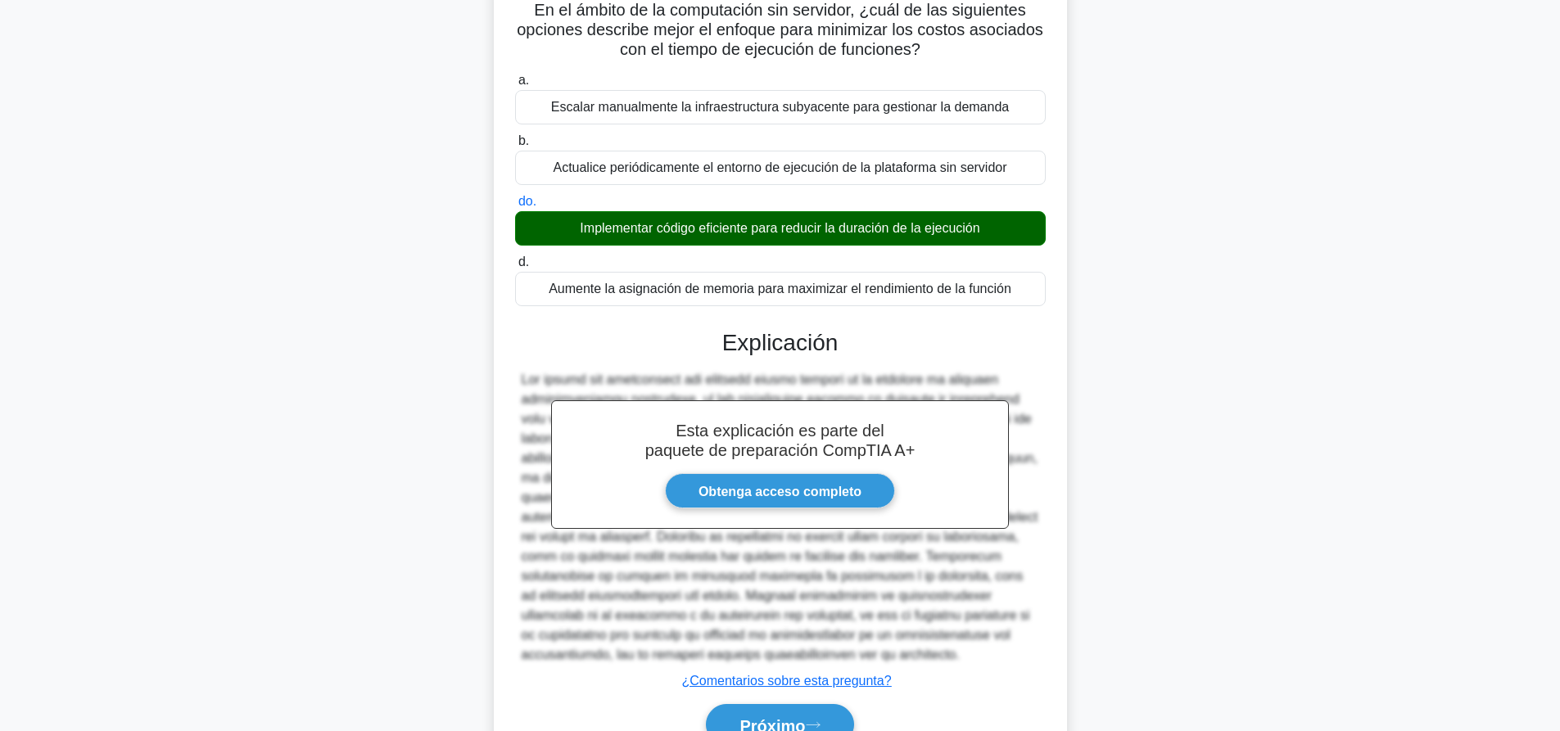
scroll to position [203, 0]
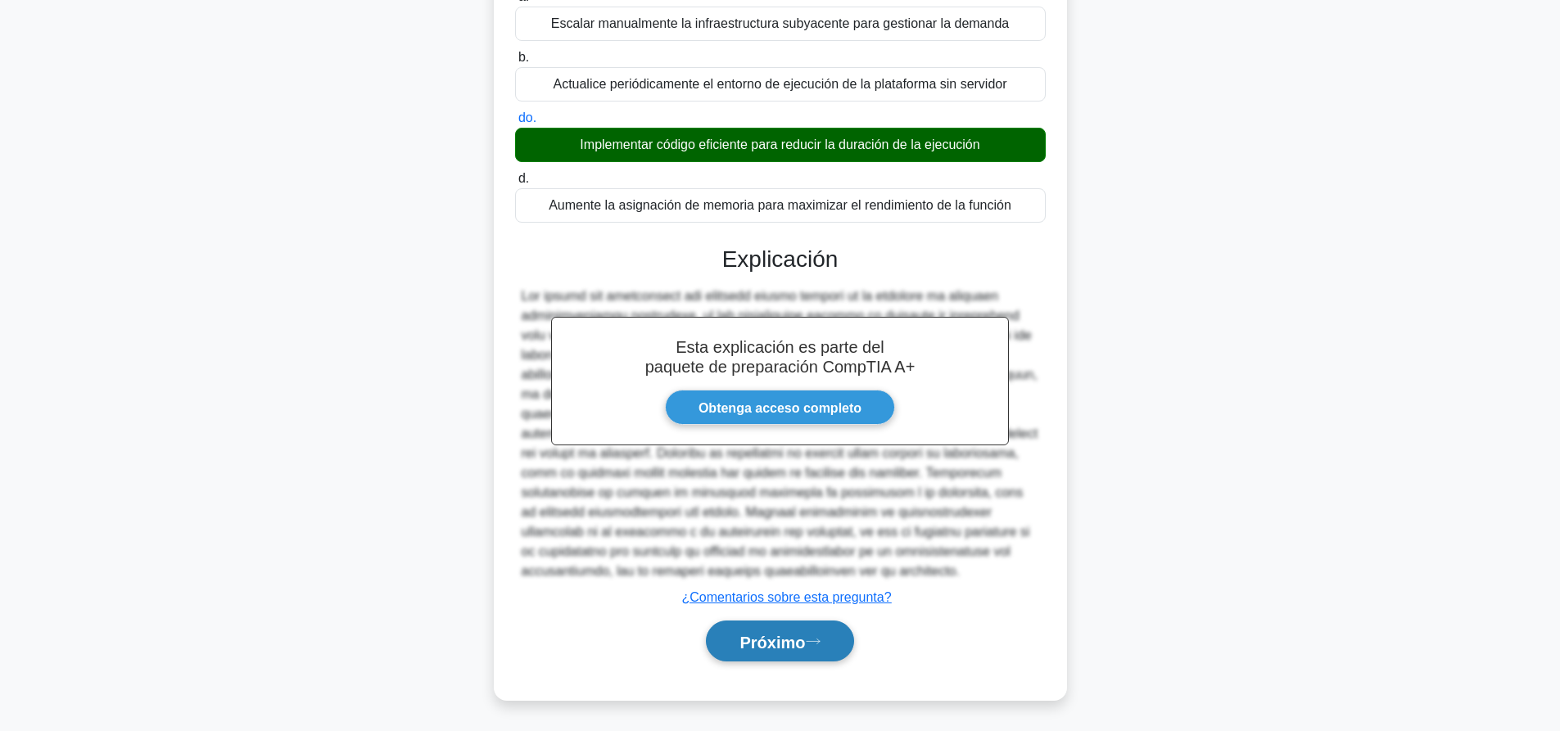
click at [800, 644] on font "Próximo" at bounding box center [772, 642] width 66 height 18
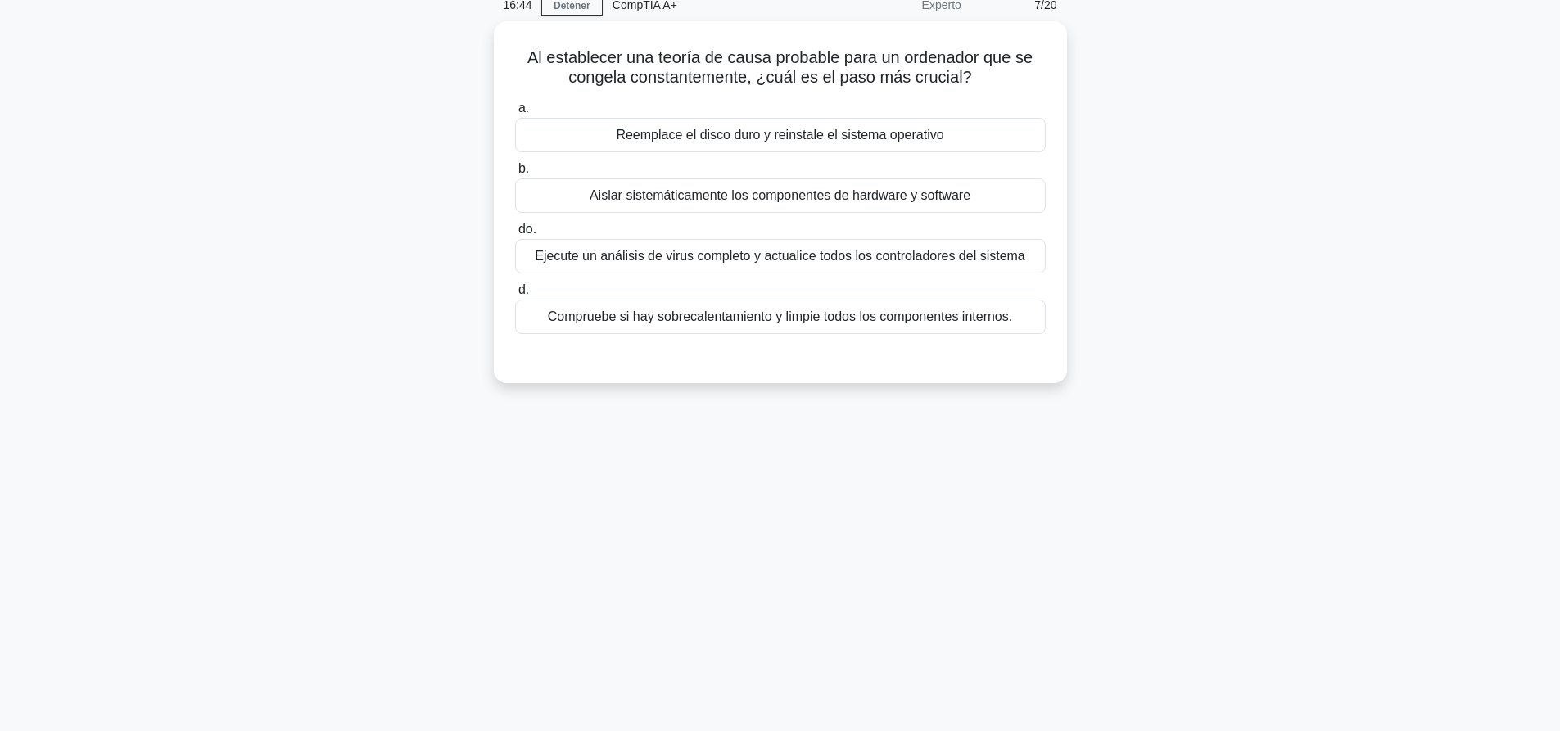
scroll to position [0, 0]
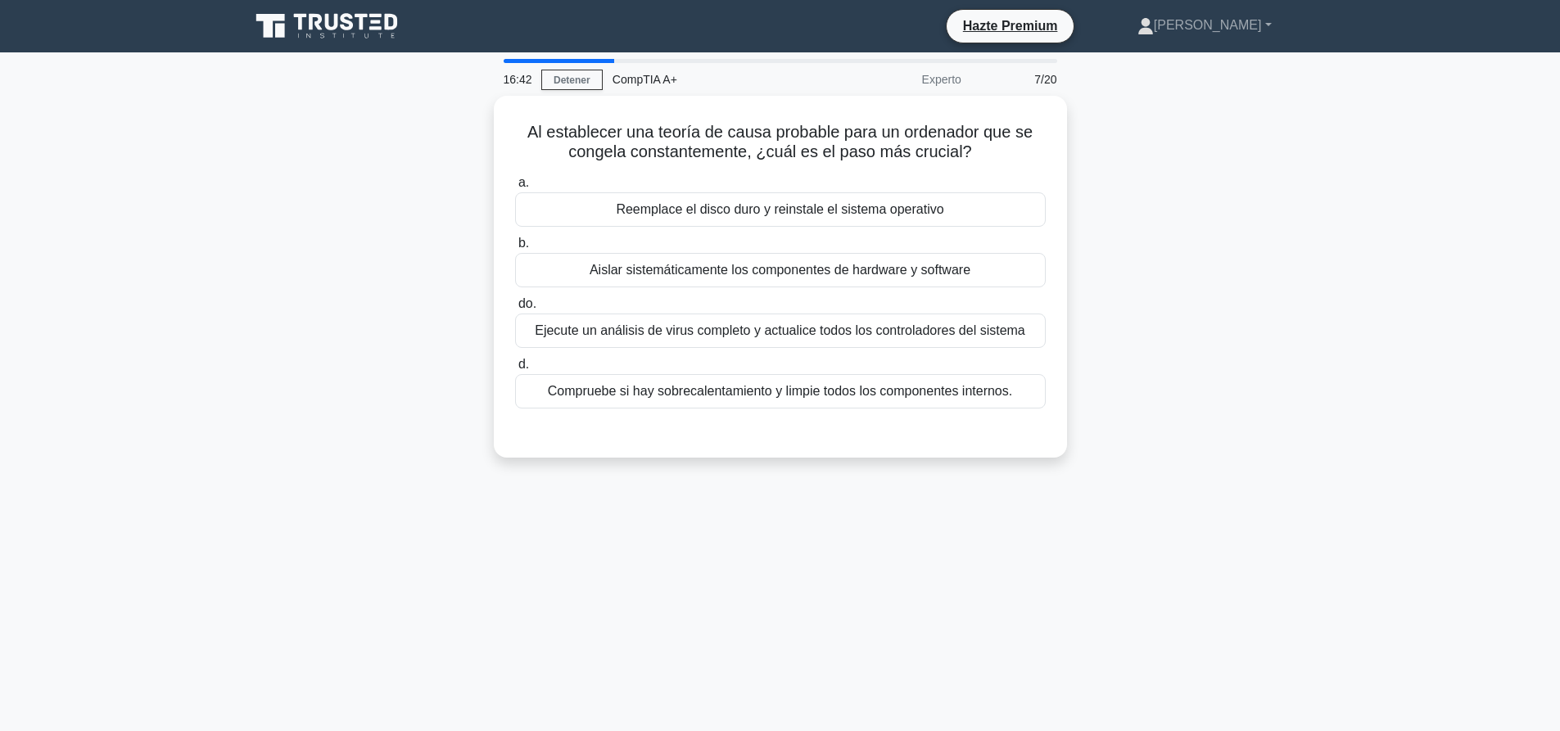
drag, startPoint x: 577, startPoint y: 91, endPoint x: 579, endPoint y: 82, distance: 9.2
click at [577, 90] on div "16:42 Detener CompTIA A+ Experto 7/20" at bounding box center [780, 79] width 573 height 33
click at [579, 82] on font "Detener" at bounding box center [572, 80] width 37 height 11
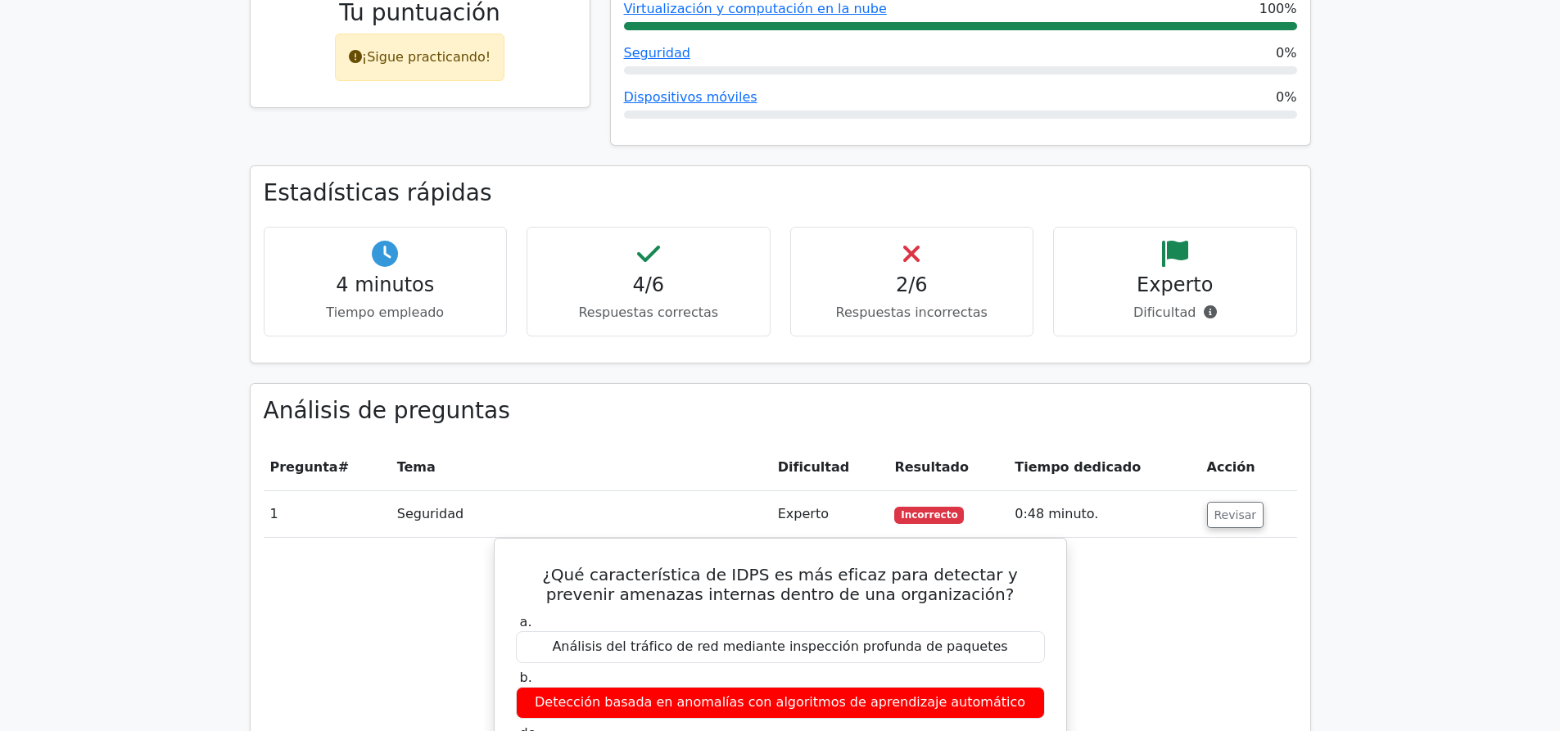
scroll to position [819, 0]
